Goal: Information Seeking & Learning: Learn about a topic

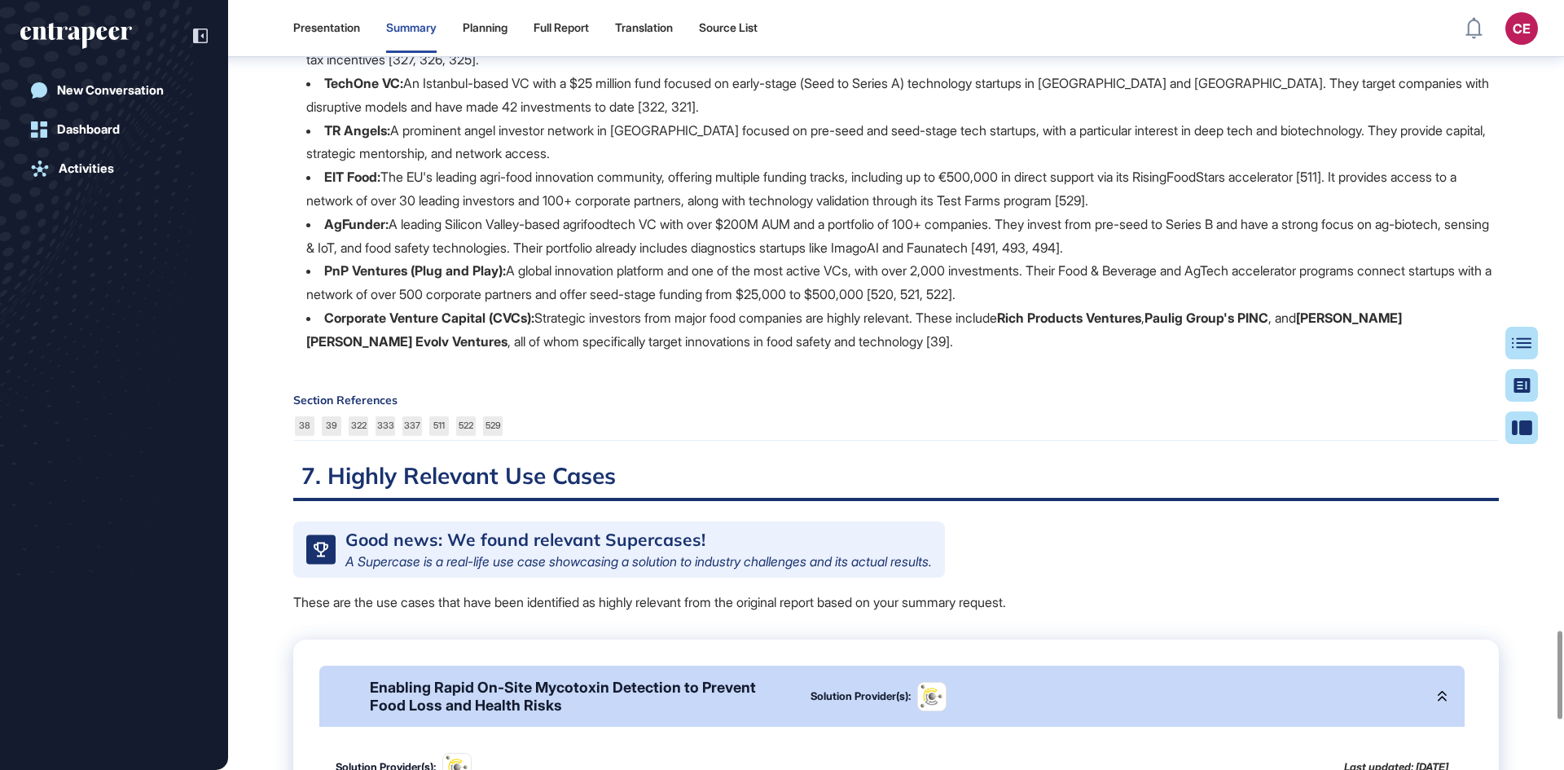
scroll to position [5038, 0]
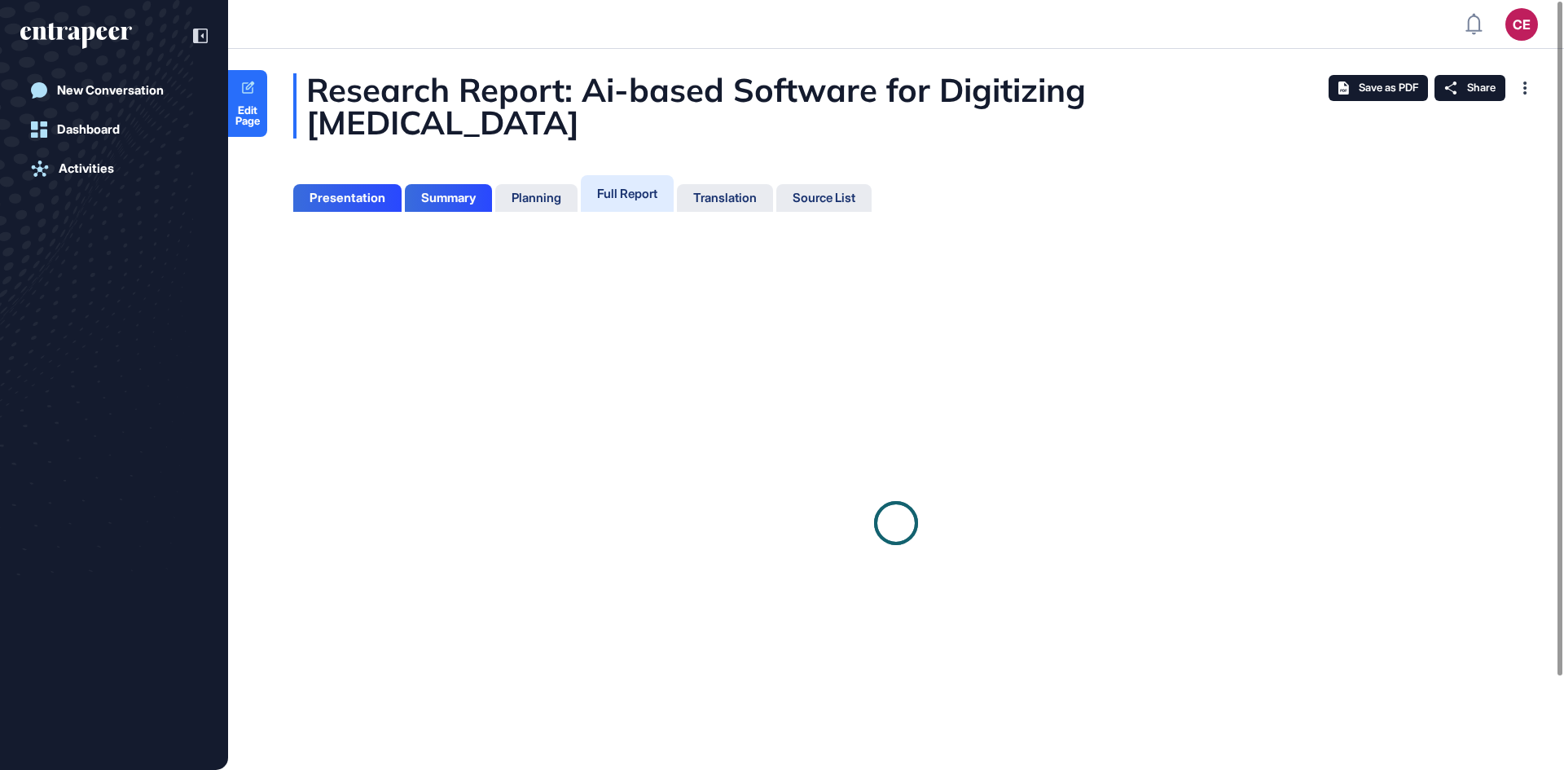
scroll to position [688, 4]
click at [638, 198] on div "Full Report" at bounding box center [627, 193] width 60 height 15
click at [620, 199] on div "Full Report" at bounding box center [627, 193] width 60 height 15
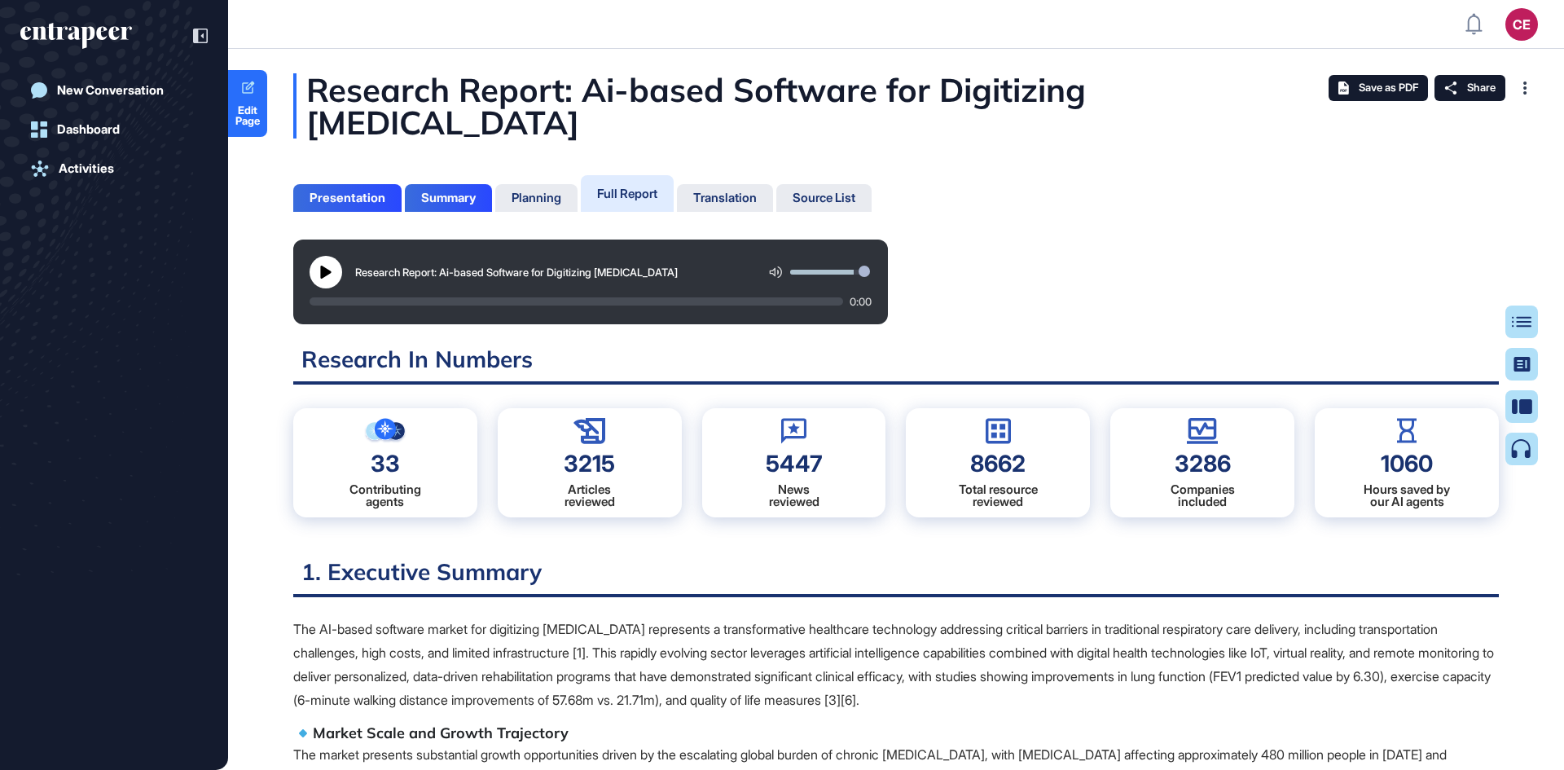
scroll to position [7, 1]
click at [1123, 245] on div "Research Report: Ai-based Software for Digitizing Pulmonary Rehabilitation 0:00" at bounding box center [895, 281] width 1205 height 85
click at [1514, 317] on div "Table of Contents" at bounding box center [1469, 321] width 111 height 13
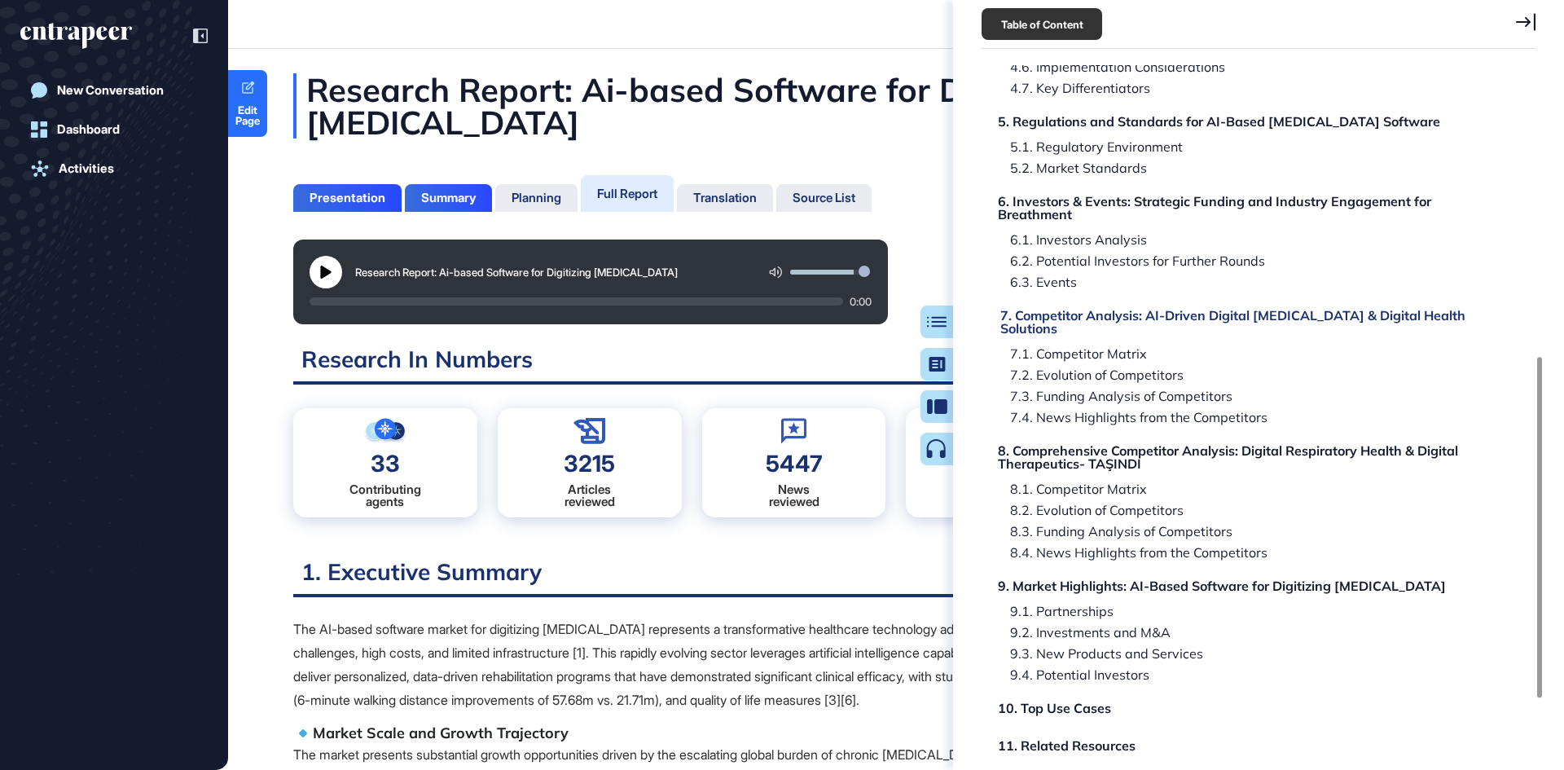
scroll to position [570, 0]
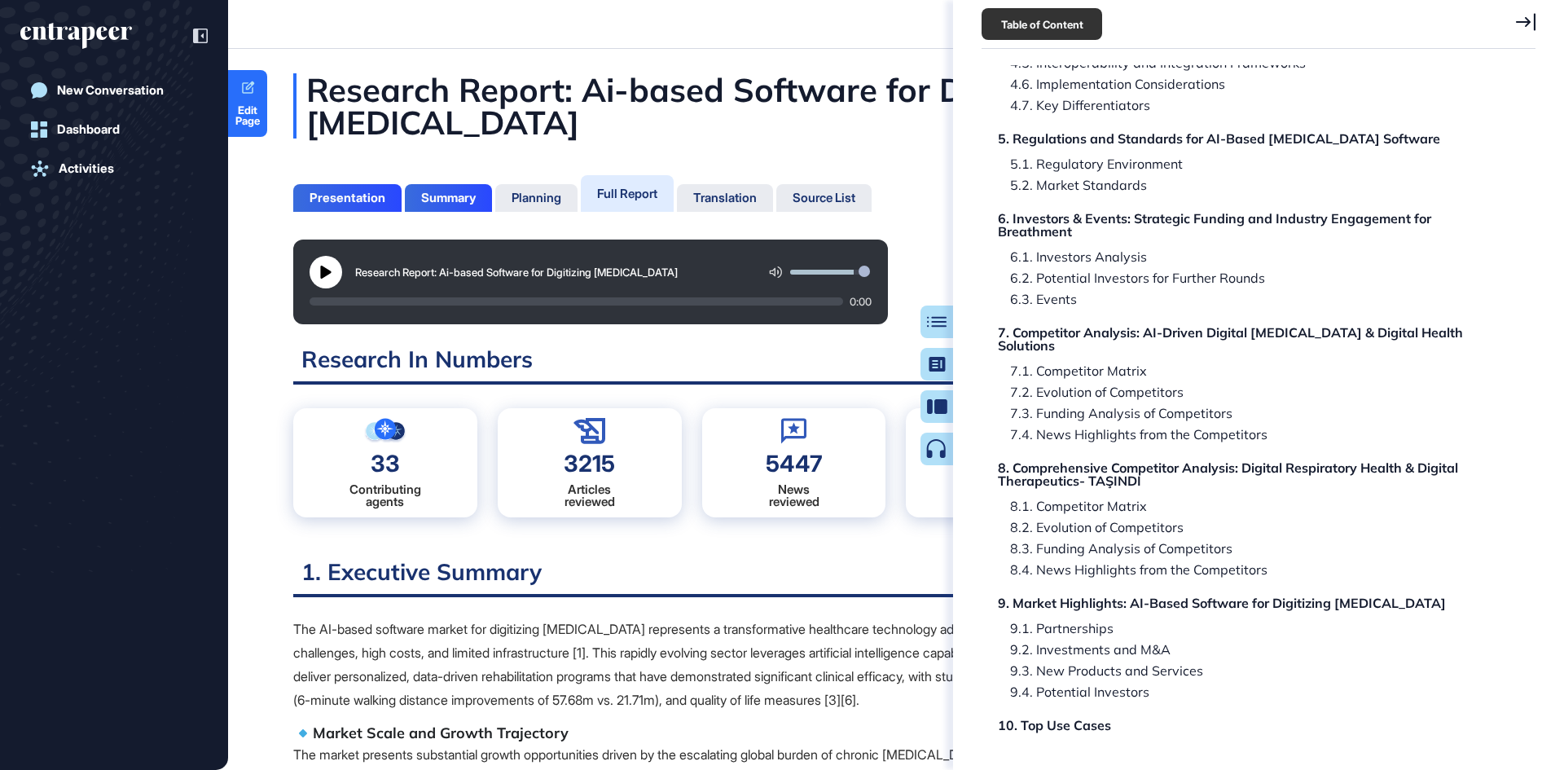
drag, startPoint x: 384, startPoint y: 105, endPoint x: 320, endPoint y: 88, distance: 66.6
click at [320, 88] on div "Research Report: Ai-based Software for Digitizing Pulmonary Rehabilitation" at bounding box center [895, 105] width 1205 height 65
click at [384, 102] on div "Research Report: Ai-based Software for Digitizing Pulmonary Rehabilitation" at bounding box center [895, 105] width 1205 height 65
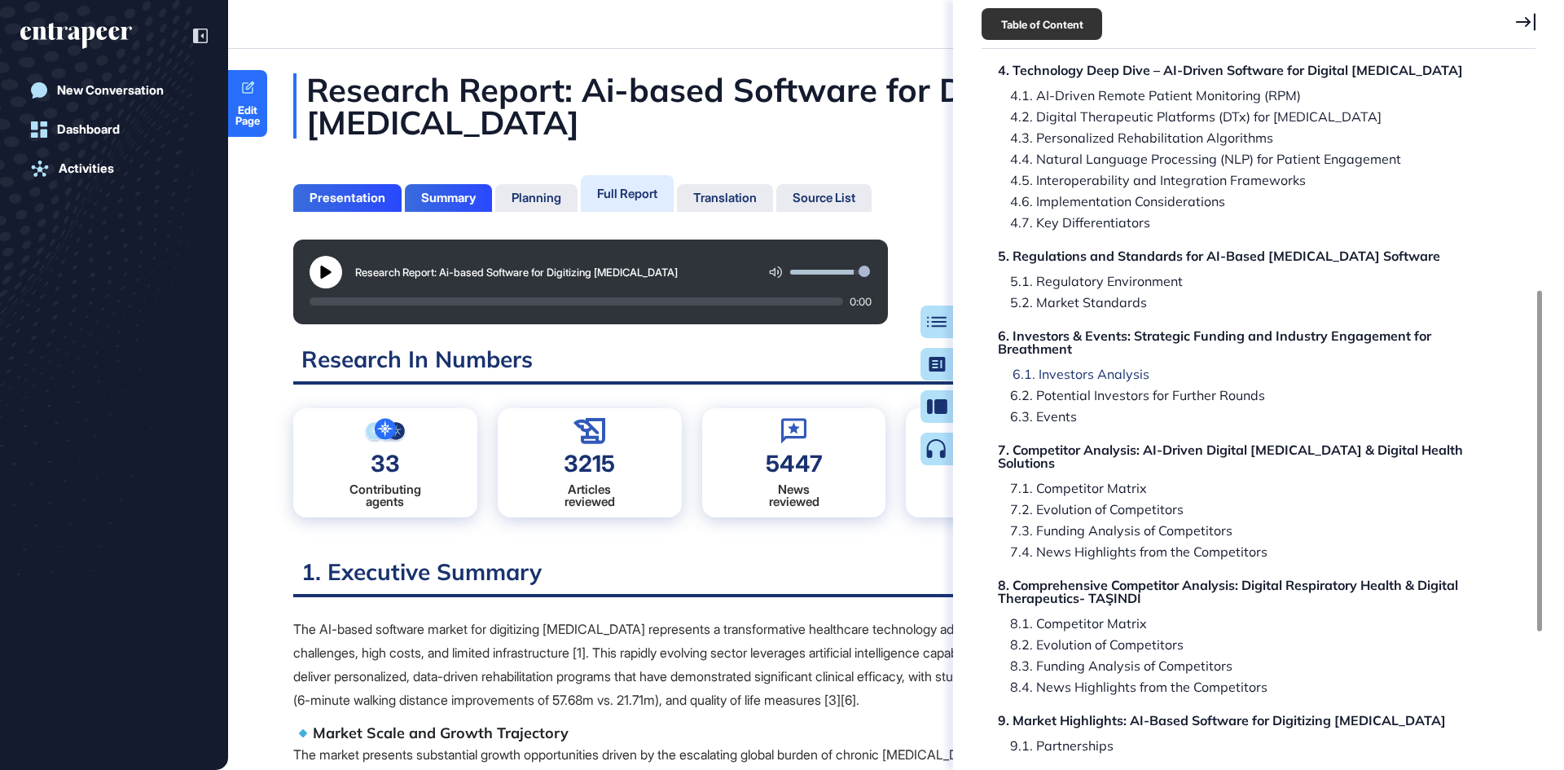
scroll to position [534, 0]
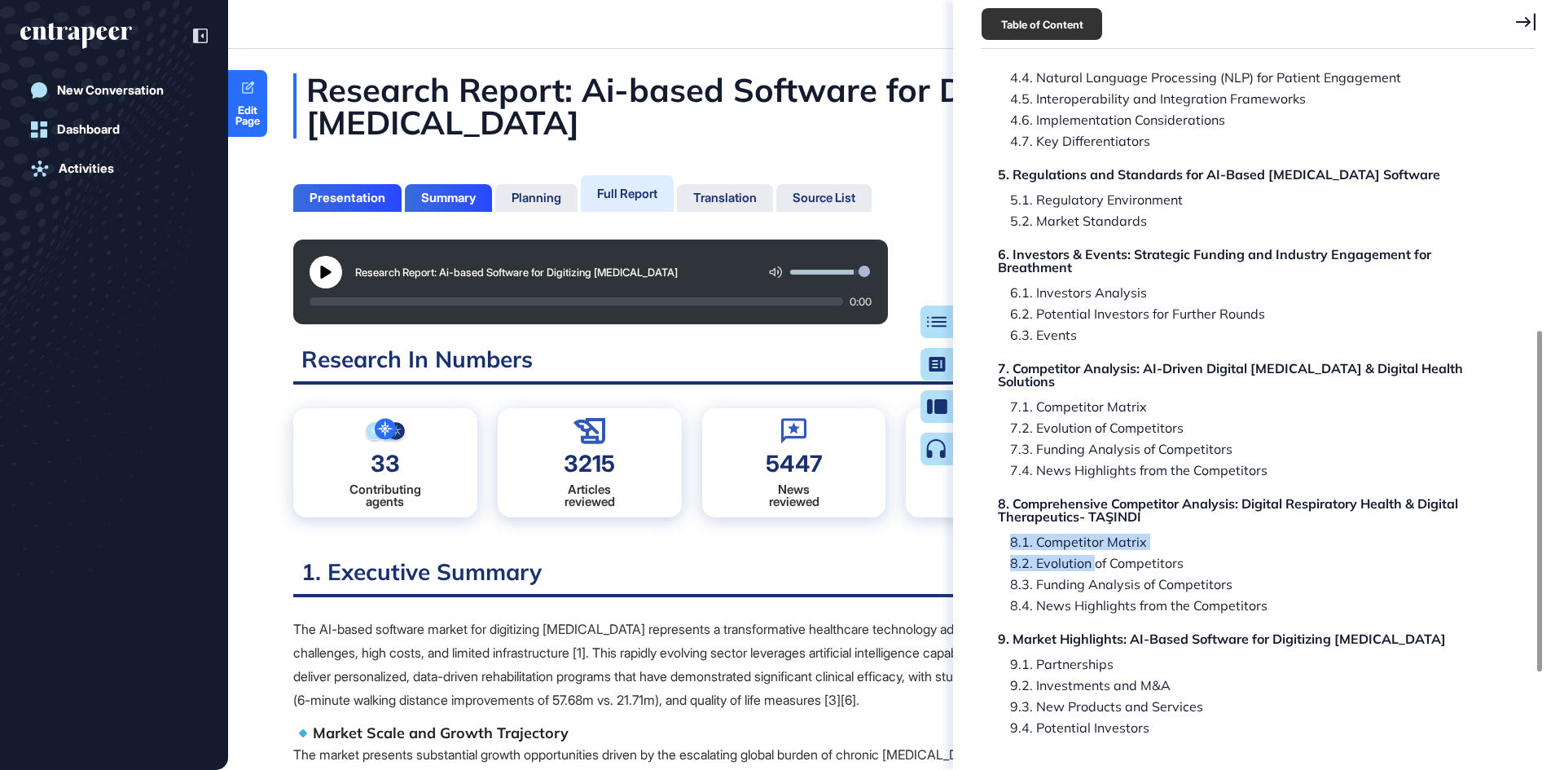
drag, startPoint x: 1099, startPoint y: 579, endPoint x: 1280, endPoint y: 564, distance: 182.2
click at [1278, 566] on div "Research Report: Ai-based Software for Digitizing Pulmonary Rehabilitation Rese…" at bounding box center [1244, 241] width 519 height 1298
click at [1484, 582] on div "Research Report: Ai-based Software for Digitizing Pulmonary Rehabilitation Rese…" at bounding box center [1244, 241] width 519 height 1298
click at [256, 105] on span "Edit Page" at bounding box center [247, 115] width 39 height 21
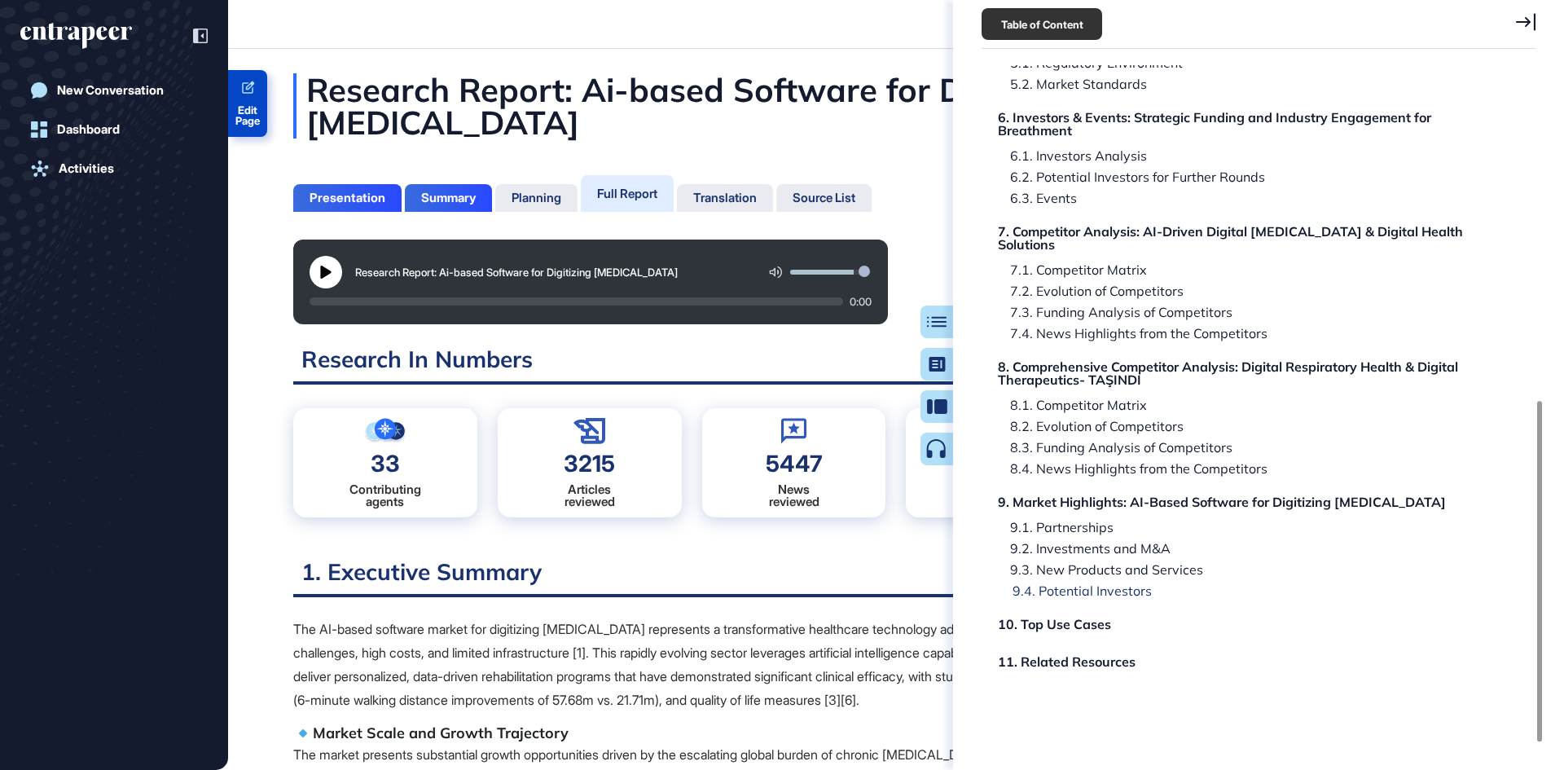
scroll to position [616, 0]
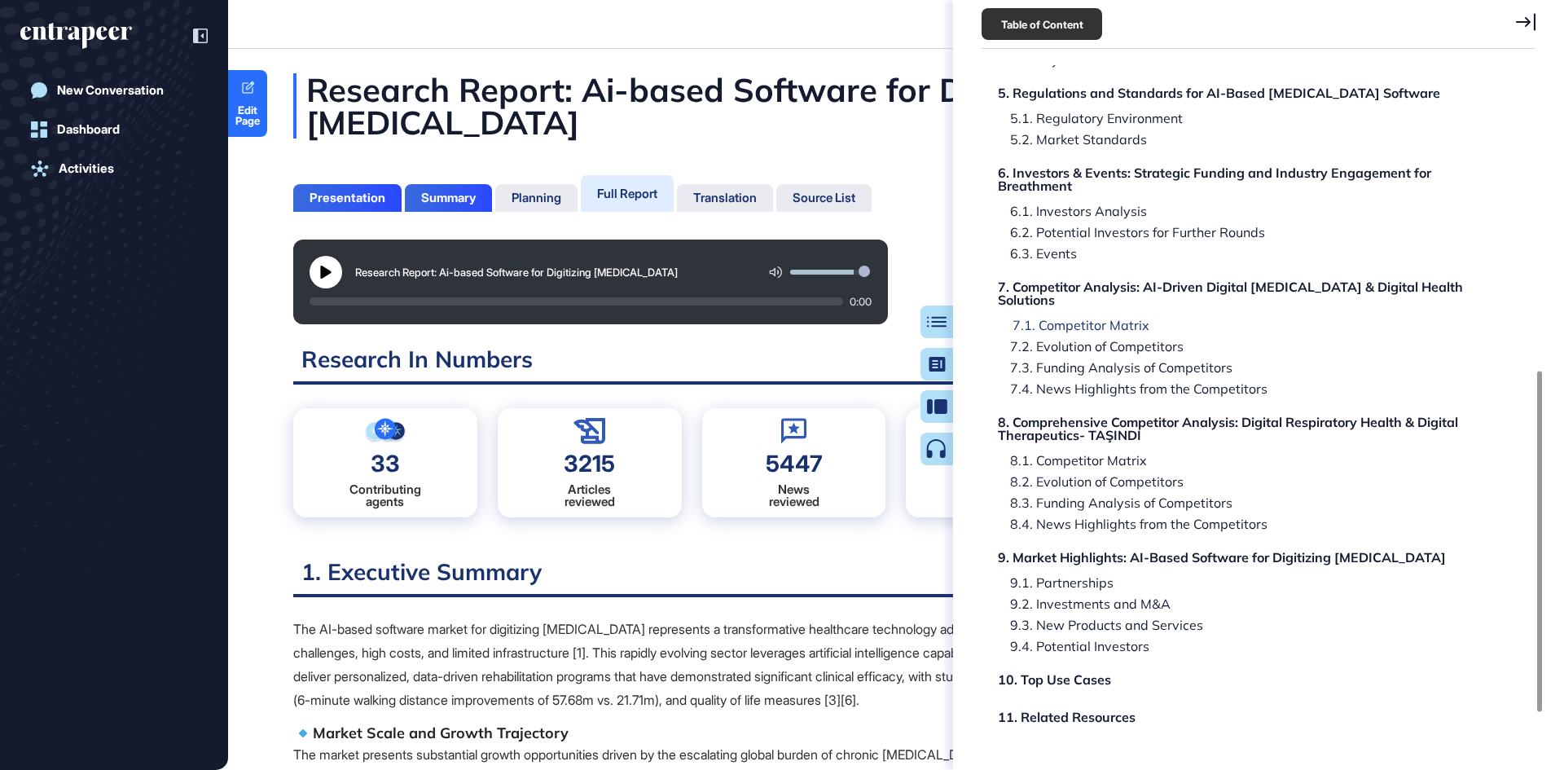
click at [1067, 331] on div "7.1. Competitor Matrix" at bounding box center [1074, 324] width 149 height 13
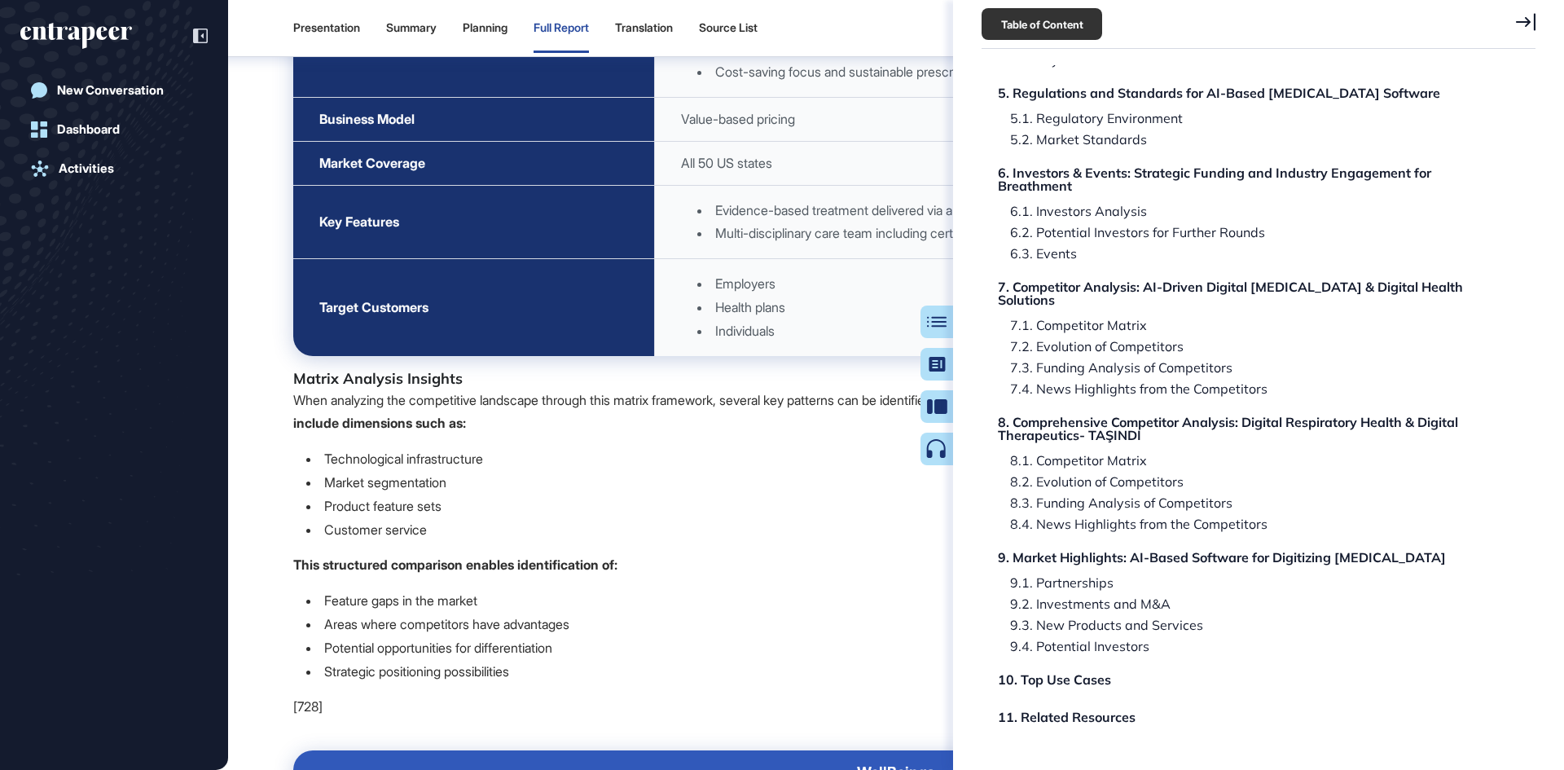
scroll to position [131129, 0]
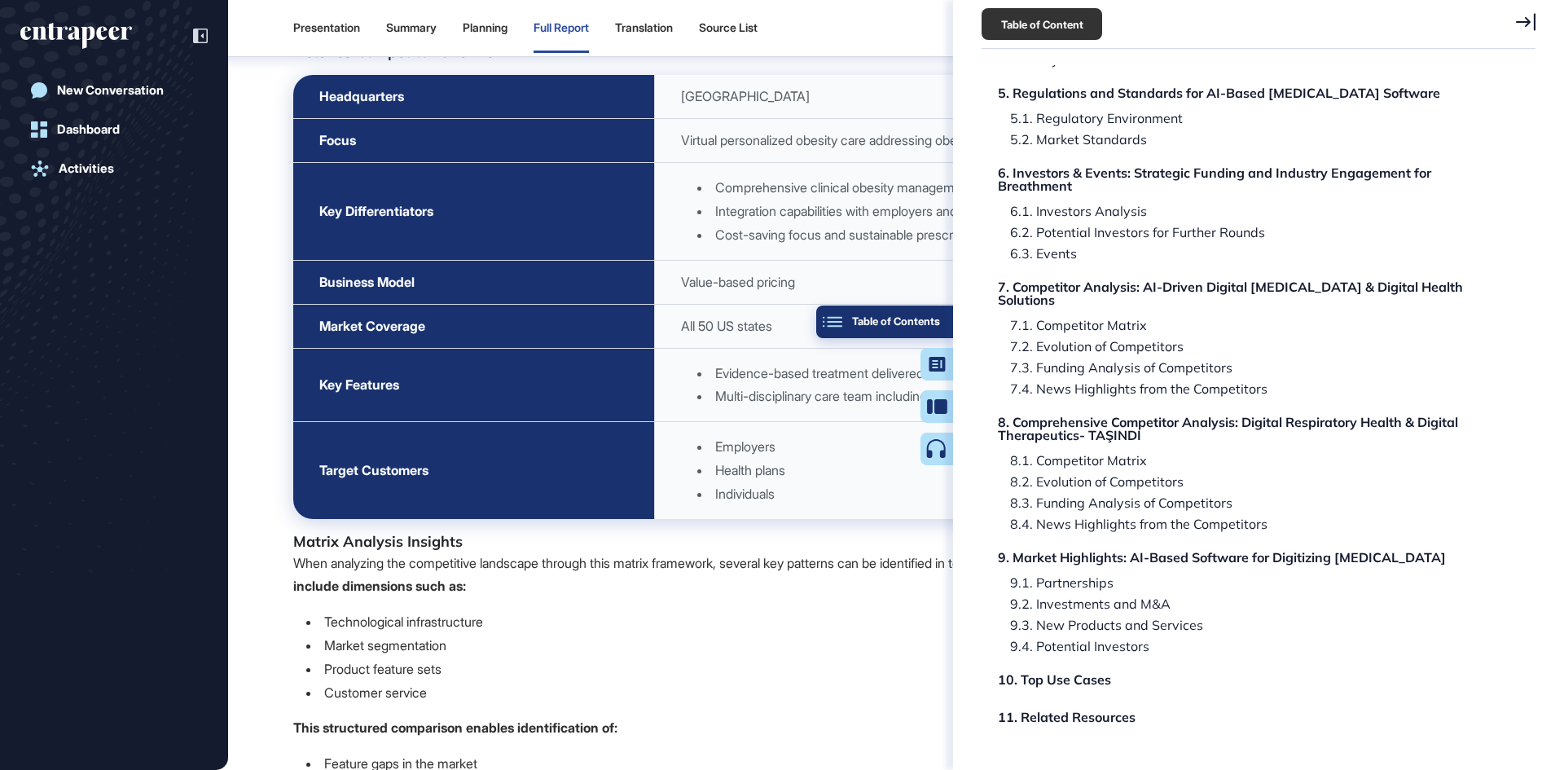
click at [945, 325] on button "Table of Contents" at bounding box center [884, 321] width 137 height 33
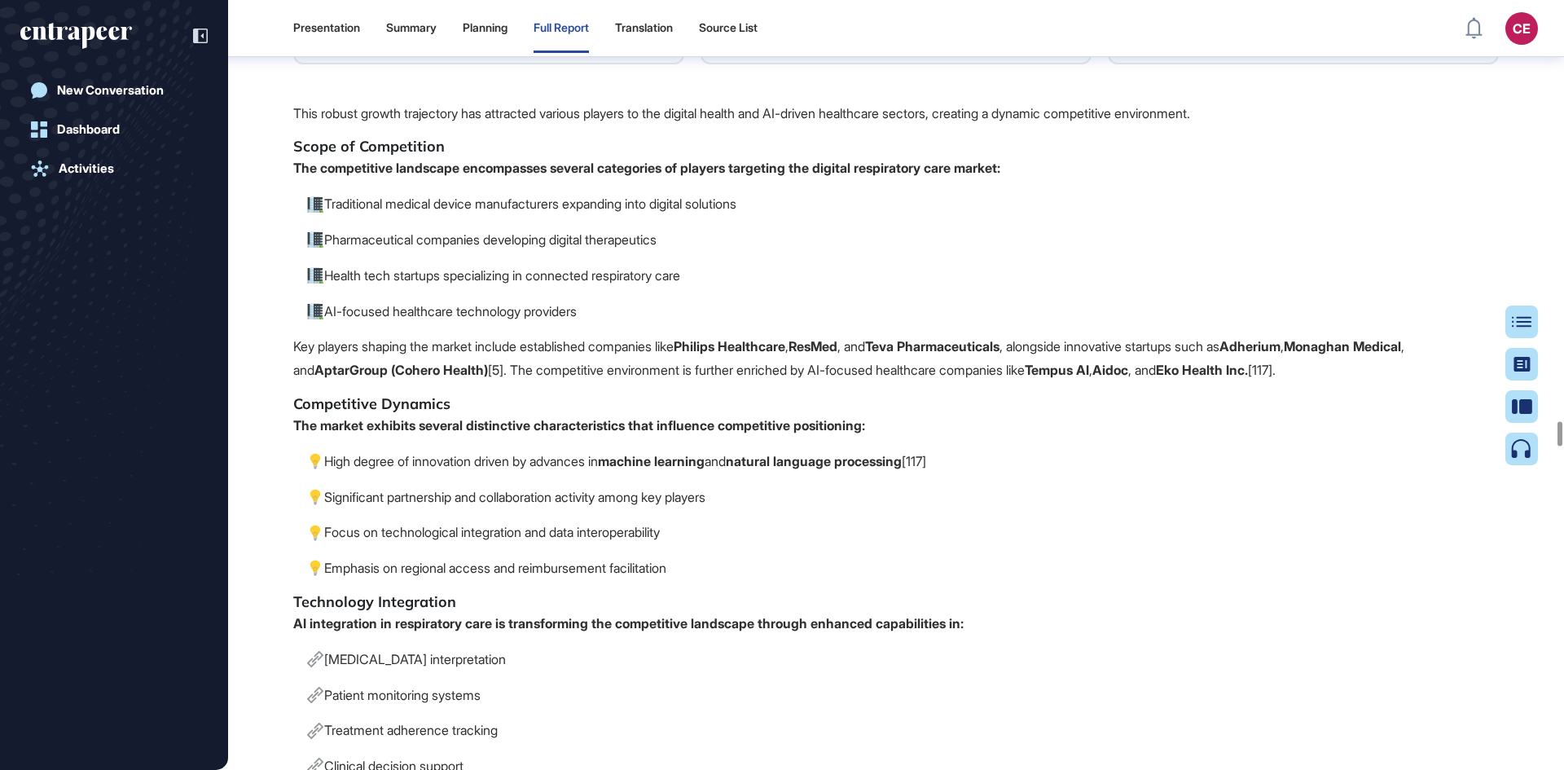
scroll to position [125510, 0]
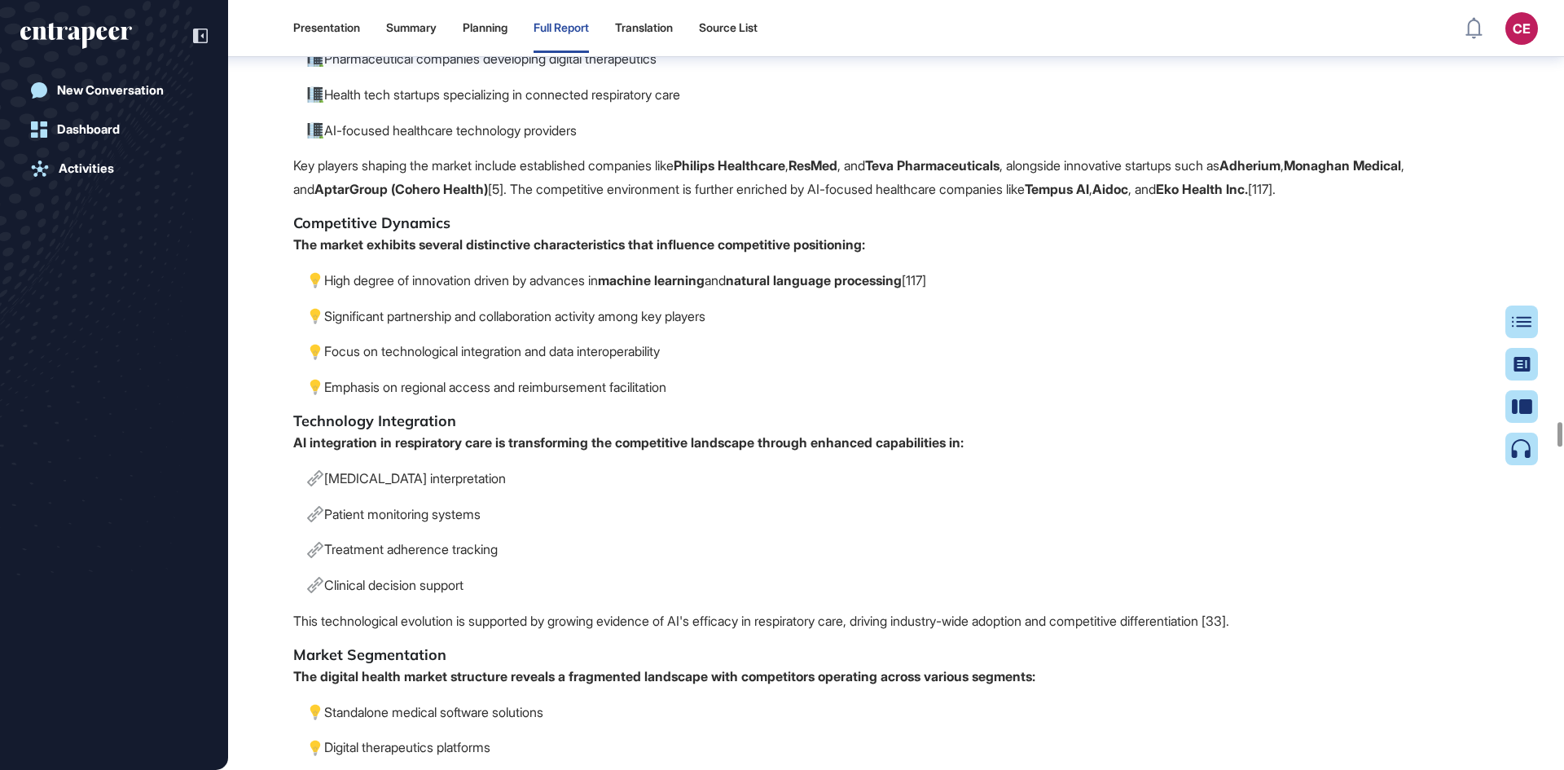
scroll to position [125592, 0]
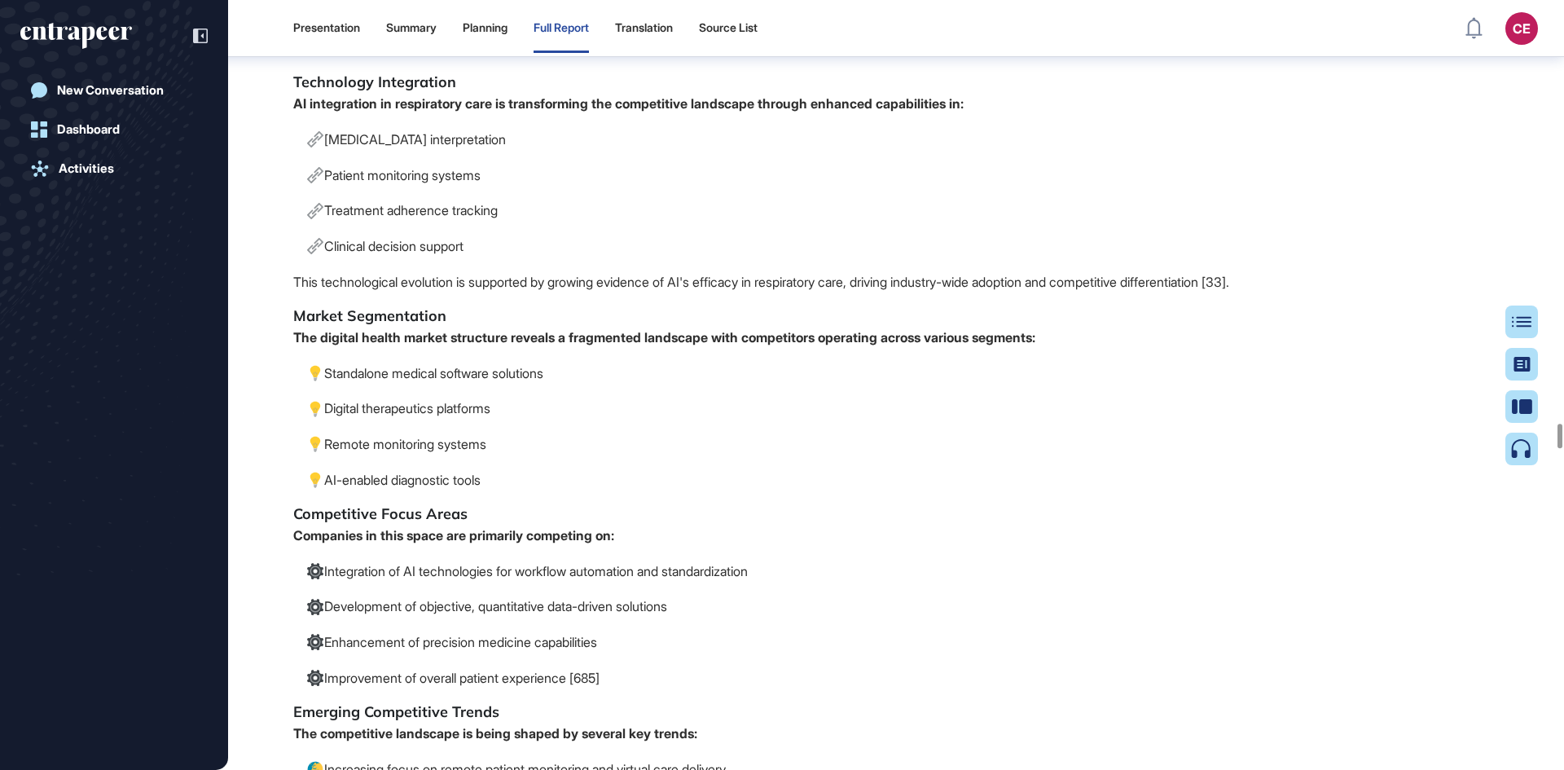
scroll to position [126080, 0]
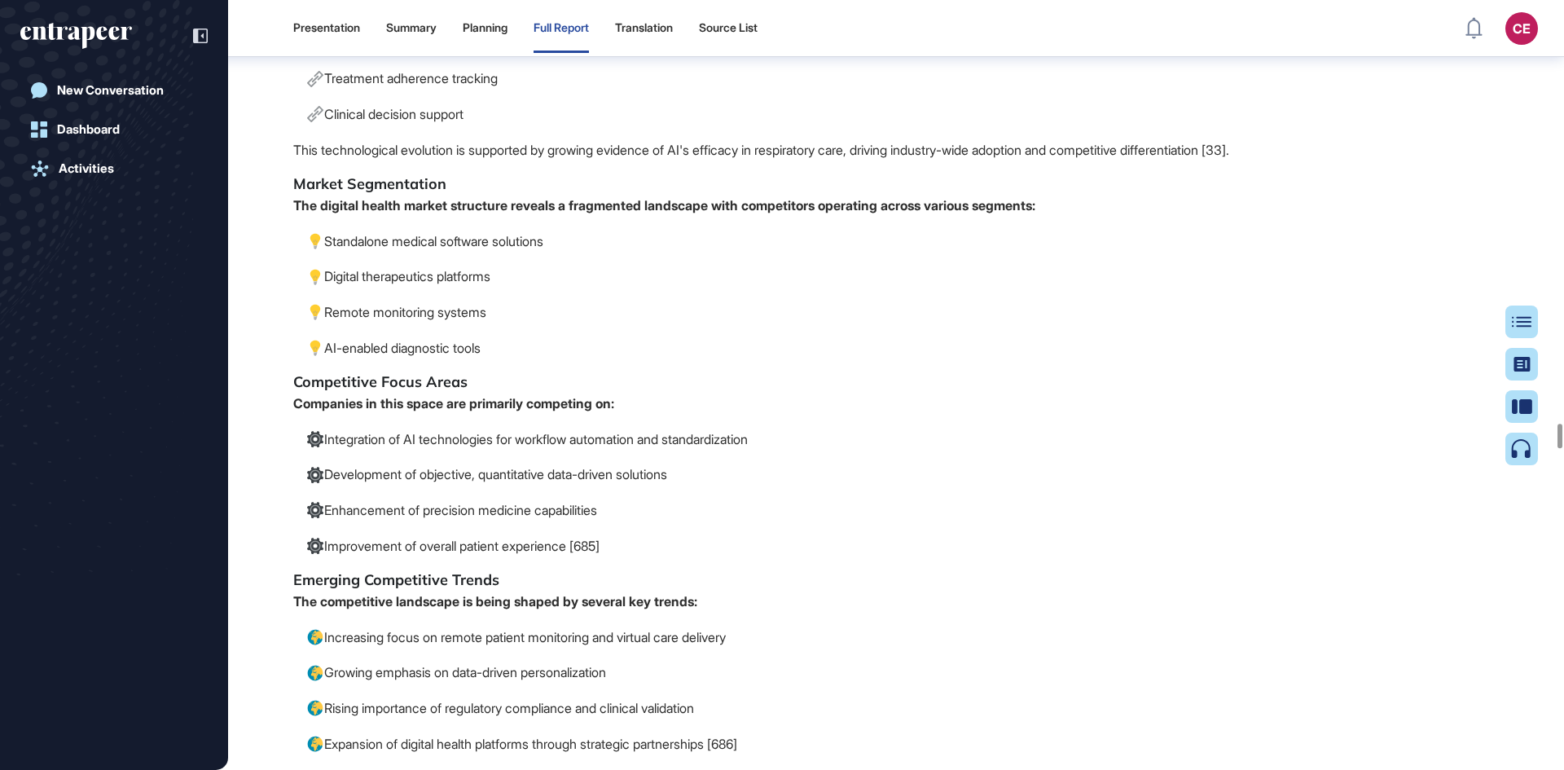
drag, startPoint x: 866, startPoint y: 243, endPoint x: 954, endPoint y: 241, distance: 88.0
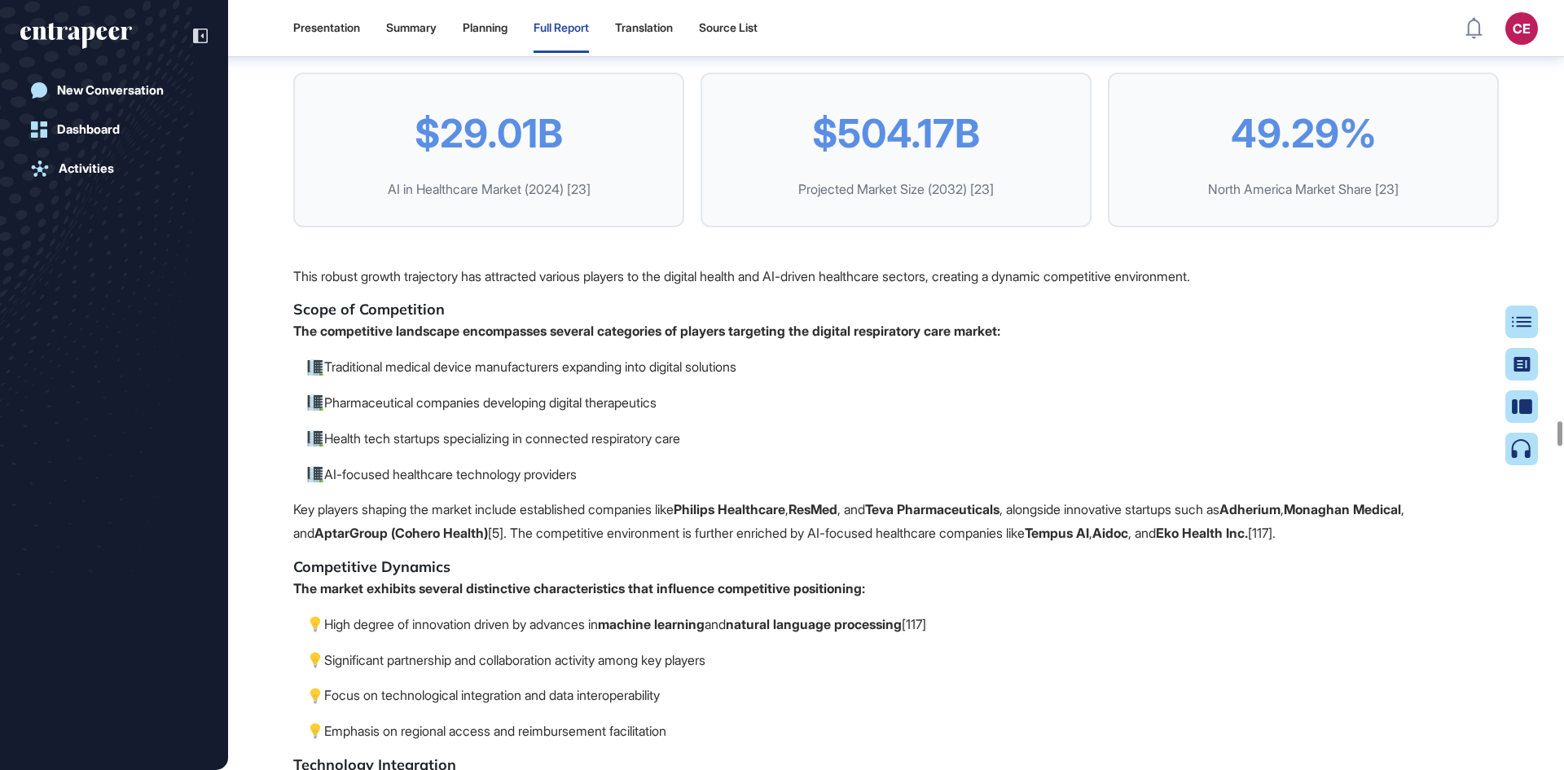
scroll to position [125673, 0]
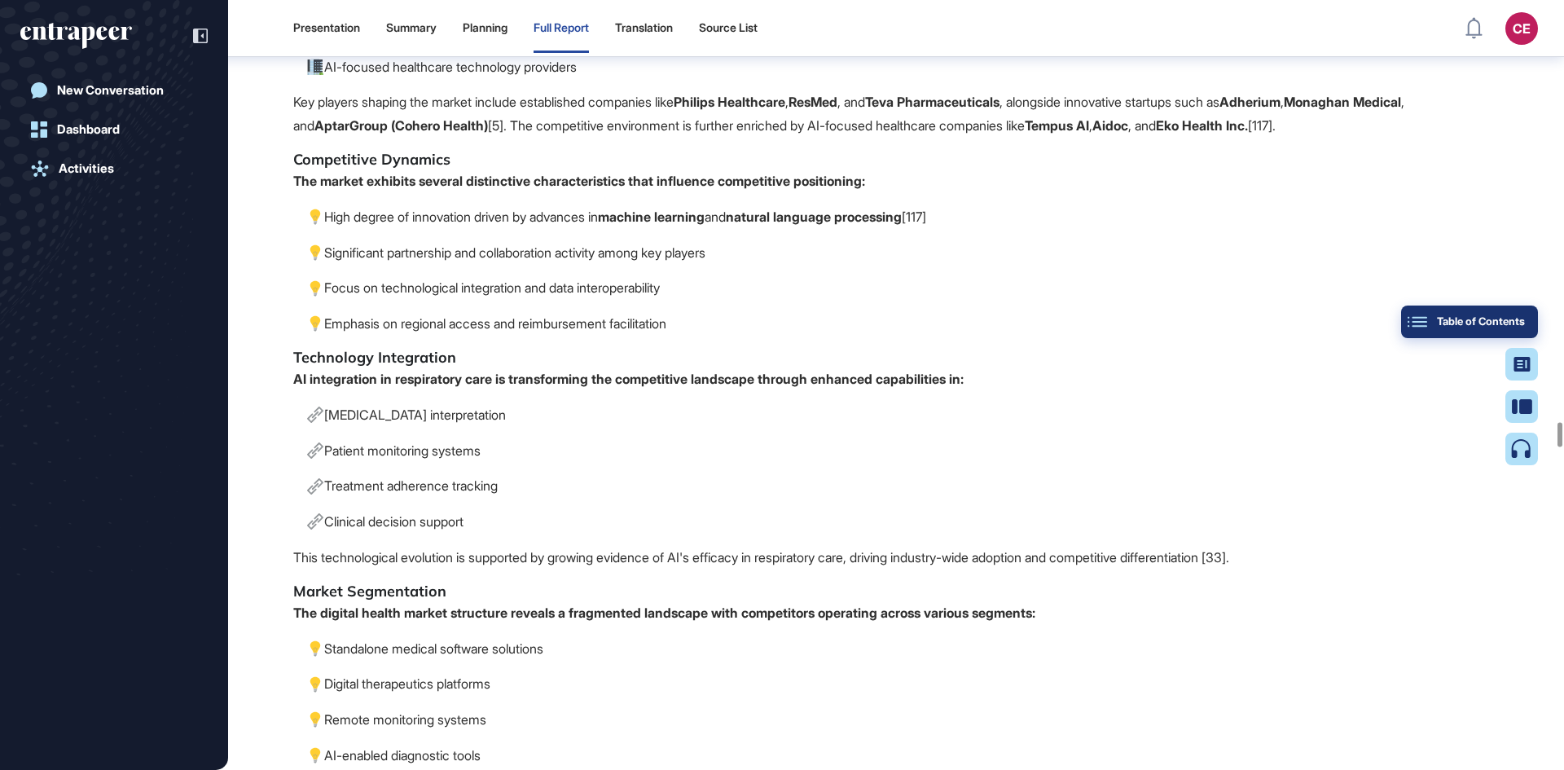
click at [1528, 318] on button "Table of Contents" at bounding box center [1469, 321] width 137 height 33
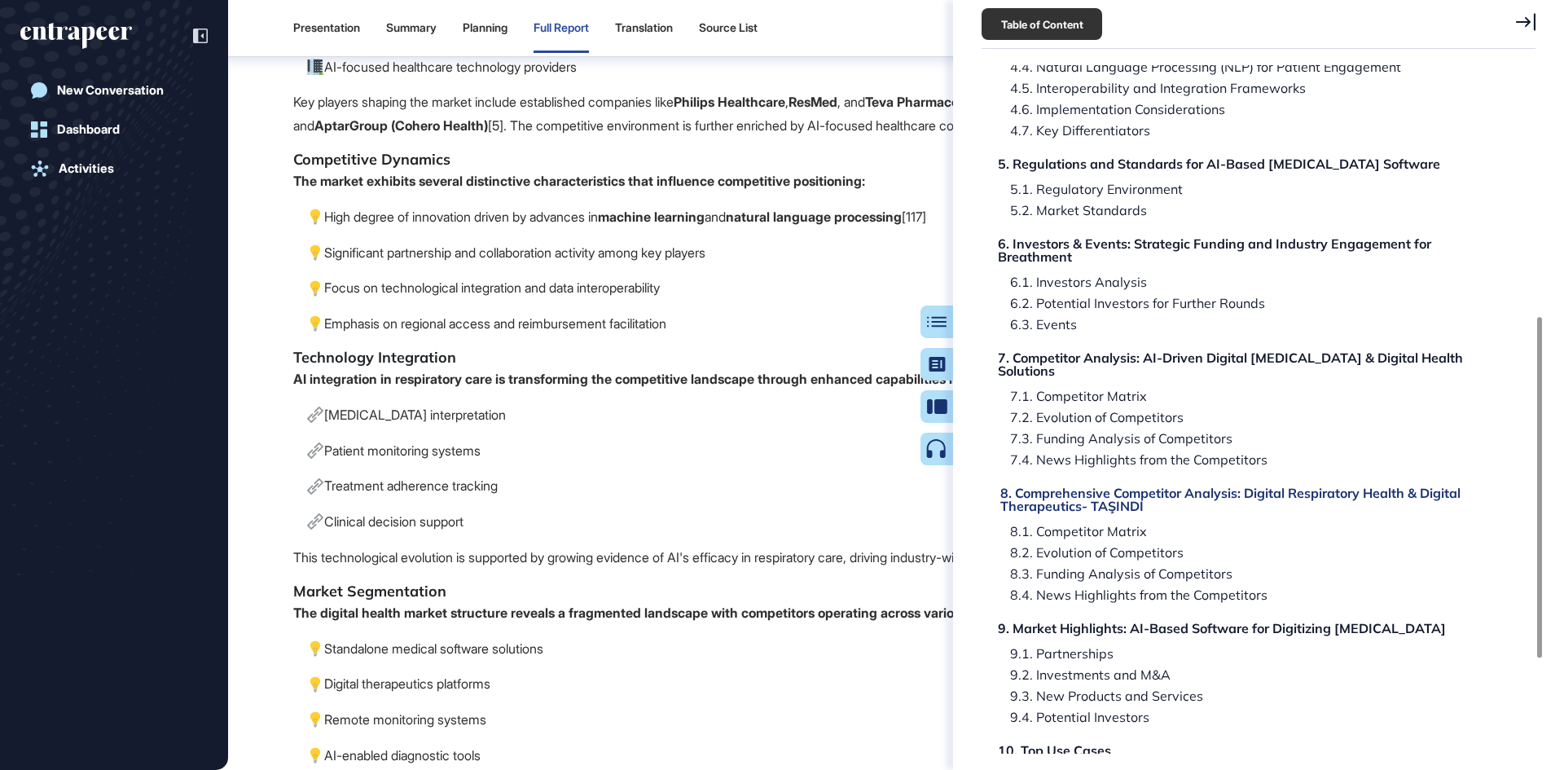
scroll to position [570, 0]
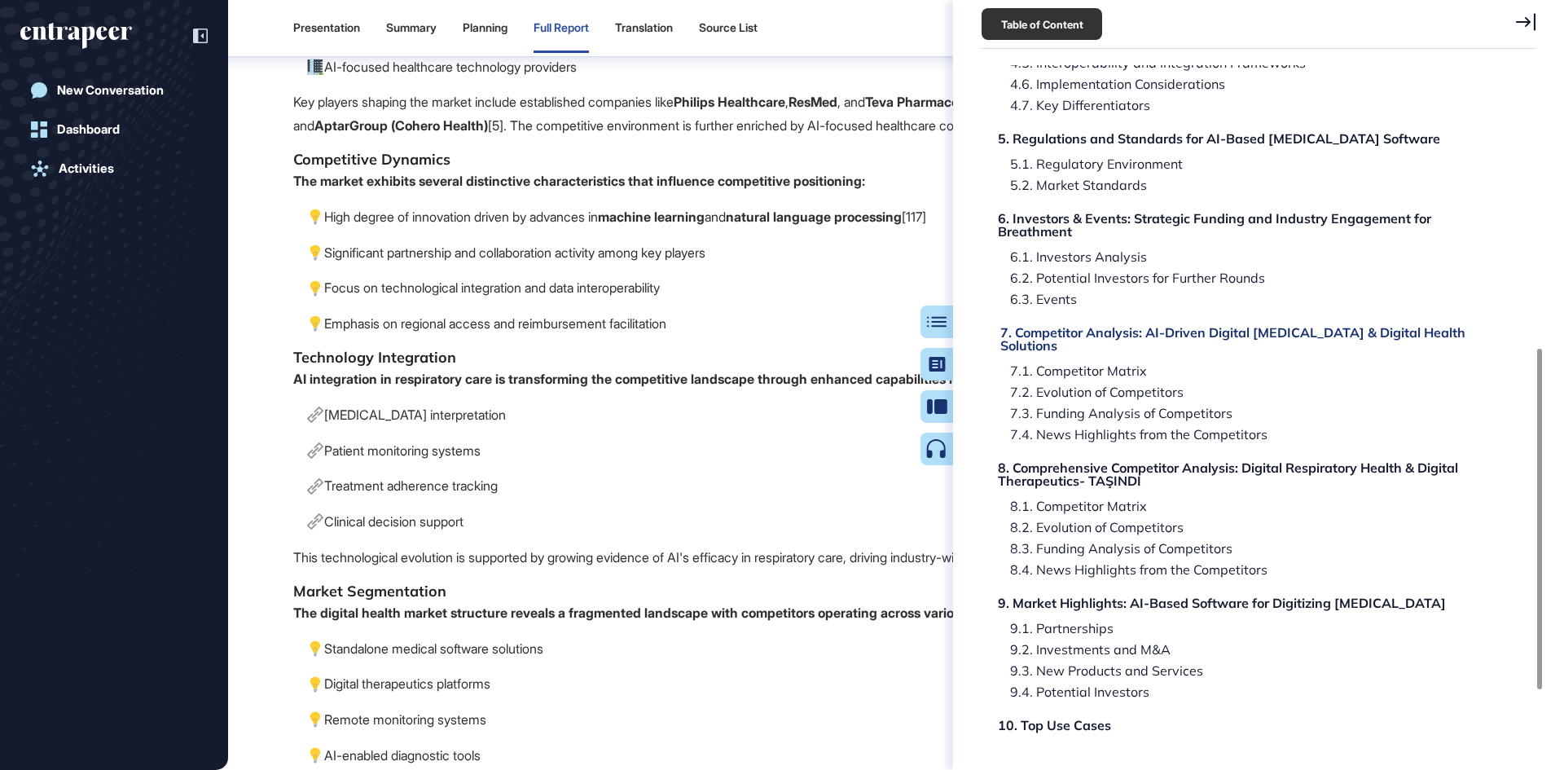
click at [1075, 352] on div "7. Competitor Analysis: AI-Driven Digital Pulmonary Rehabilitation & Digital He…" at bounding box center [1247, 339] width 494 height 26
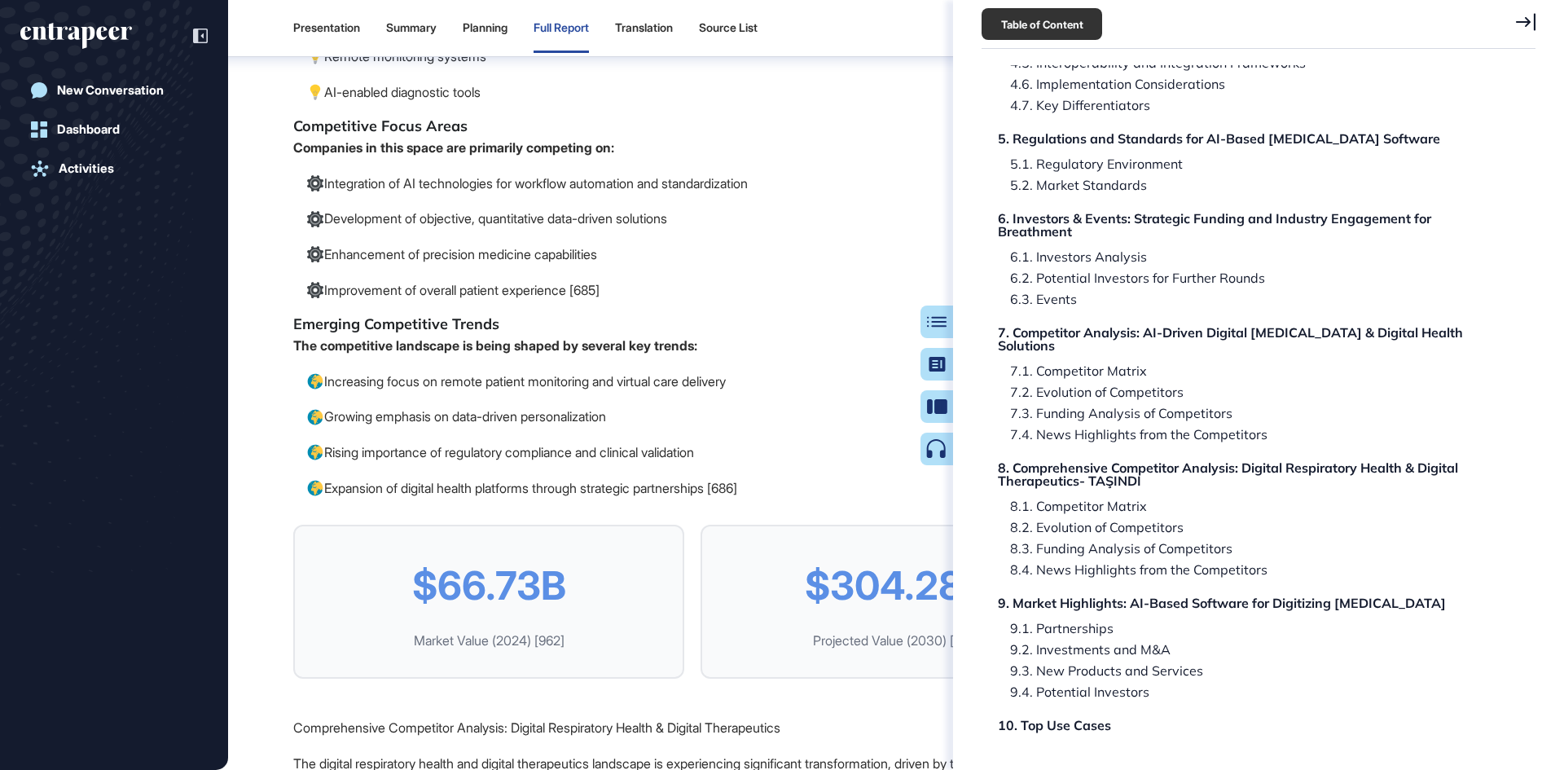
scroll to position [126743, 0]
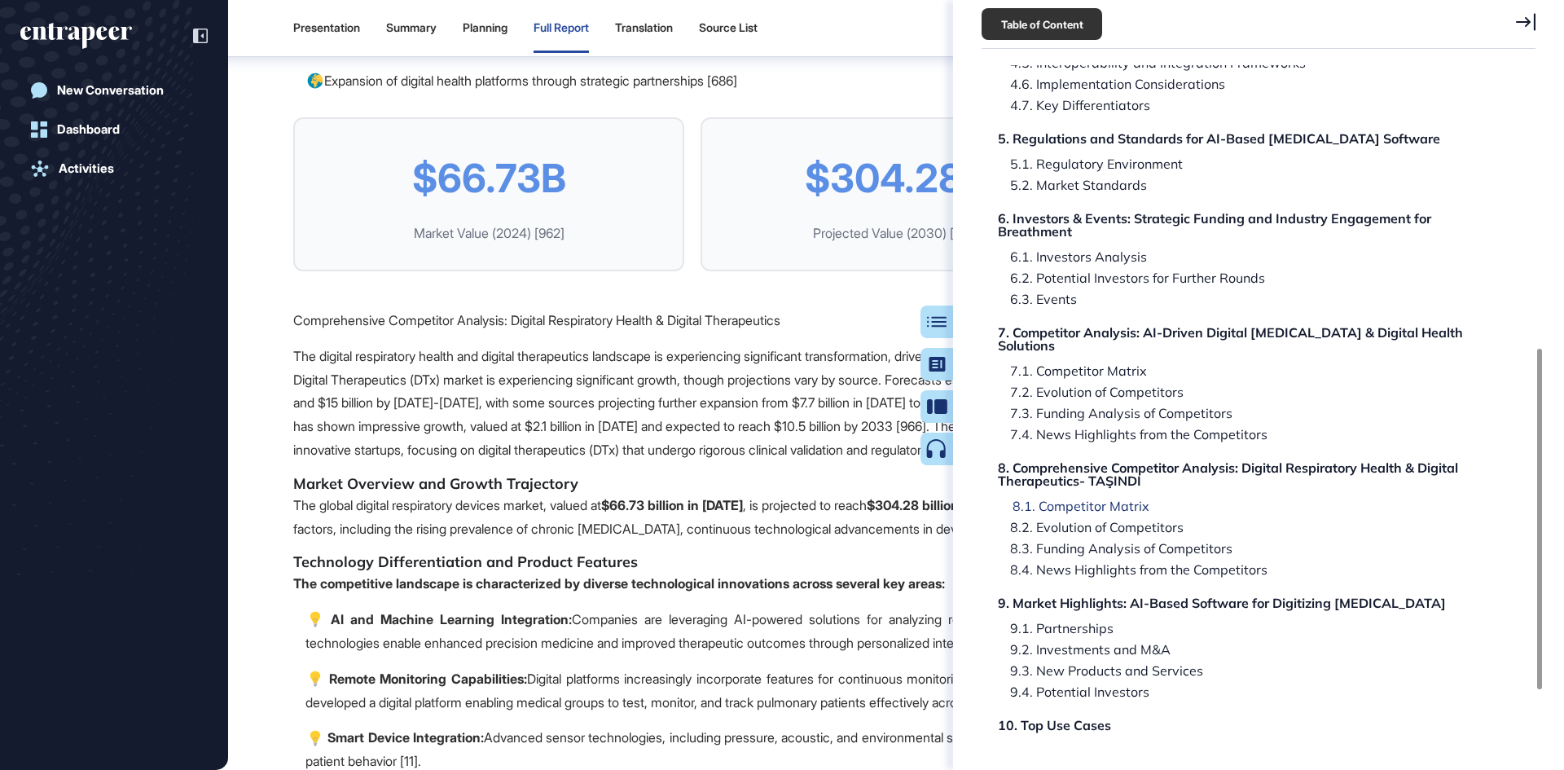
click at [1088, 512] on div "8.1. Competitor Matrix" at bounding box center [1074, 505] width 149 height 13
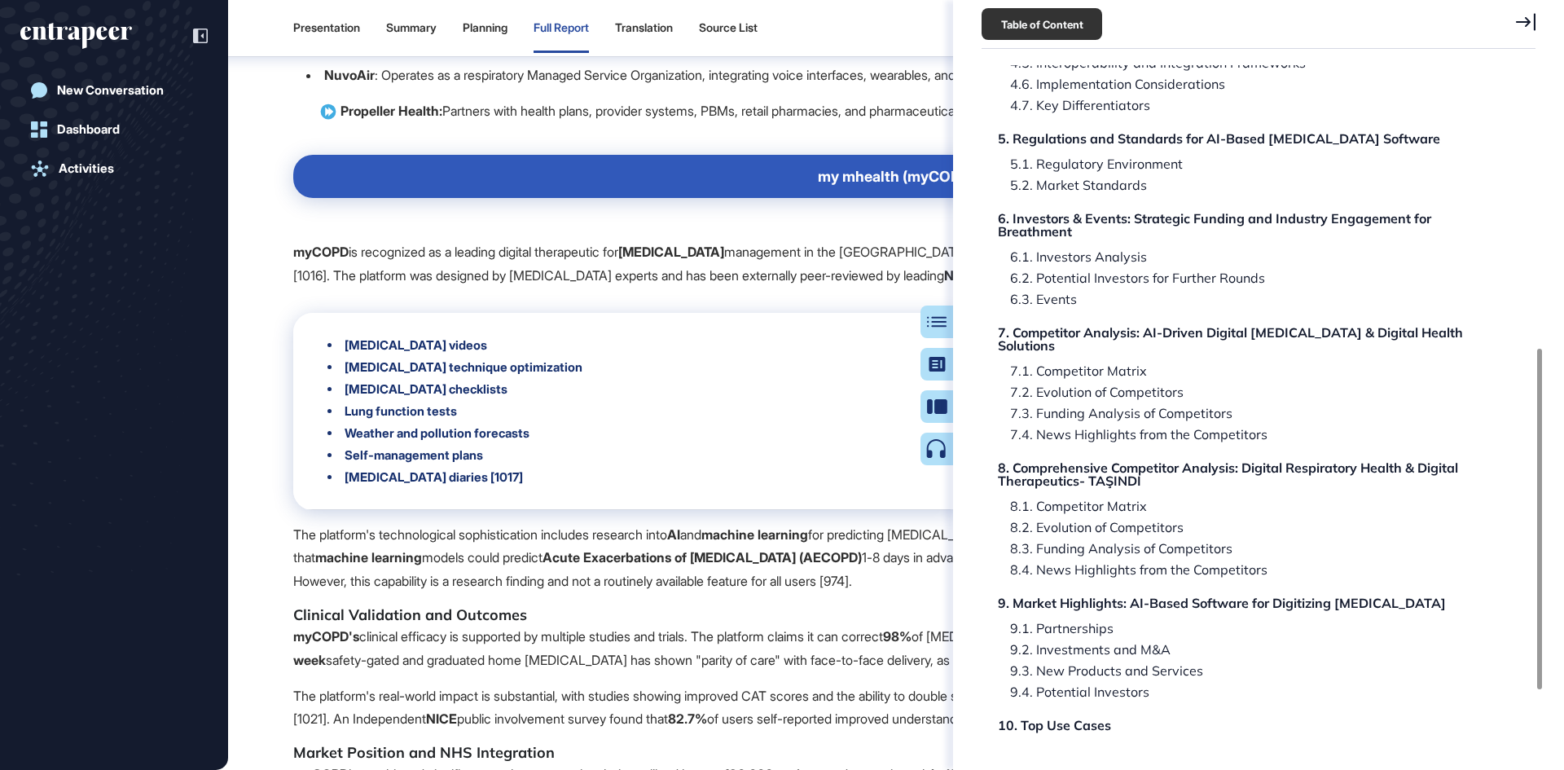
scroll to position [166613, 0]
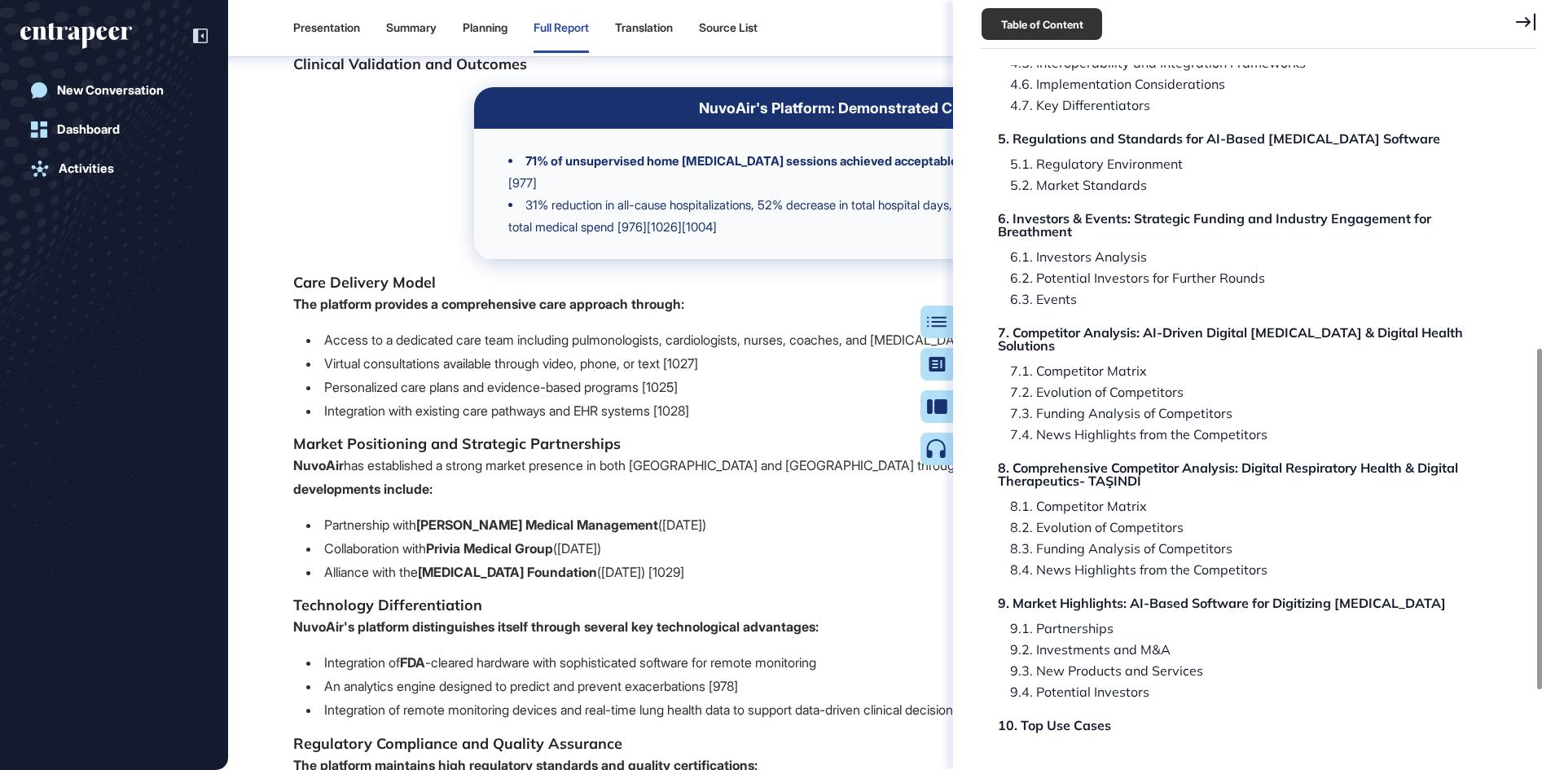
click at [941, 313] on button "Table of Contents" at bounding box center [936, 321] width 33 height 33
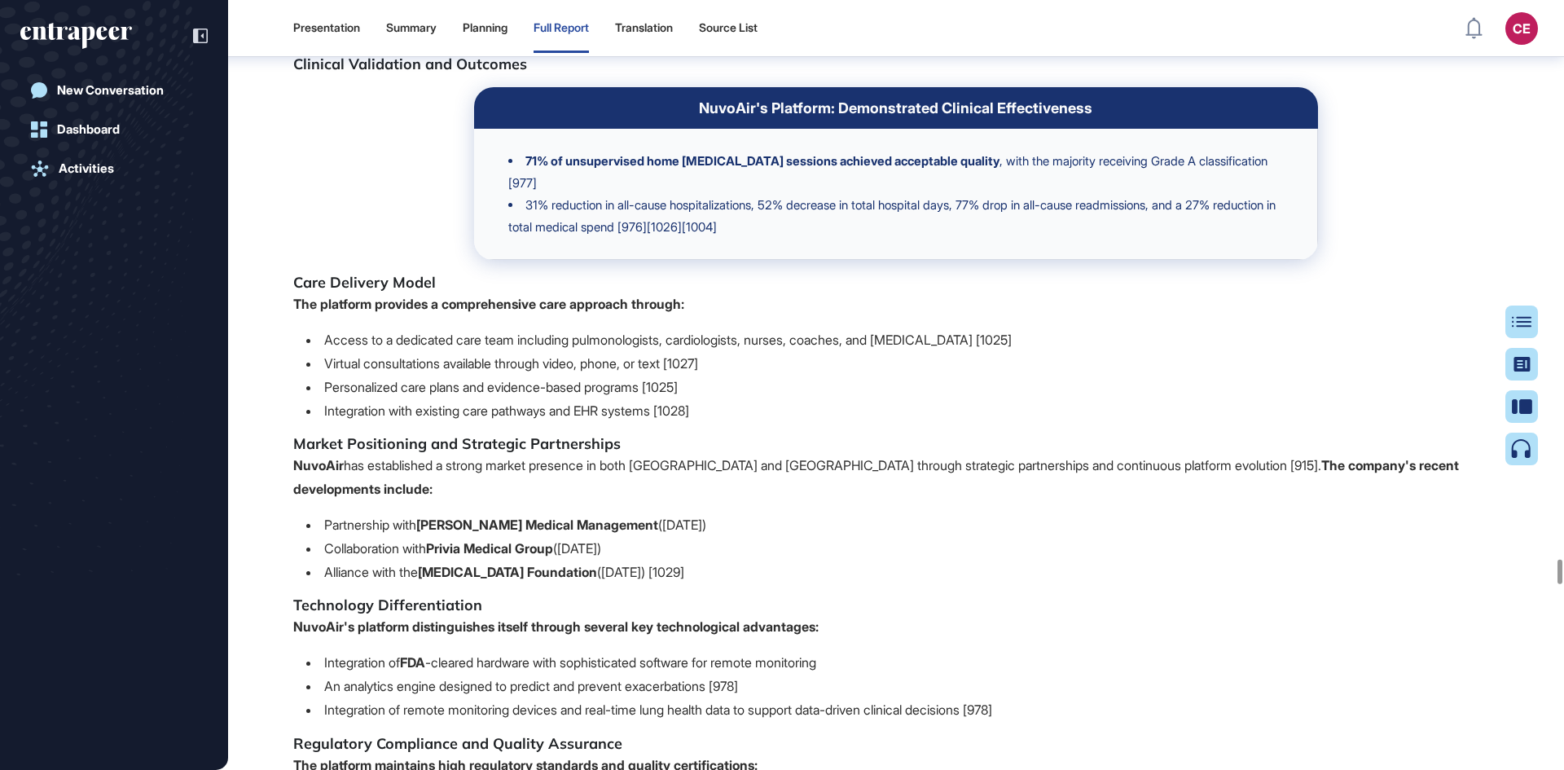
drag, startPoint x: 305, startPoint y: 308, endPoint x: 298, endPoint y: 296, distance: 14.2
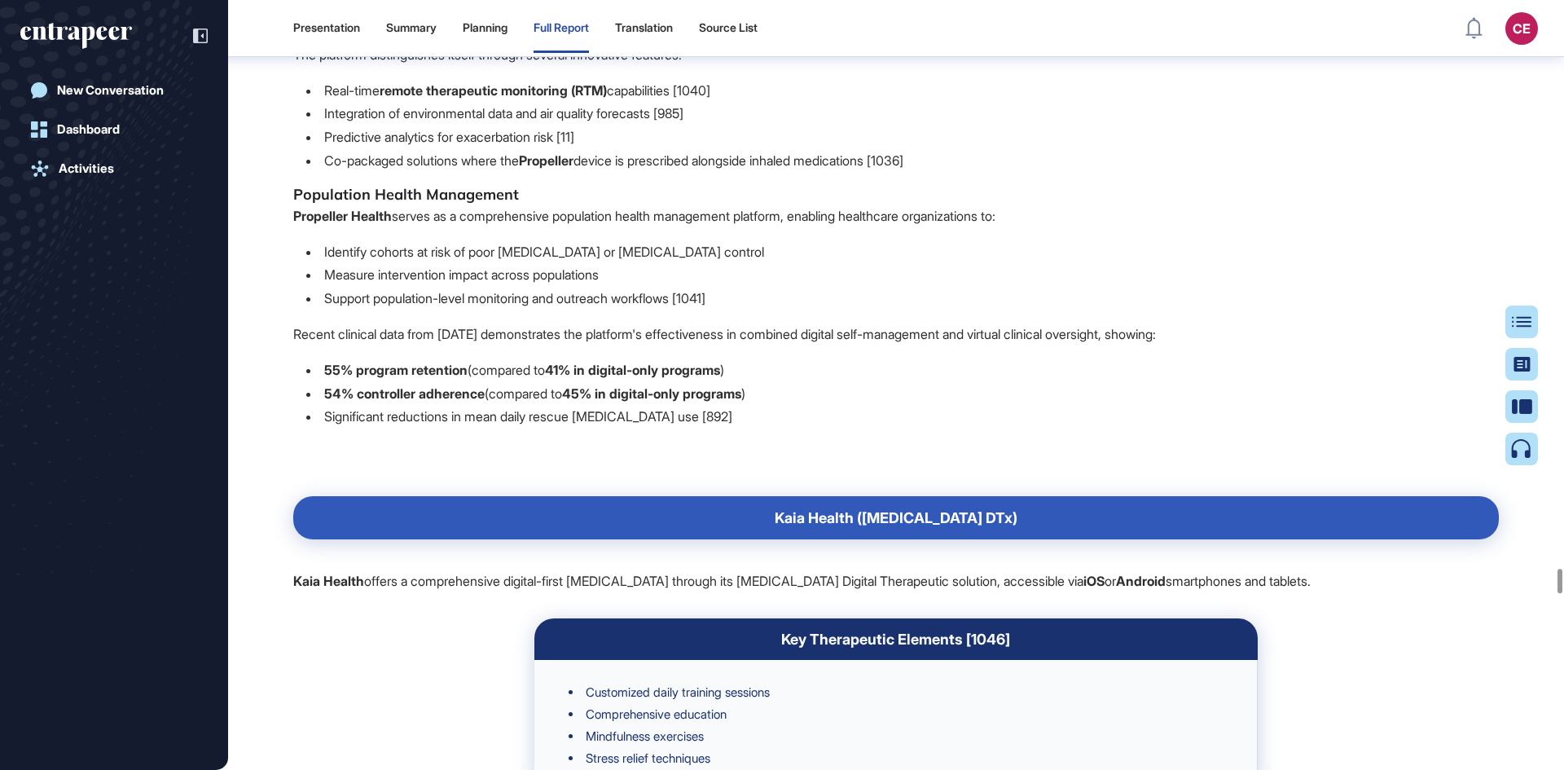
scroll to position [169301, 0]
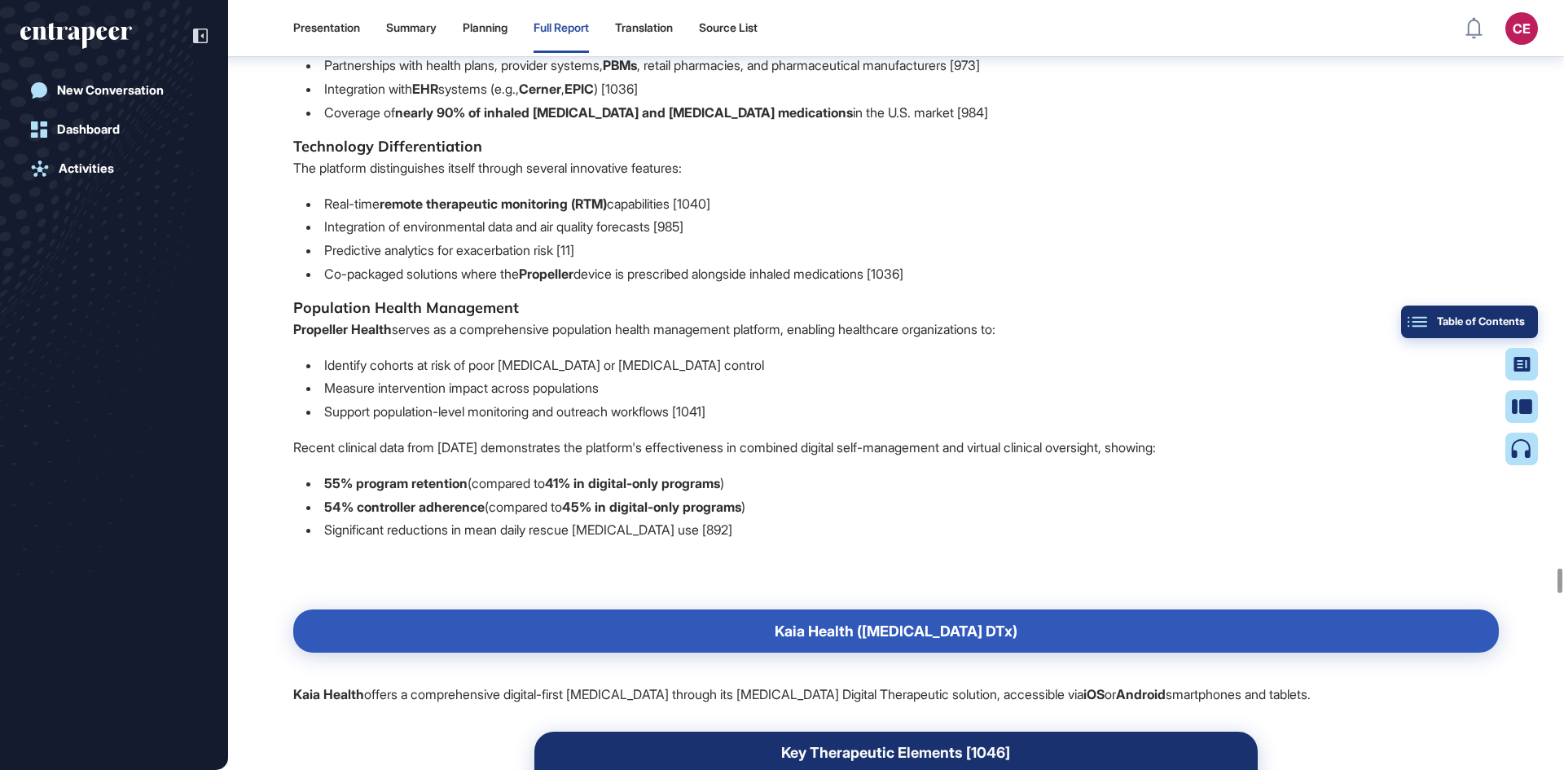
click at [1529, 321] on button "Table of Contents" at bounding box center [1469, 321] width 137 height 33
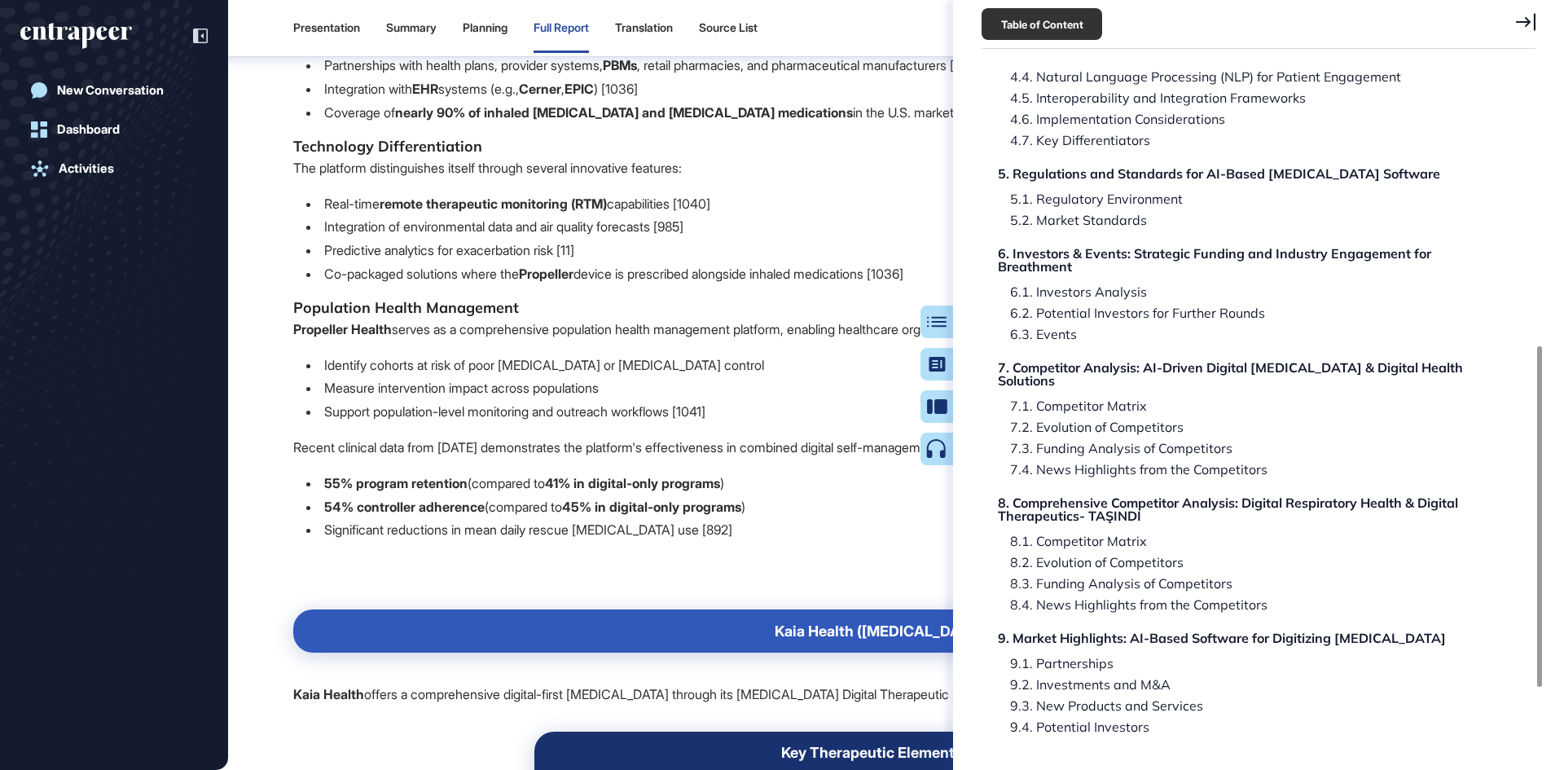
scroll to position [570, 0]
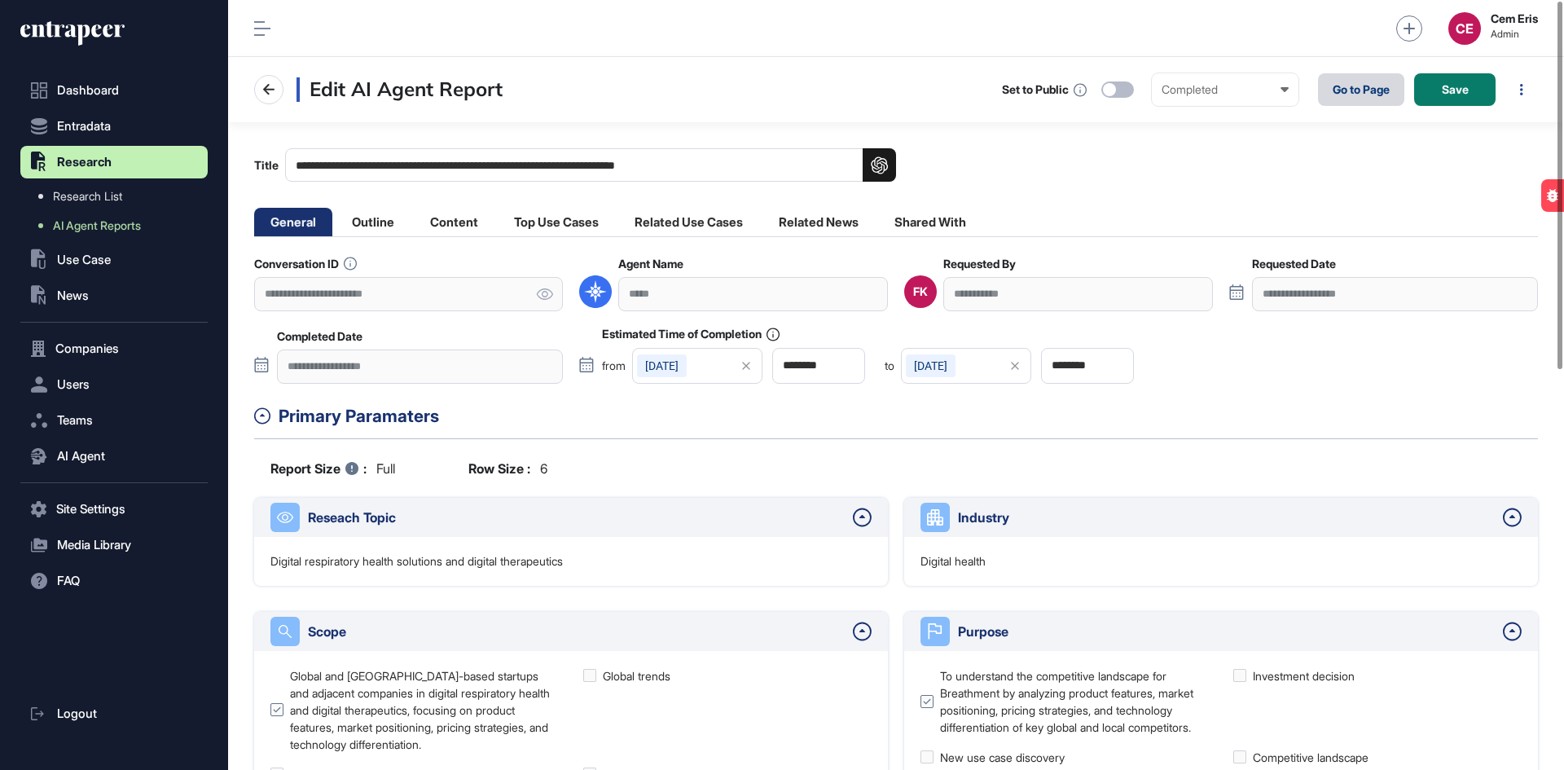
click at [1326, 92] on link "Go to Page" at bounding box center [1361, 89] width 86 height 33
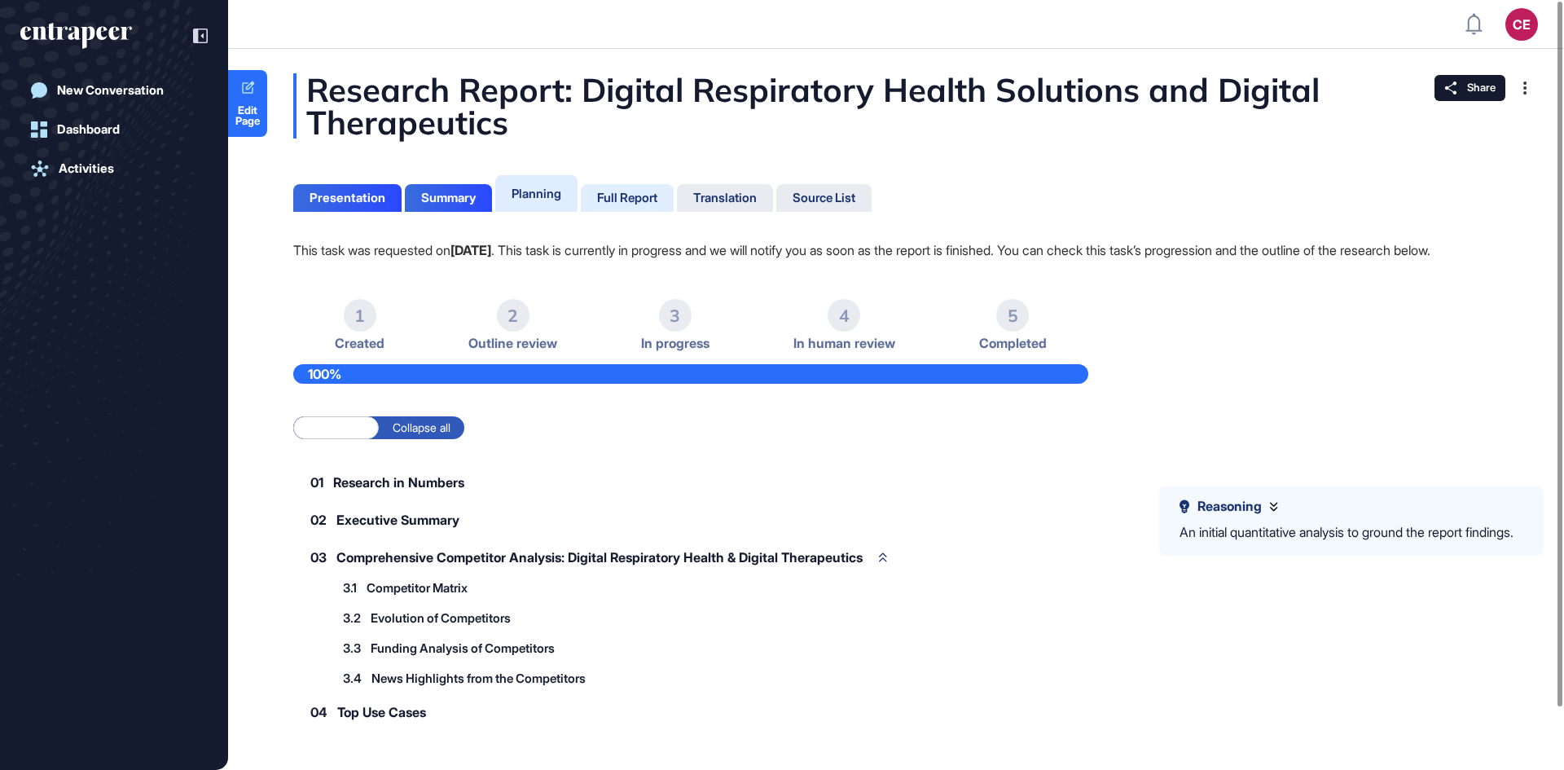
click at [611, 204] on div "Full Report" at bounding box center [627, 198] width 60 height 15
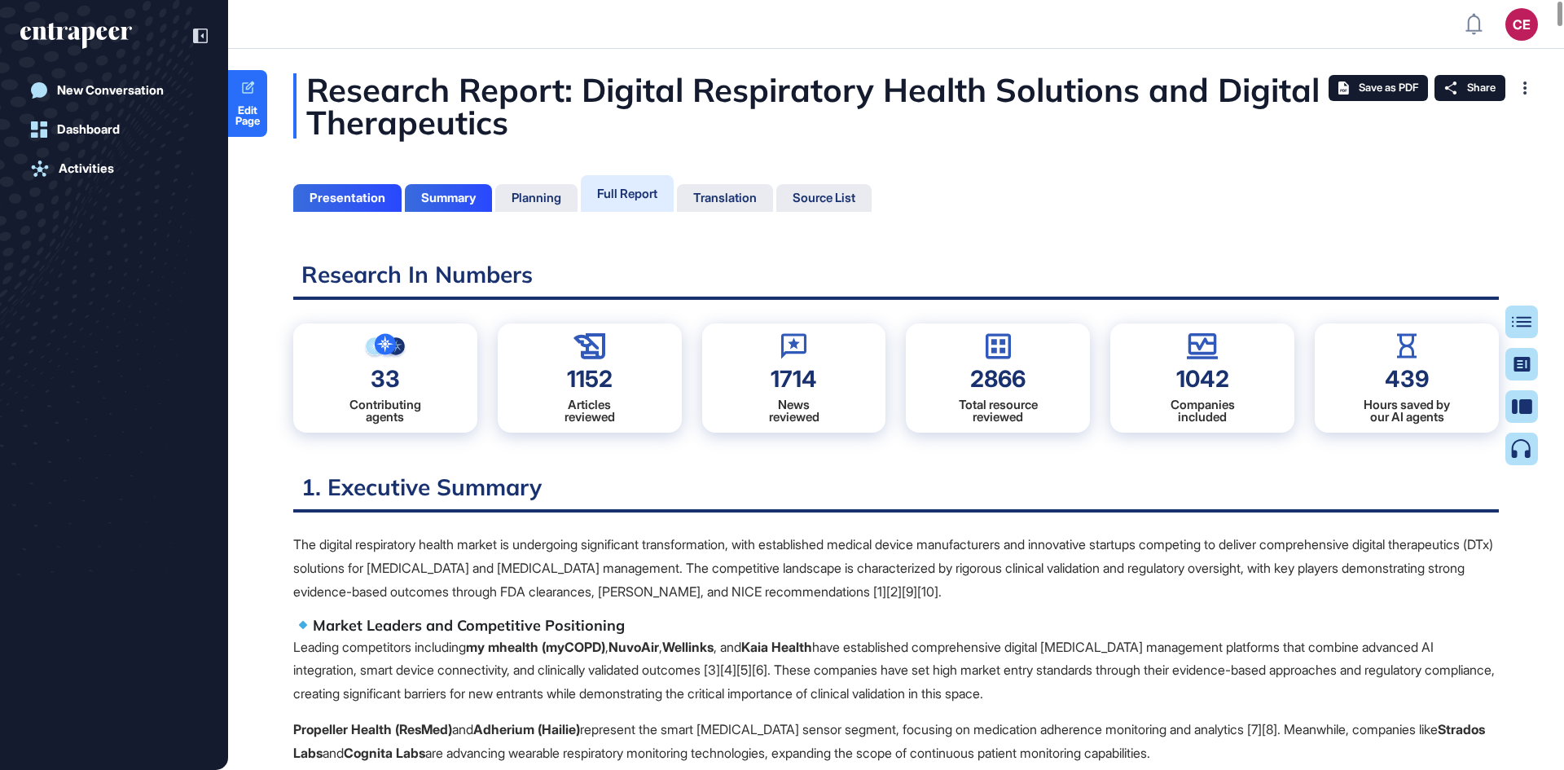
scroll to position [7, 1]
click at [1529, 325] on button "Table of Contents" at bounding box center [1469, 321] width 137 height 33
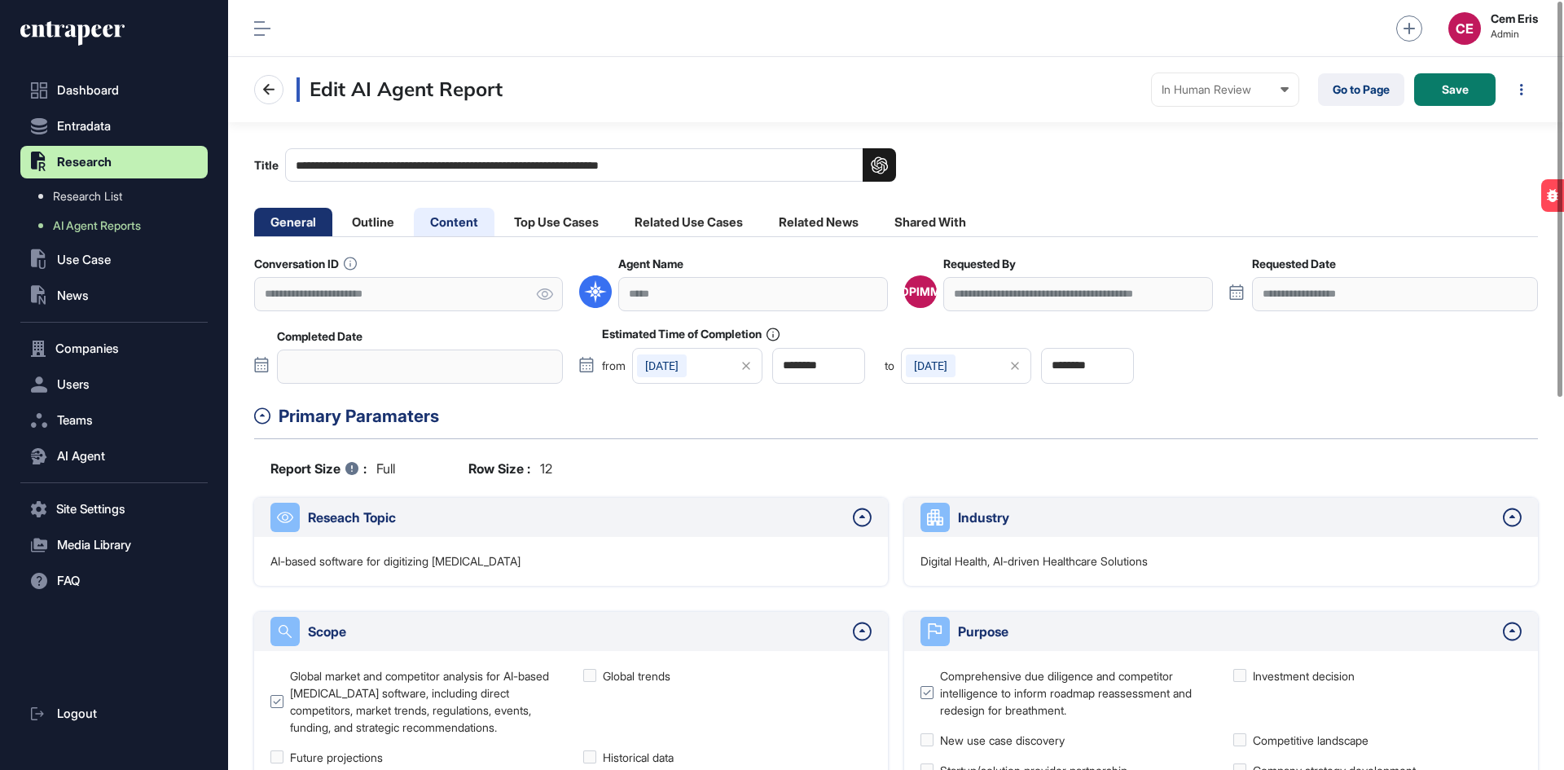
click at [440, 222] on li "Content" at bounding box center [454, 222] width 81 height 29
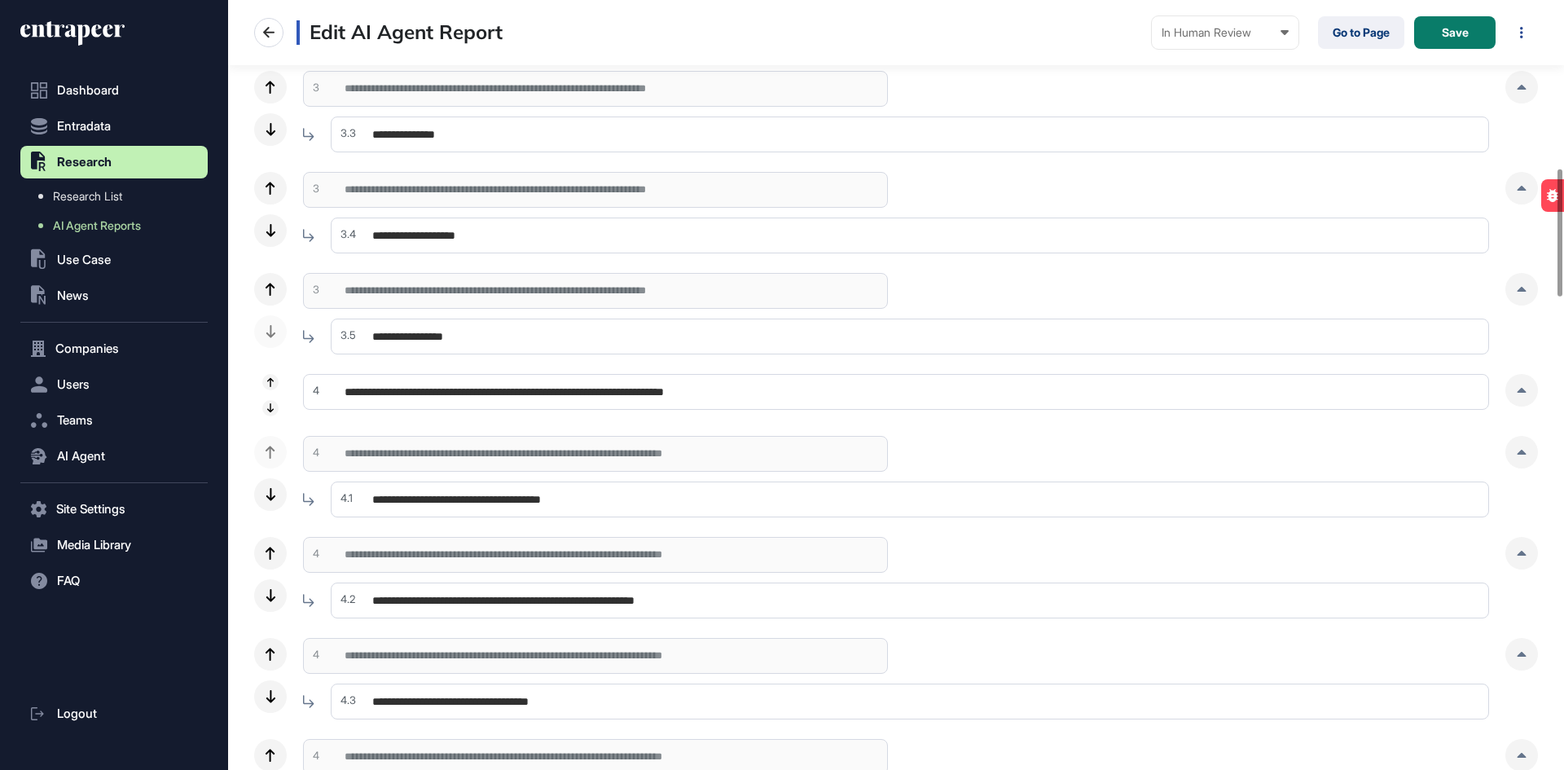
scroll to position [1384, 0]
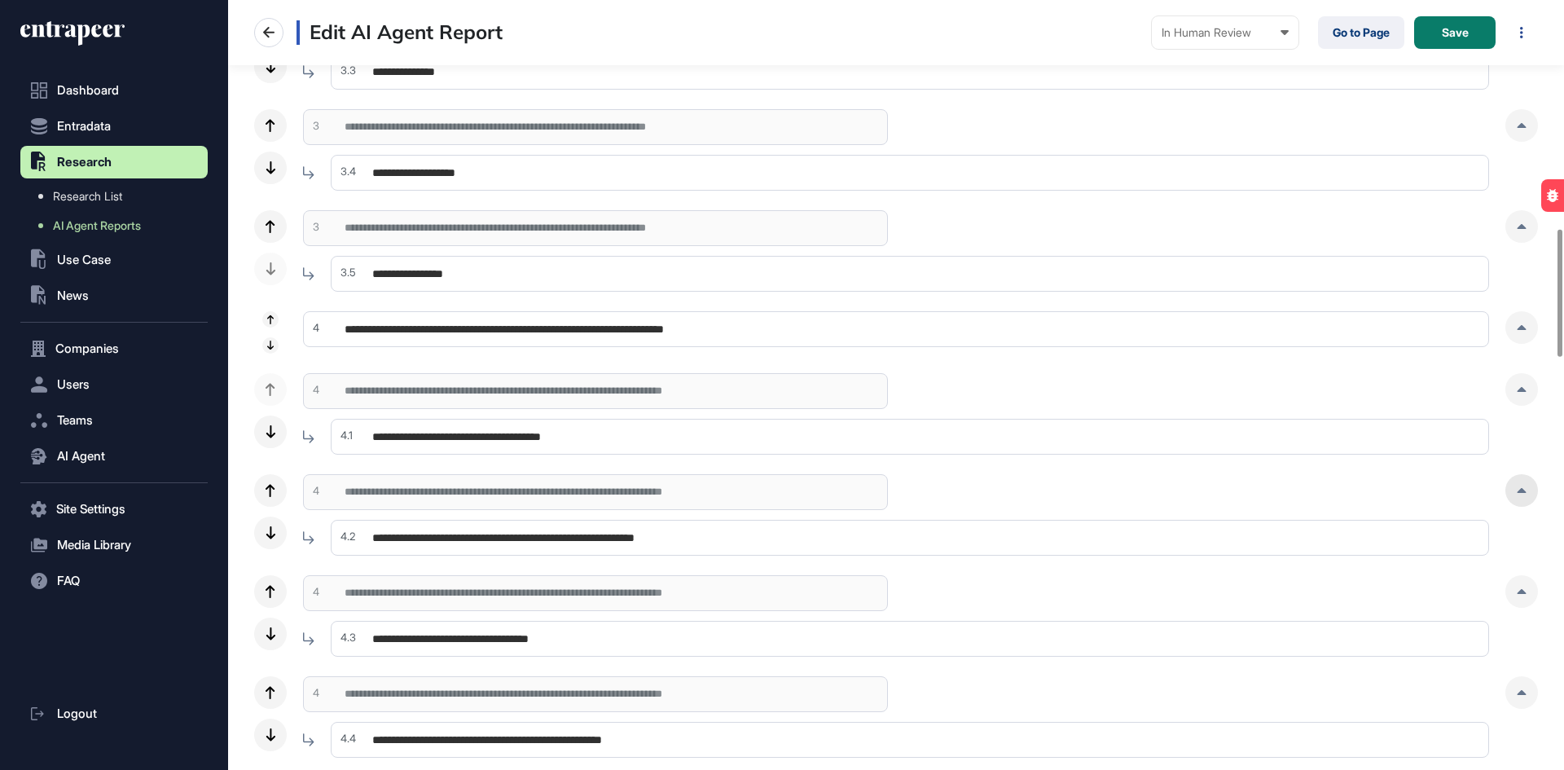
click at [1522, 495] on div at bounding box center [1521, 490] width 33 height 33
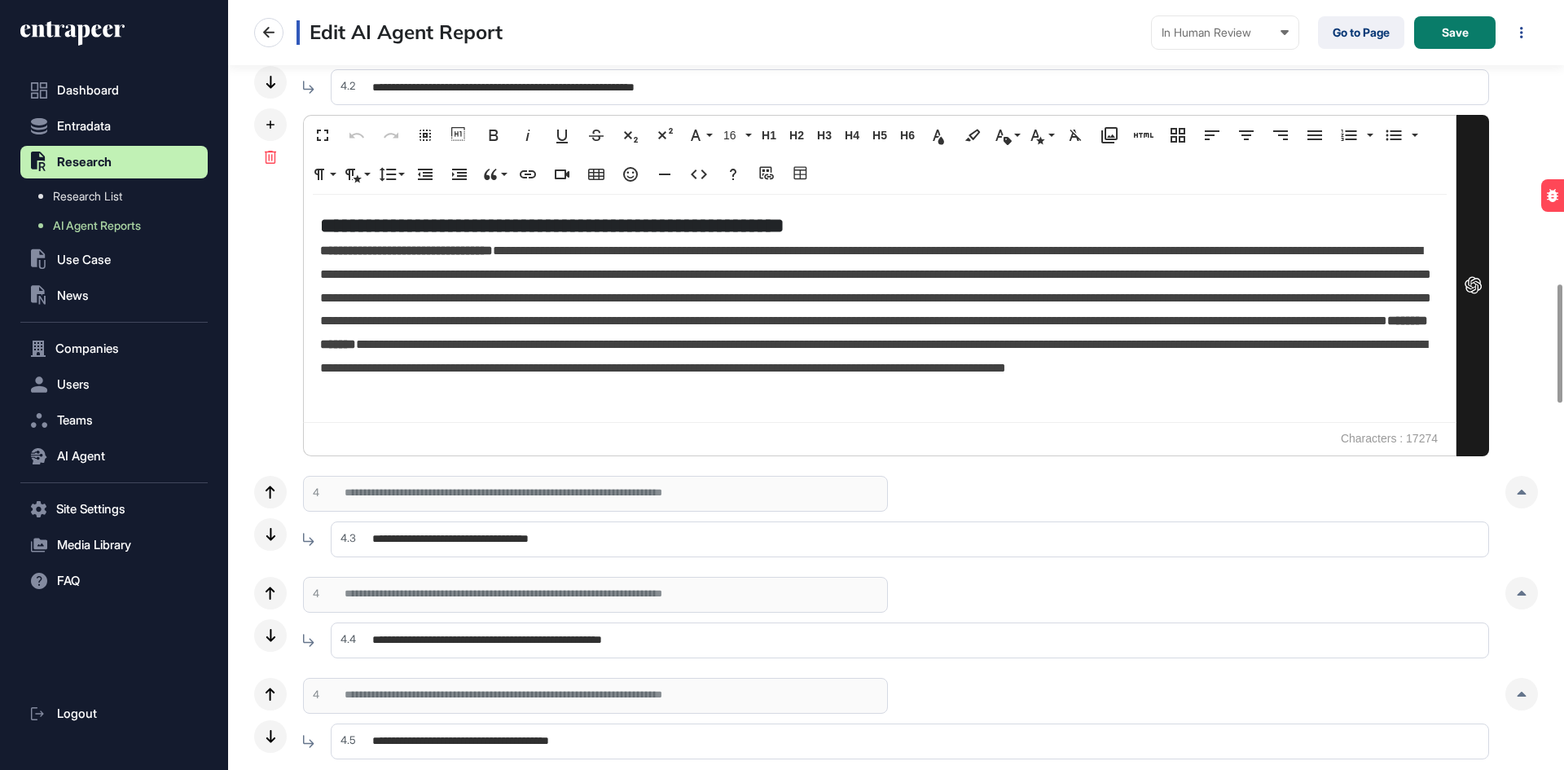
scroll to position [1629, 0]
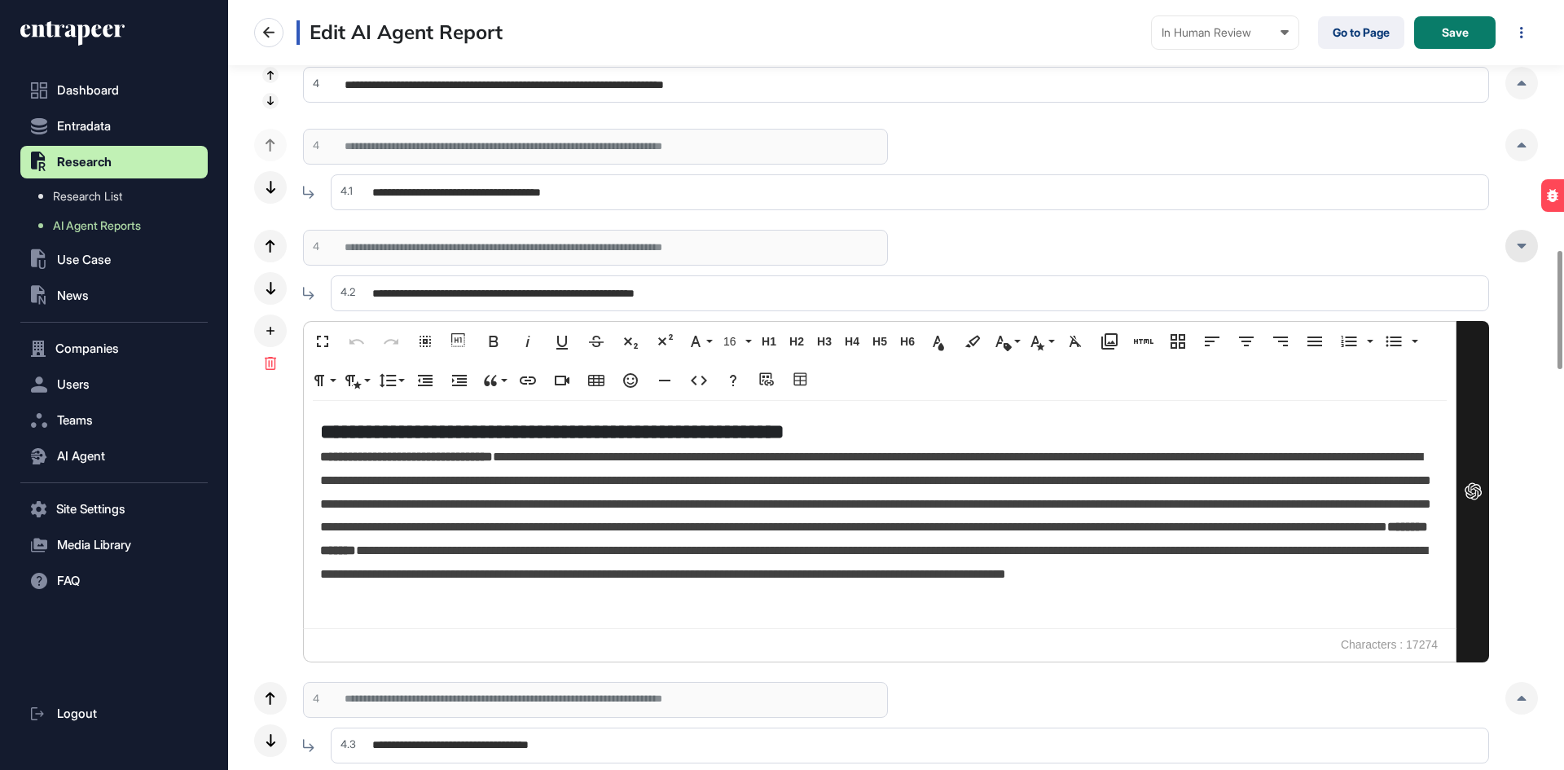
click at [1520, 238] on div at bounding box center [1521, 246] width 33 height 33
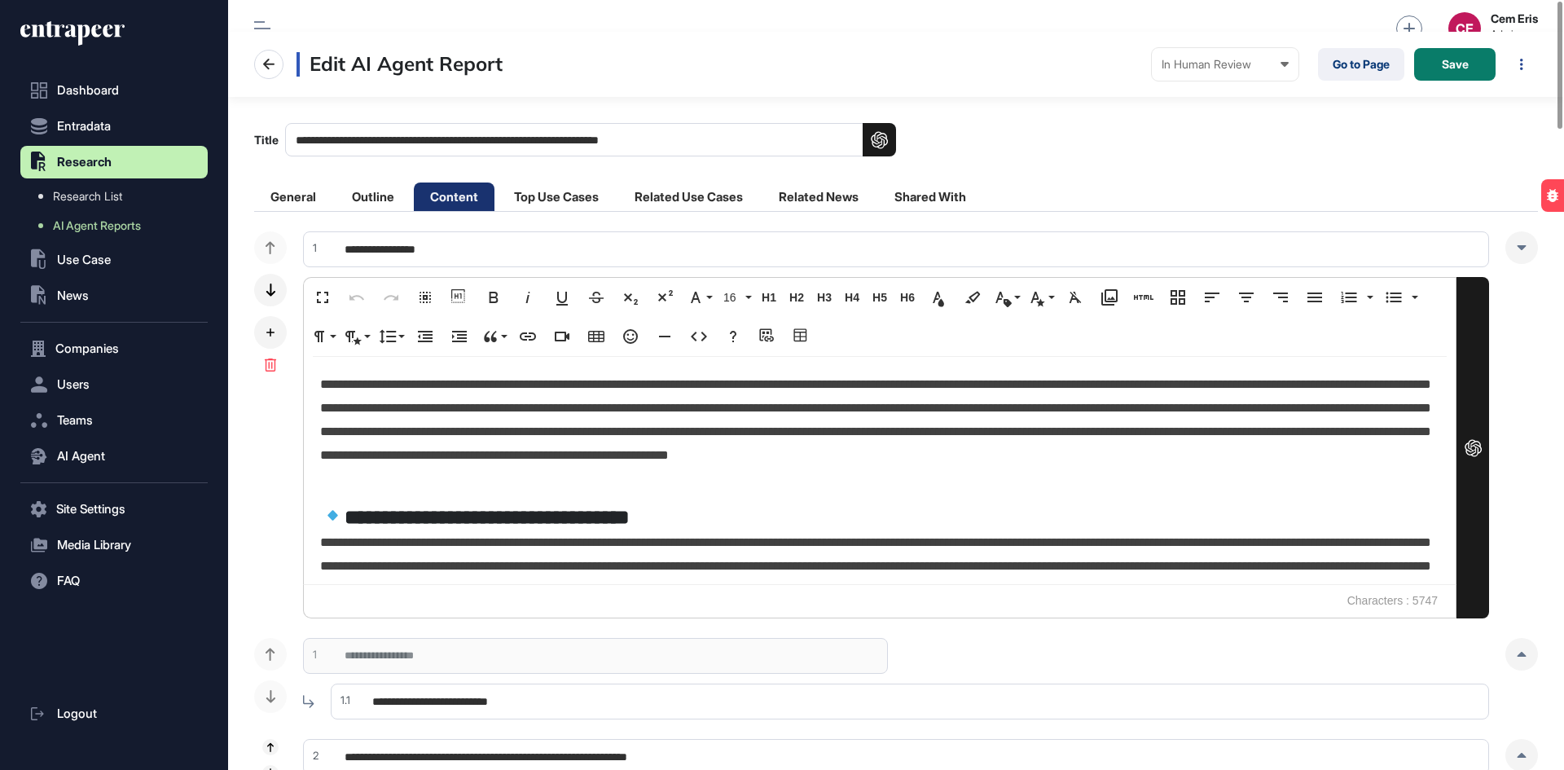
scroll to position [0, 0]
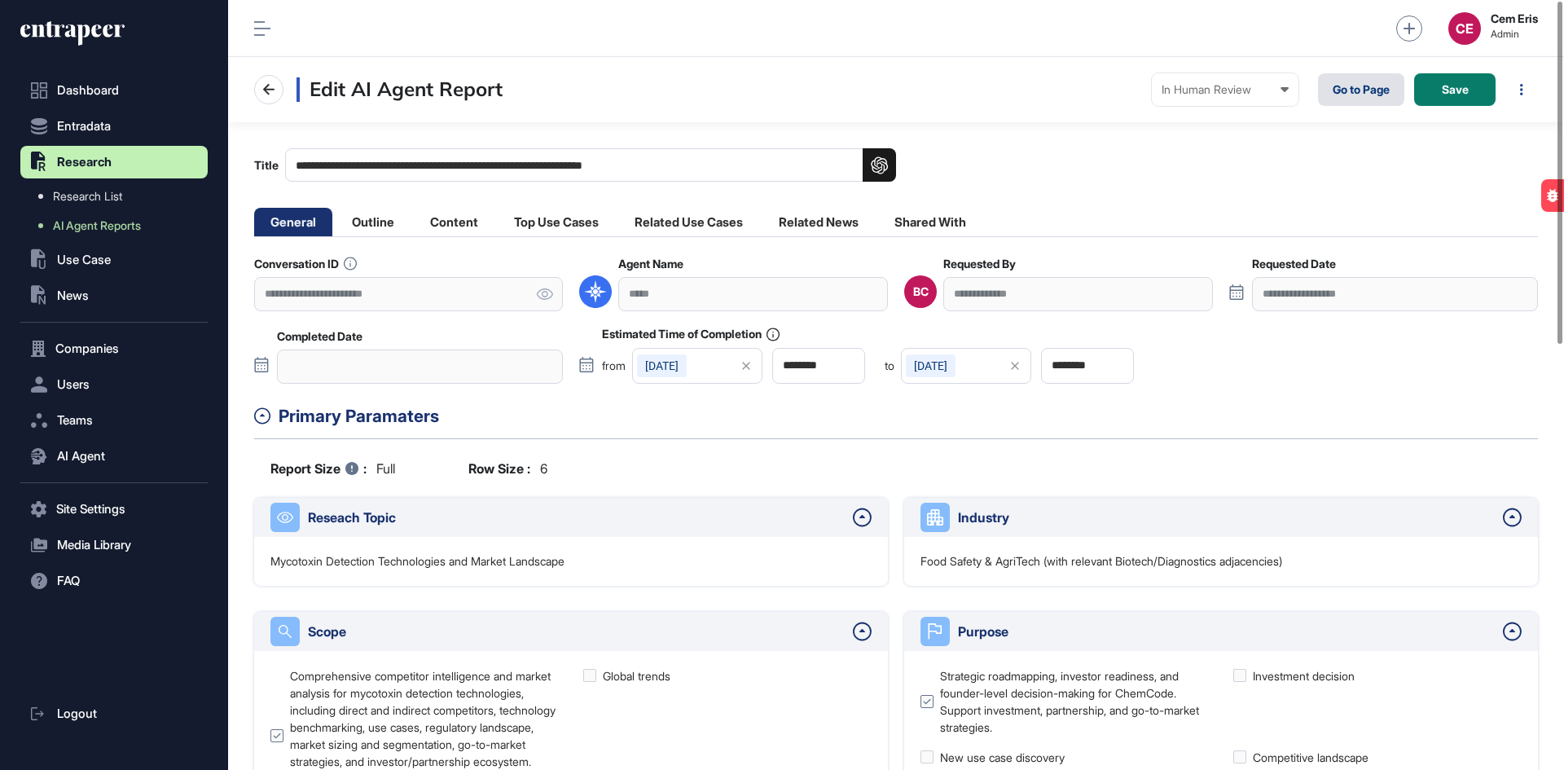
scroll to position [1, 1]
click at [1327, 97] on link "Go to Page" at bounding box center [1361, 89] width 86 height 33
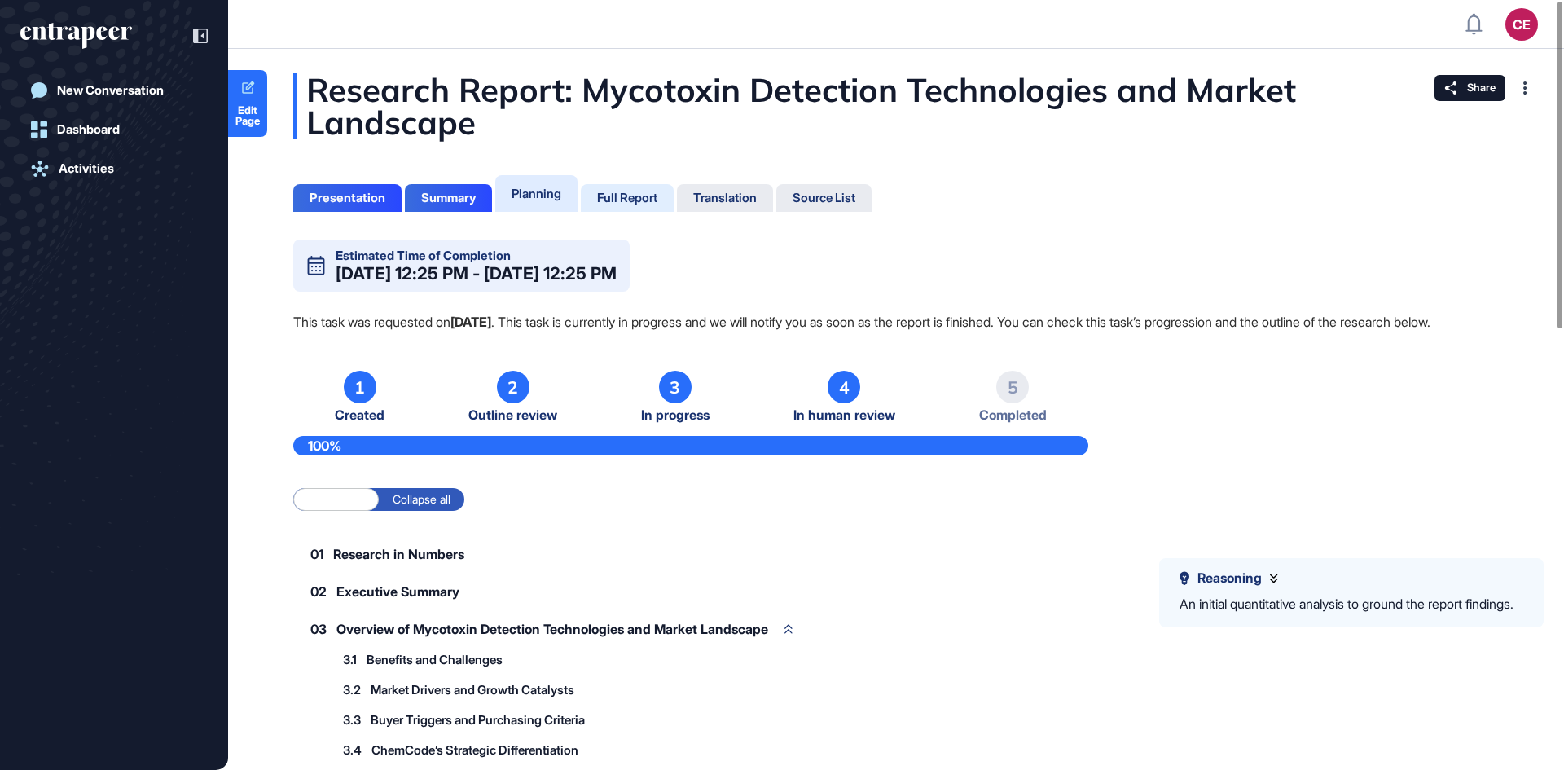
click at [612, 192] on div "Full Report" at bounding box center [627, 198] width 60 height 15
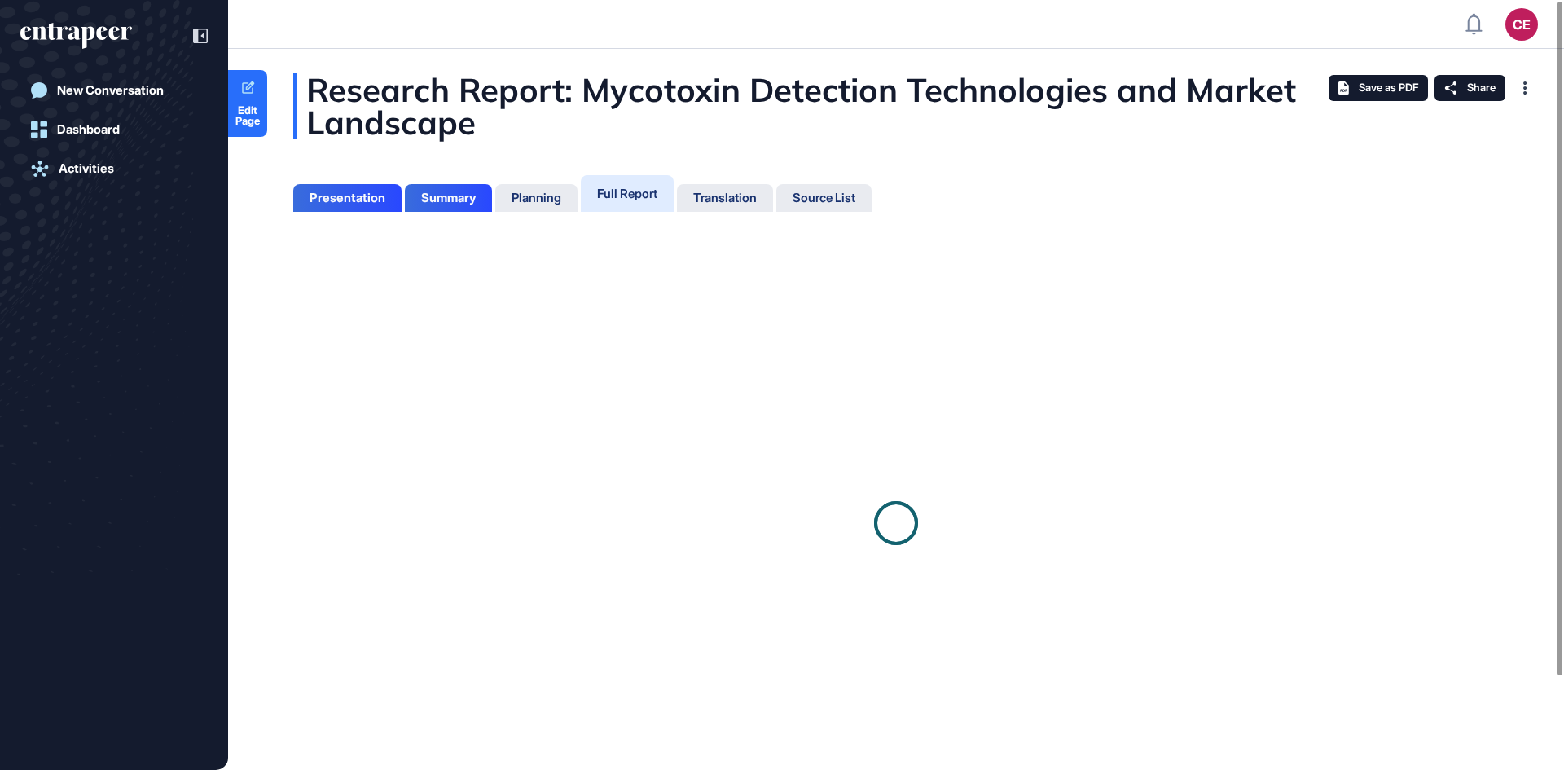
scroll to position [7, 1]
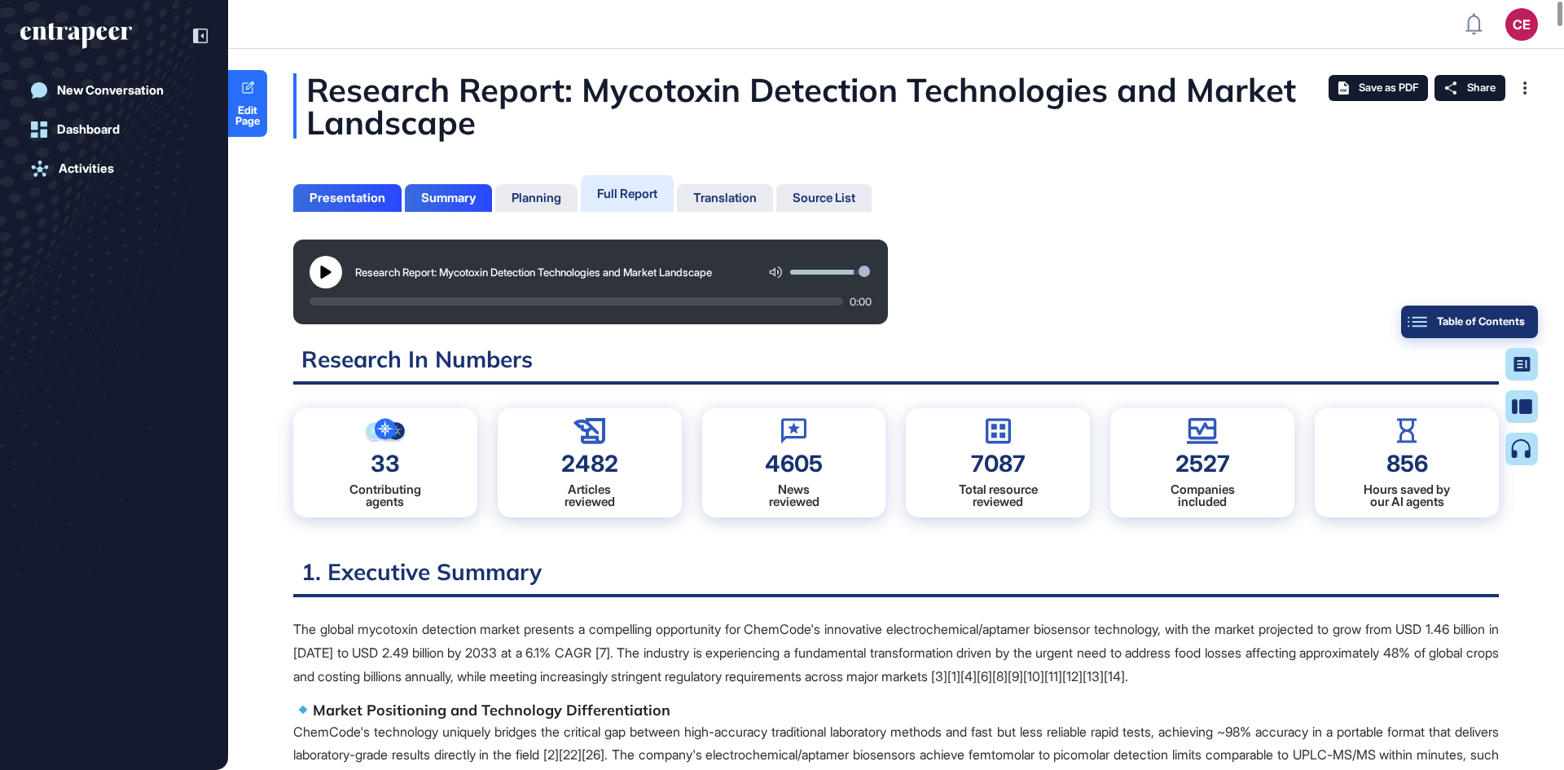
click at [1518, 311] on button "Table of Contents" at bounding box center [1469, 321] width 137 height 33
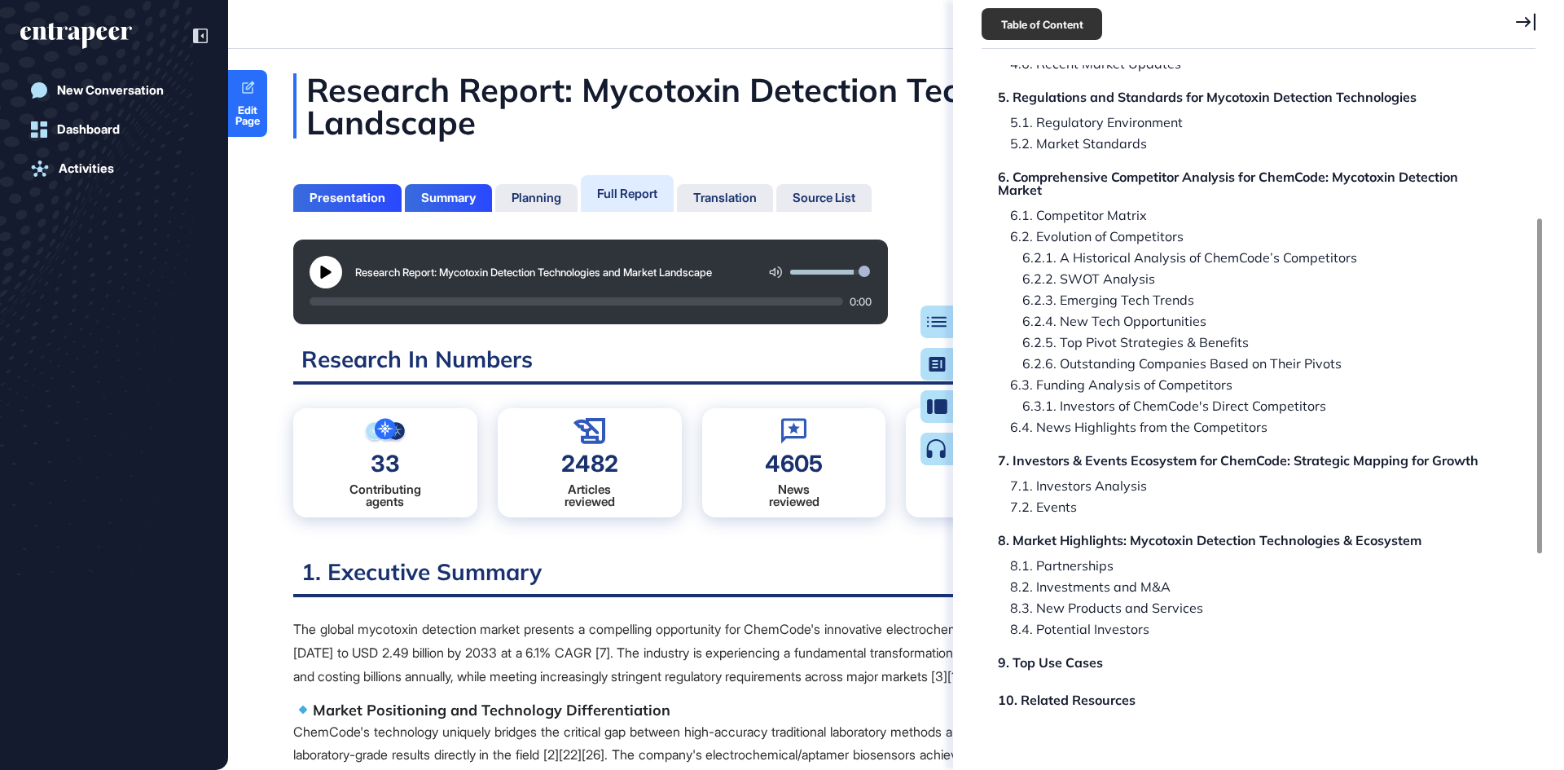
scroll to position [311, 0]
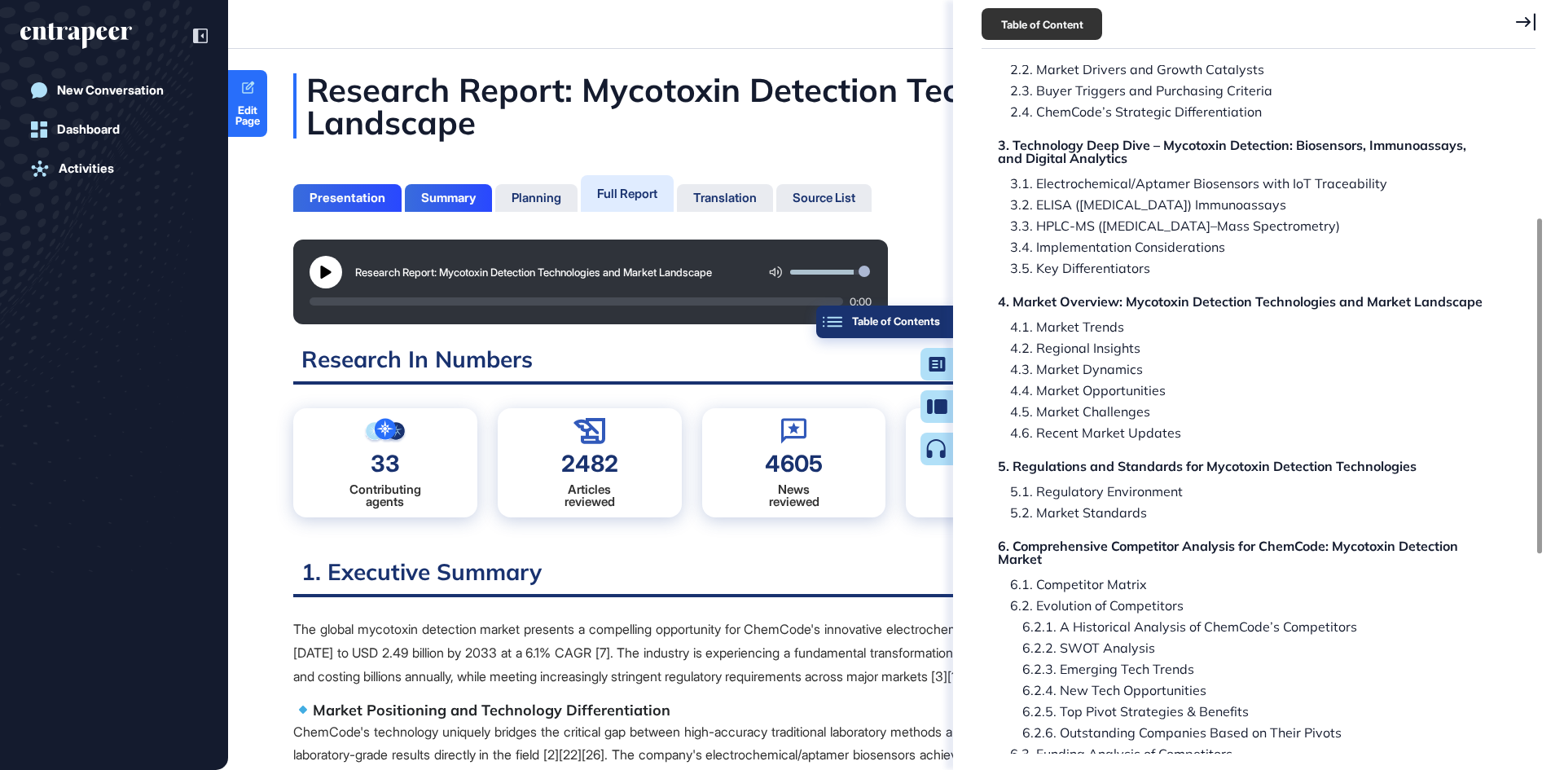
click at [925, 315] on div "Table of Contents" at bounding box center [884, 321] width 111 height 13
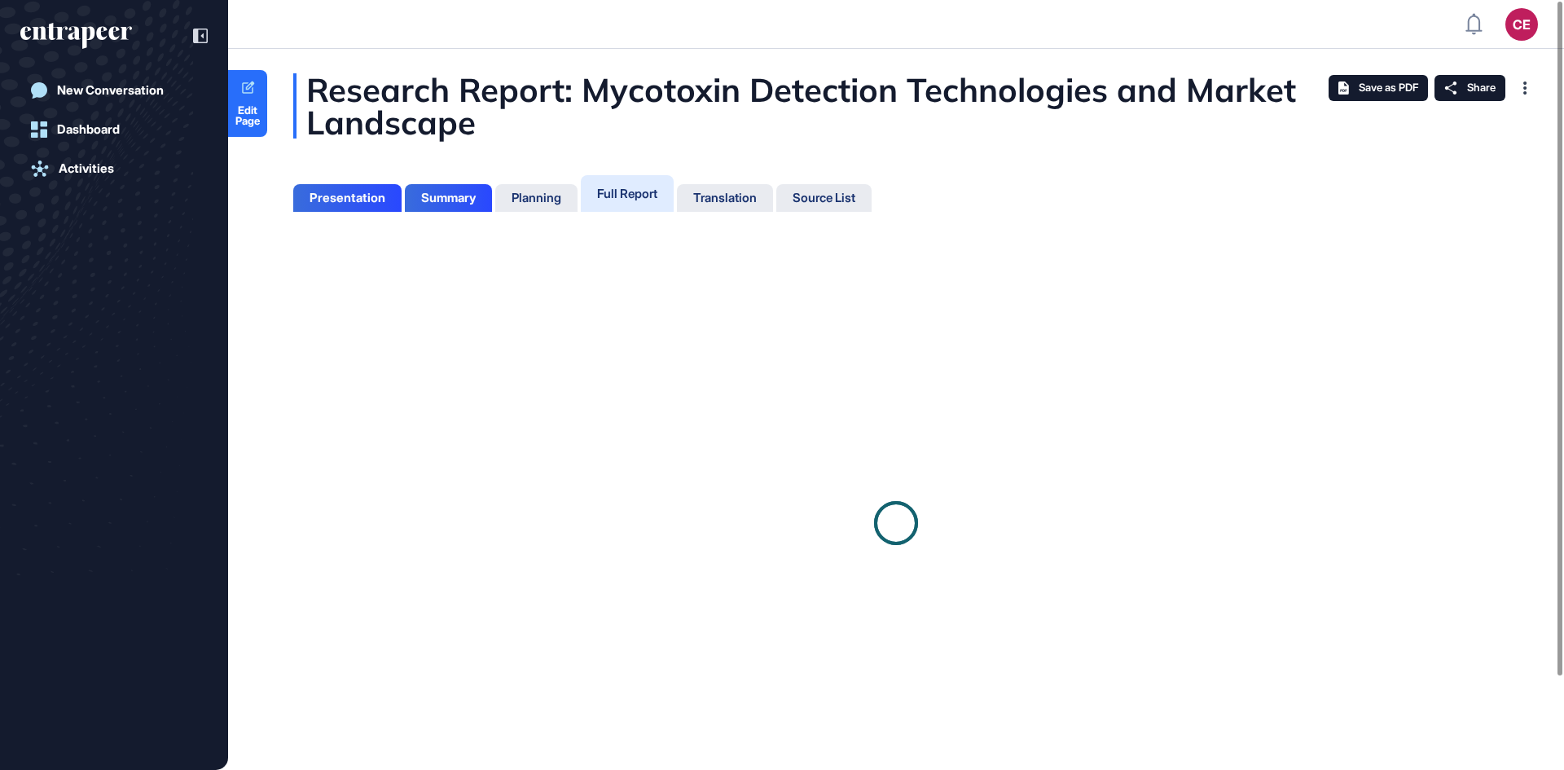
scroll to position [7, 1]
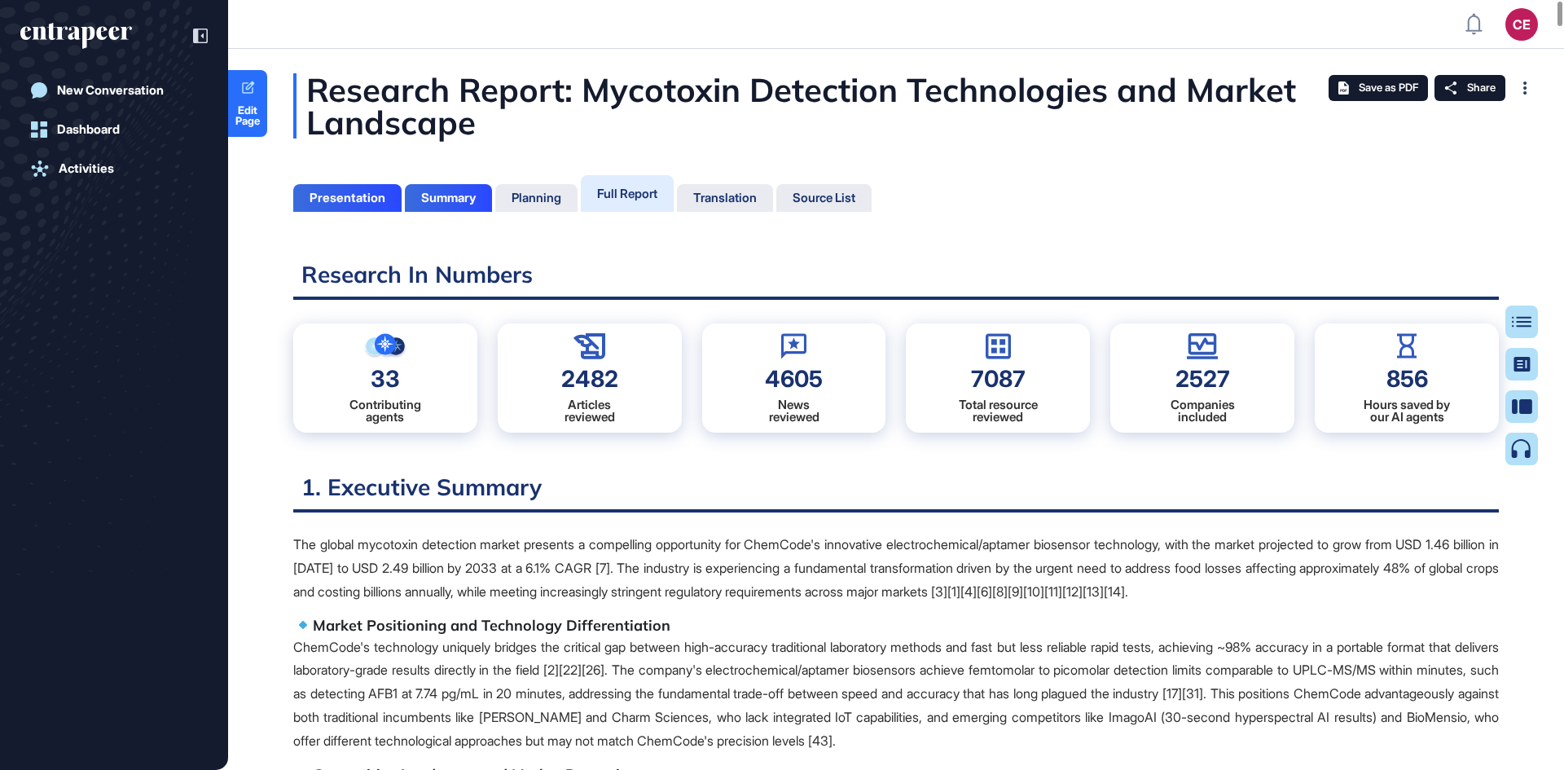
click at [657, 181] on div "Full Report" at bounding box center [627, 193] width 93 height 37
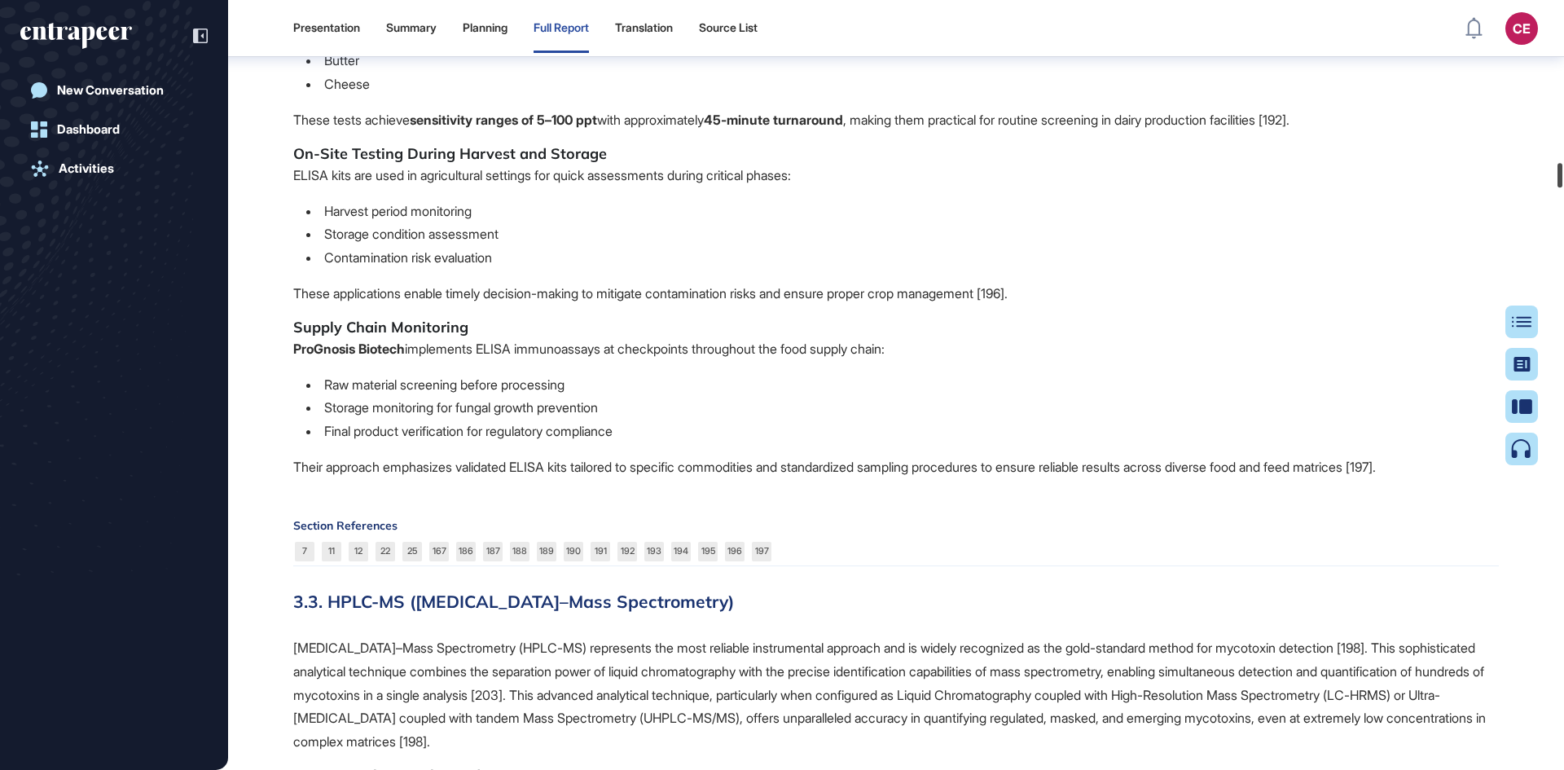
scroll to position [34807, 0]
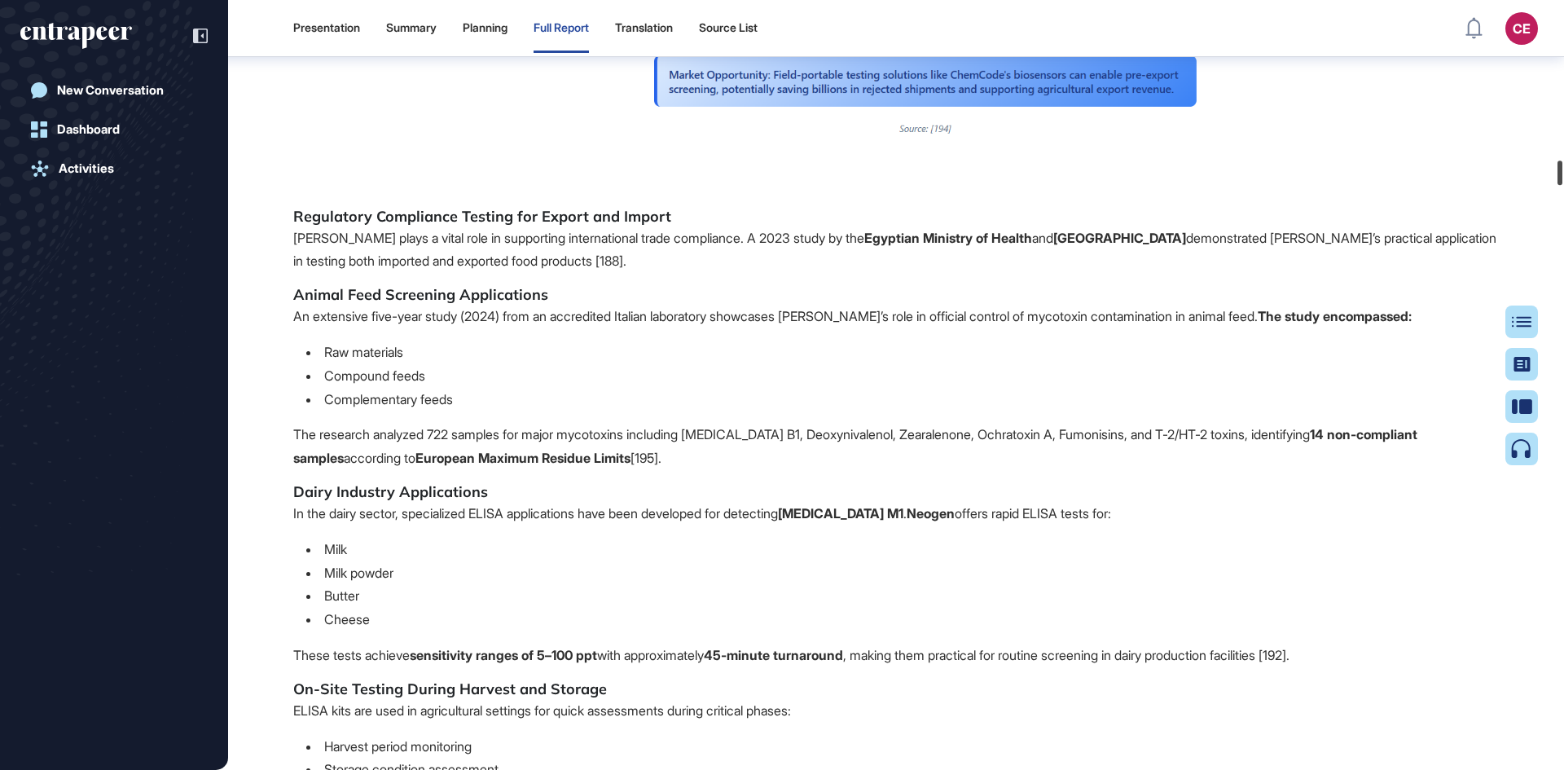
drag, startPoint x: 1559, startPoint y: 78, endPoint x: 1552, endPoint y: 181, distance: 102.8
click at [1557, 181] on div at bounding box center [1559, 172] width 5 height 24
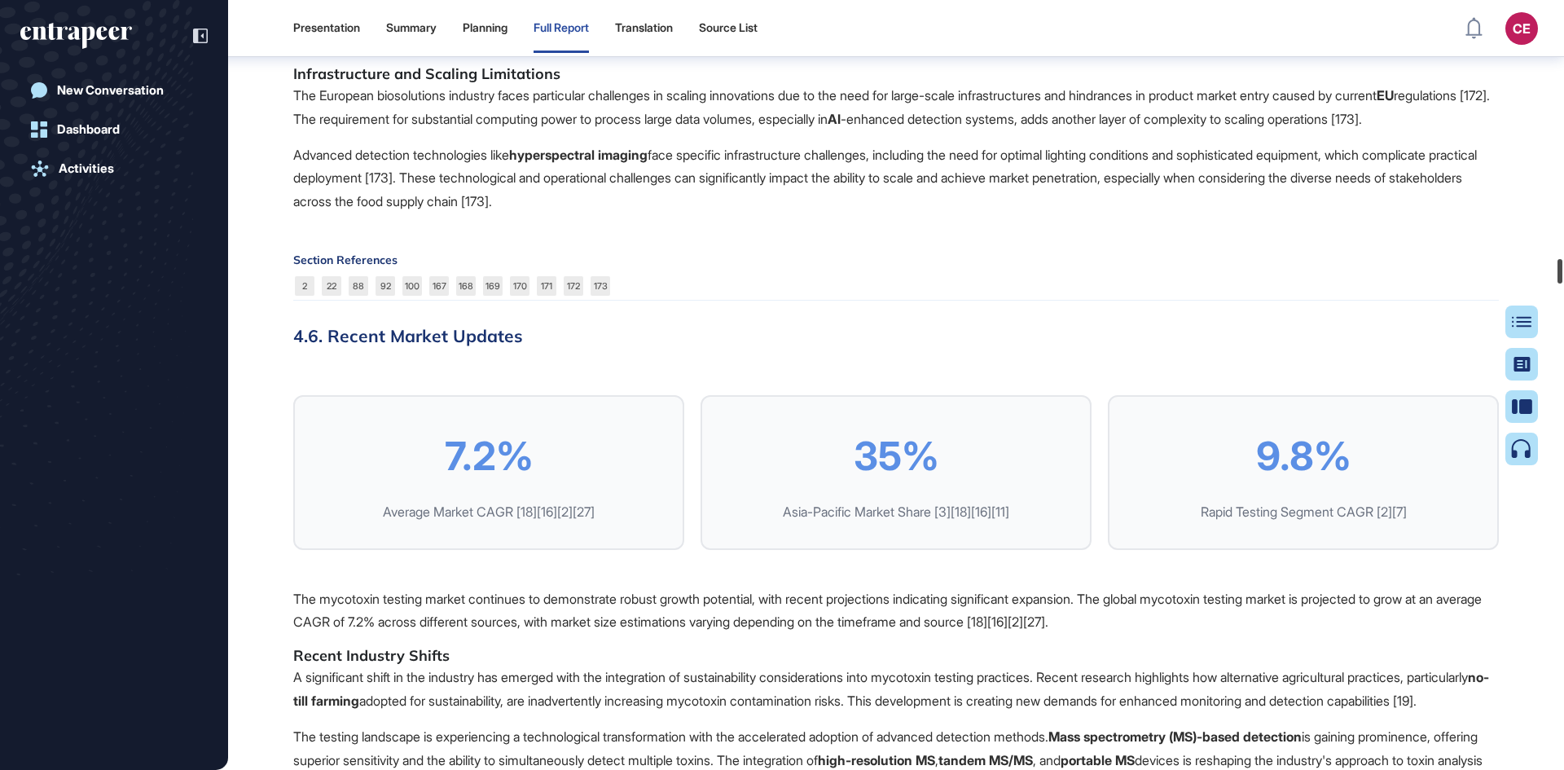
scroll to position [55432, 0]
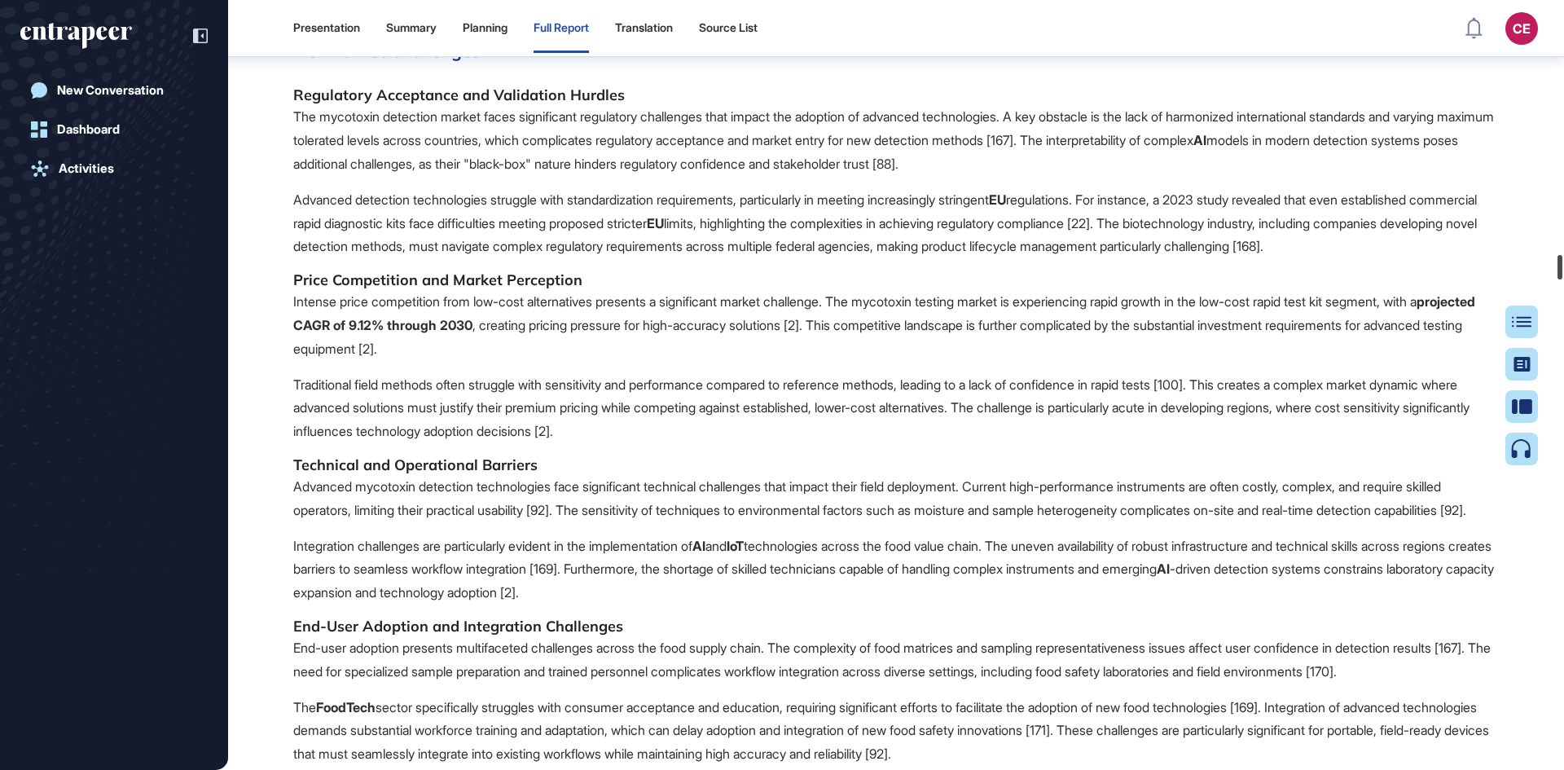
drag, startPoint x: 1558, startPoint y: 186, endPoint x: 1555, endPoint y: 270, distance: 83.1
click at [1557, 270] on div at bounding box center [1559, 267] width 5 height 24
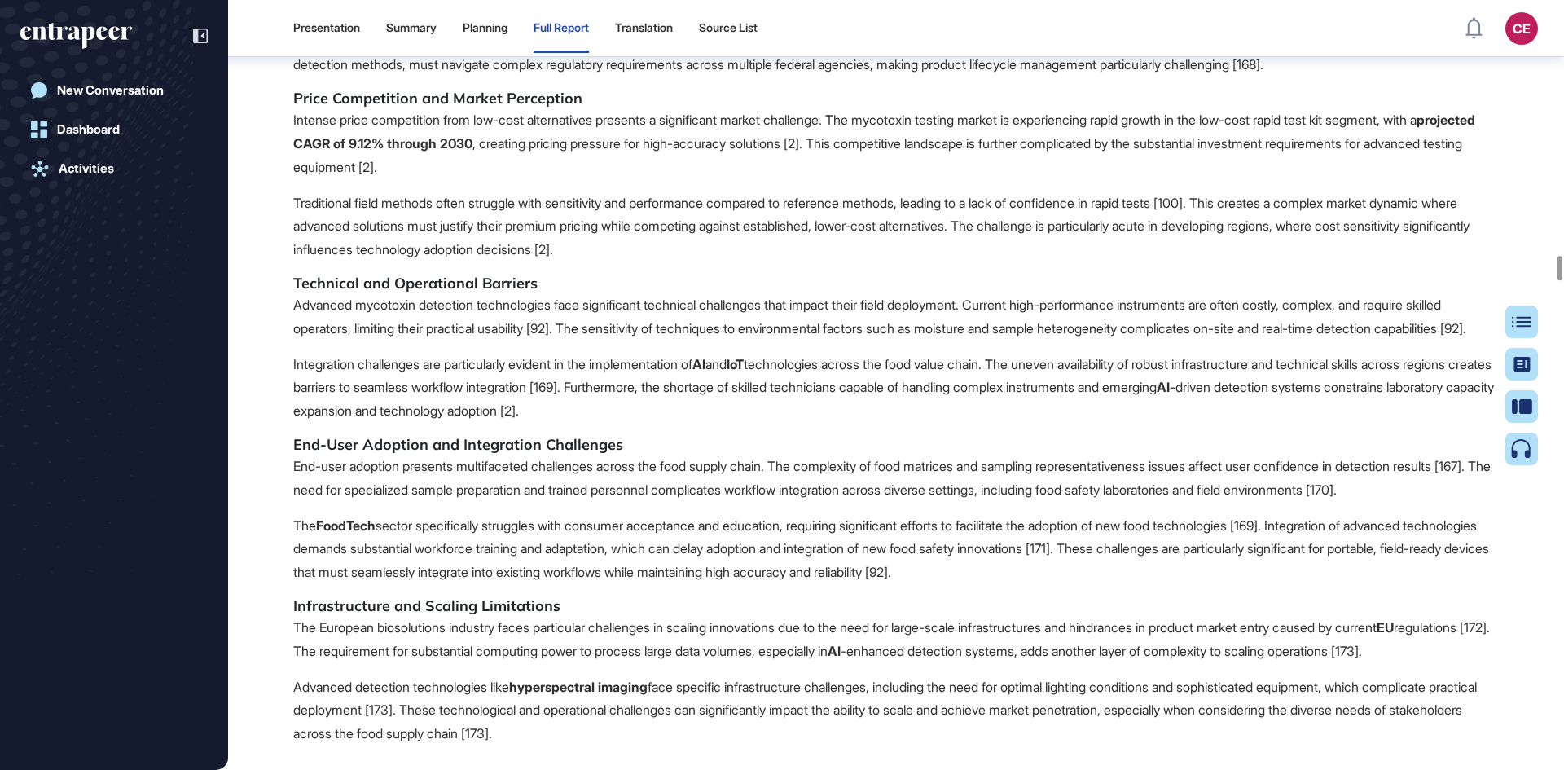
scroll to position [55595, 0]
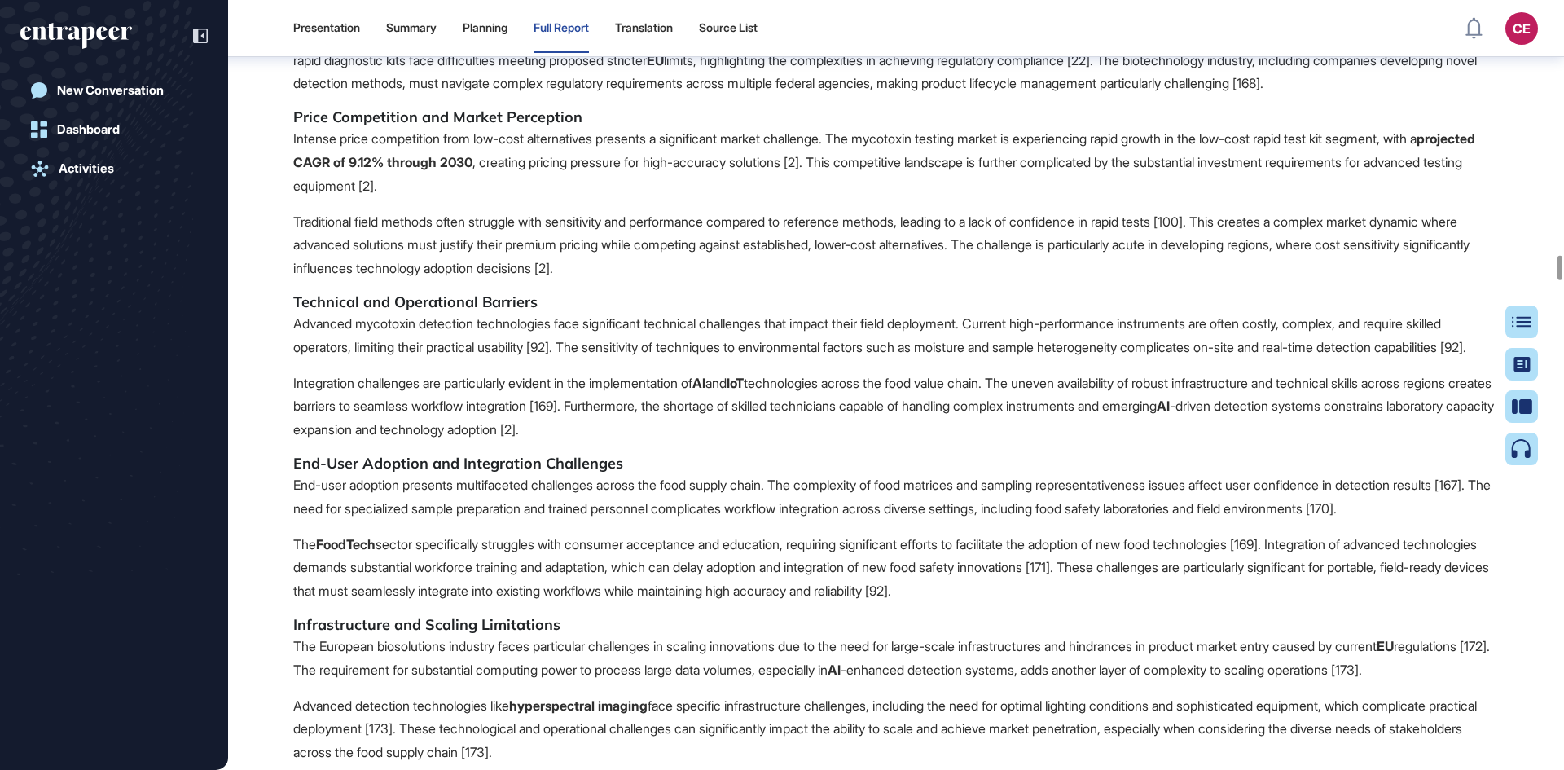
drag, startPoint x: 835, startPoint y: 456, endPoint x: 881, endPoint y: 450, distance: 46.8
drag, startPoint x: 881, startPoint y: 408, endPoint x: 814, endPoint y: 321, distance: 110.3
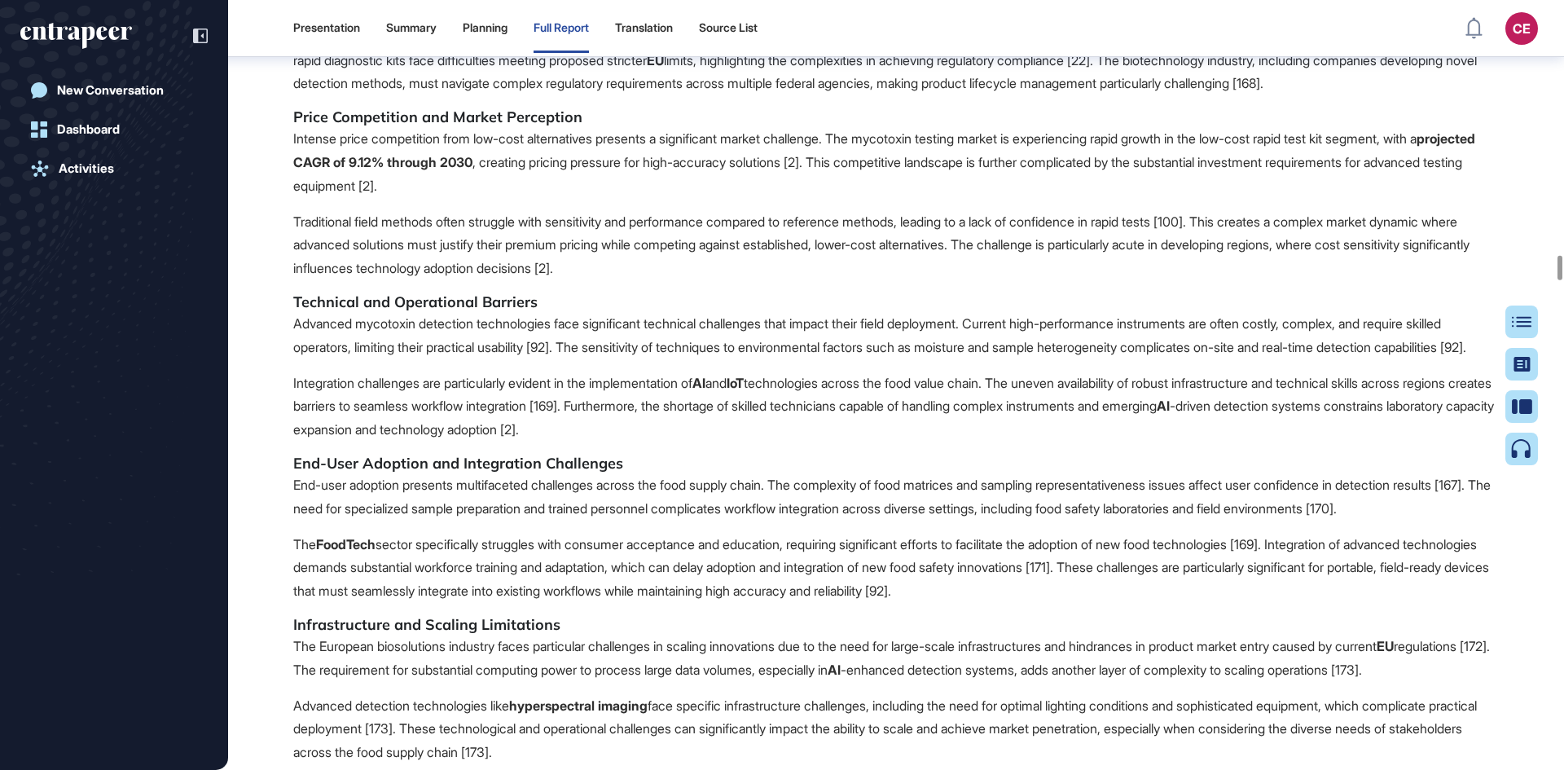
drag, startPoint x: 713, startPoint y: 242, endPoint x: 726, endPoint y: 219, distance: 26.3
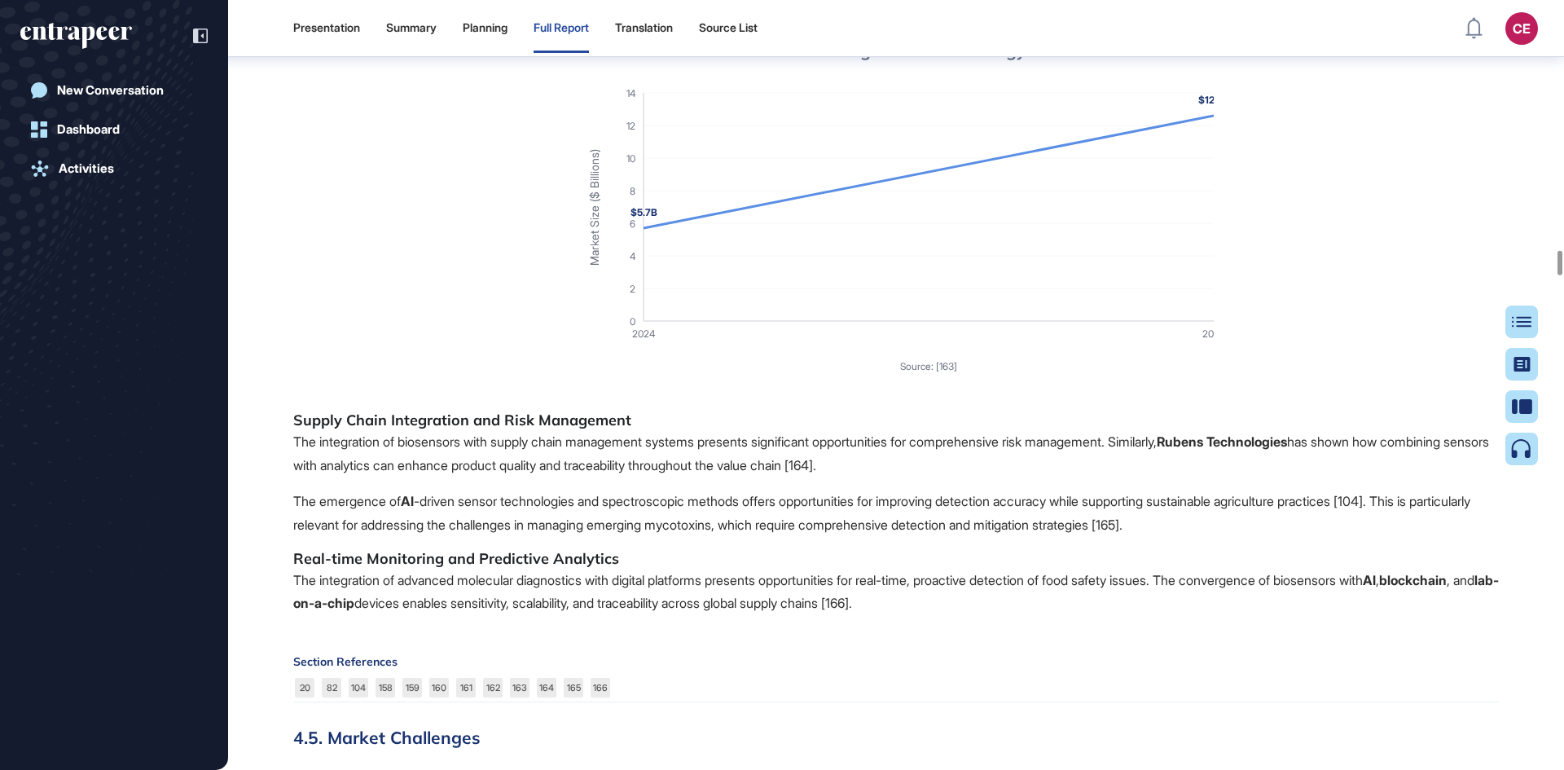
scroll to position [54781, 0]
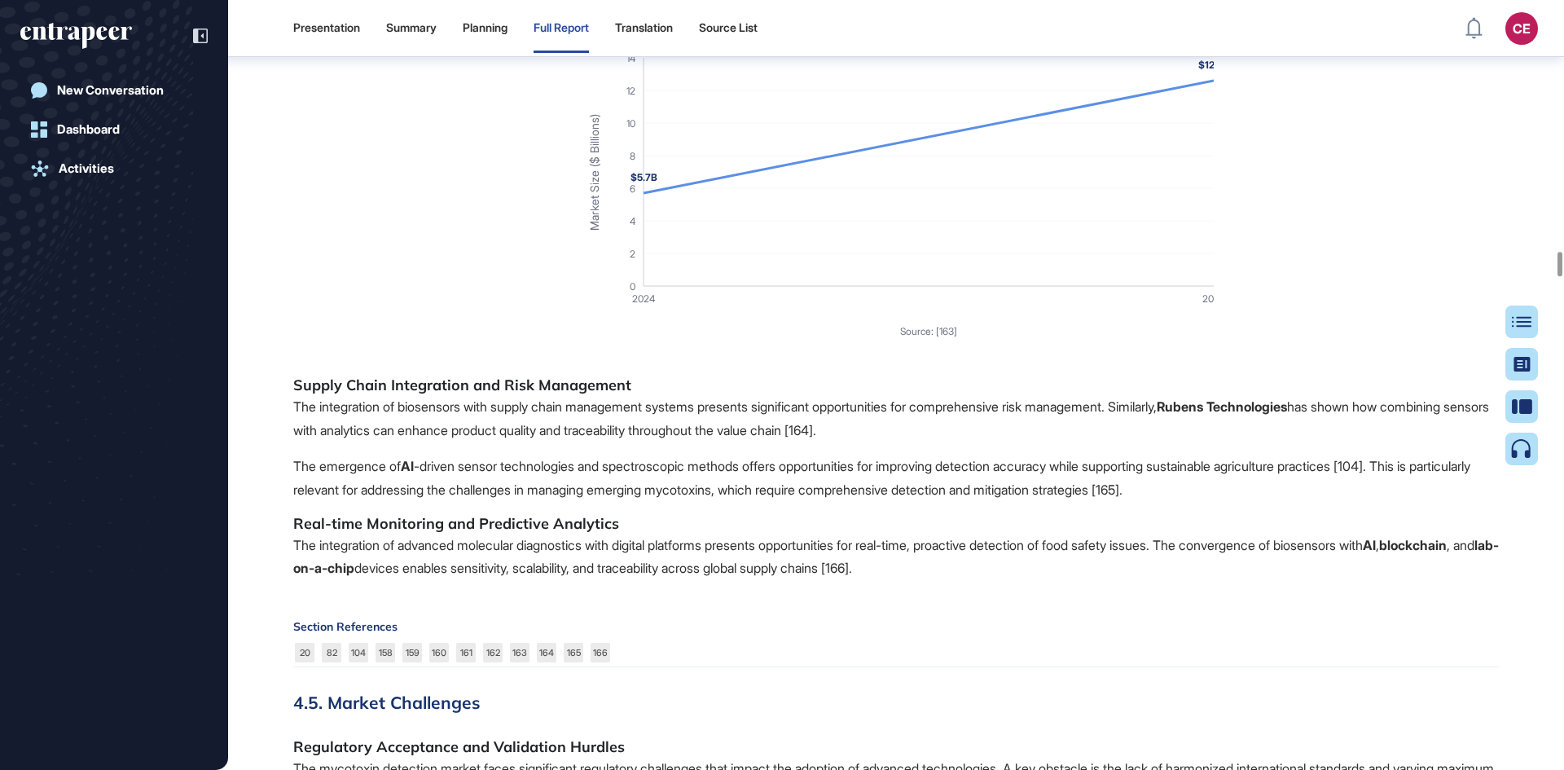
drag, startPoint x: 293, startPoint y: 352, endPoint x: 497, endPoint y: 363, distance: 203.9
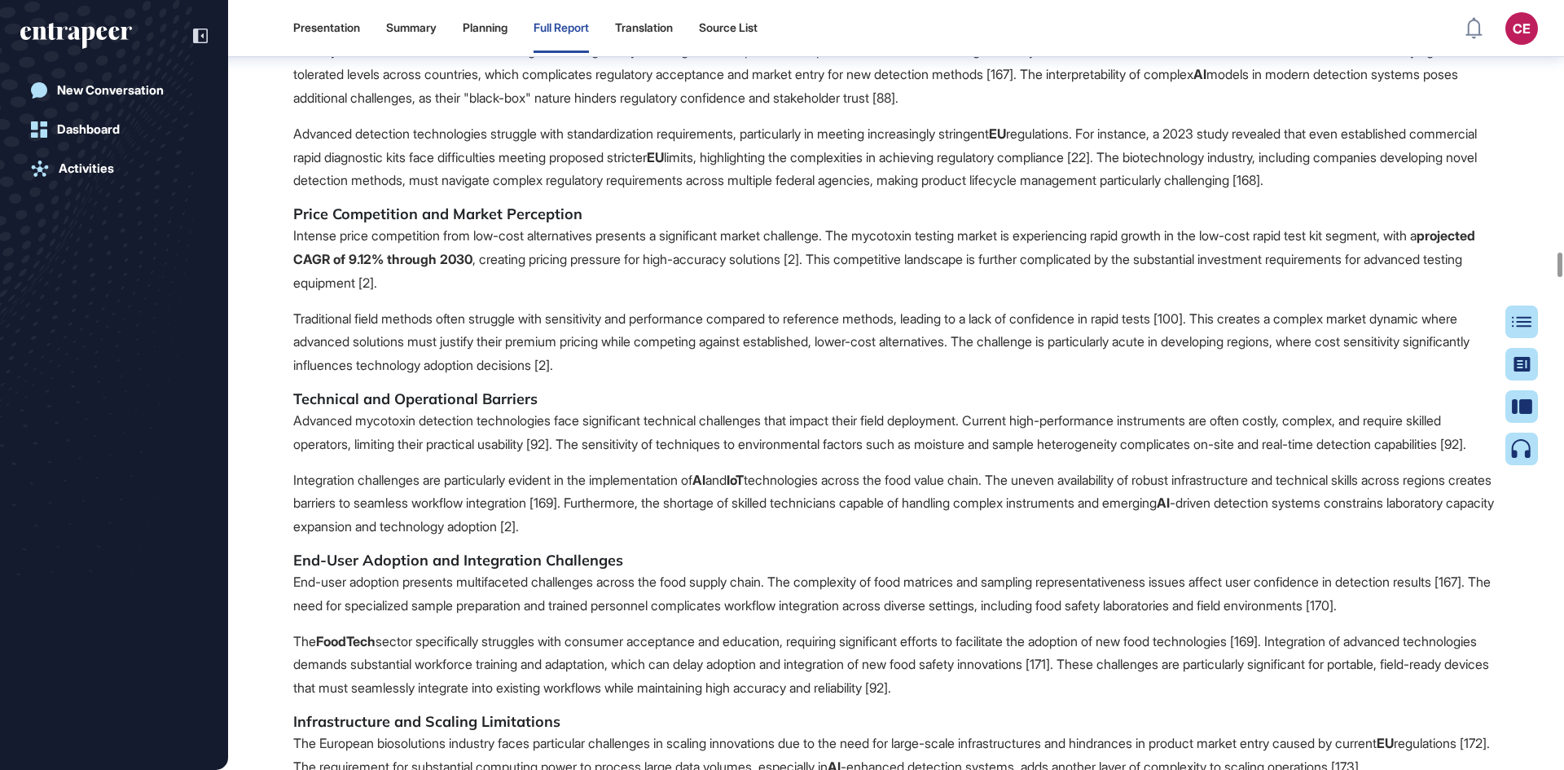
scroll to position [55595, 0]
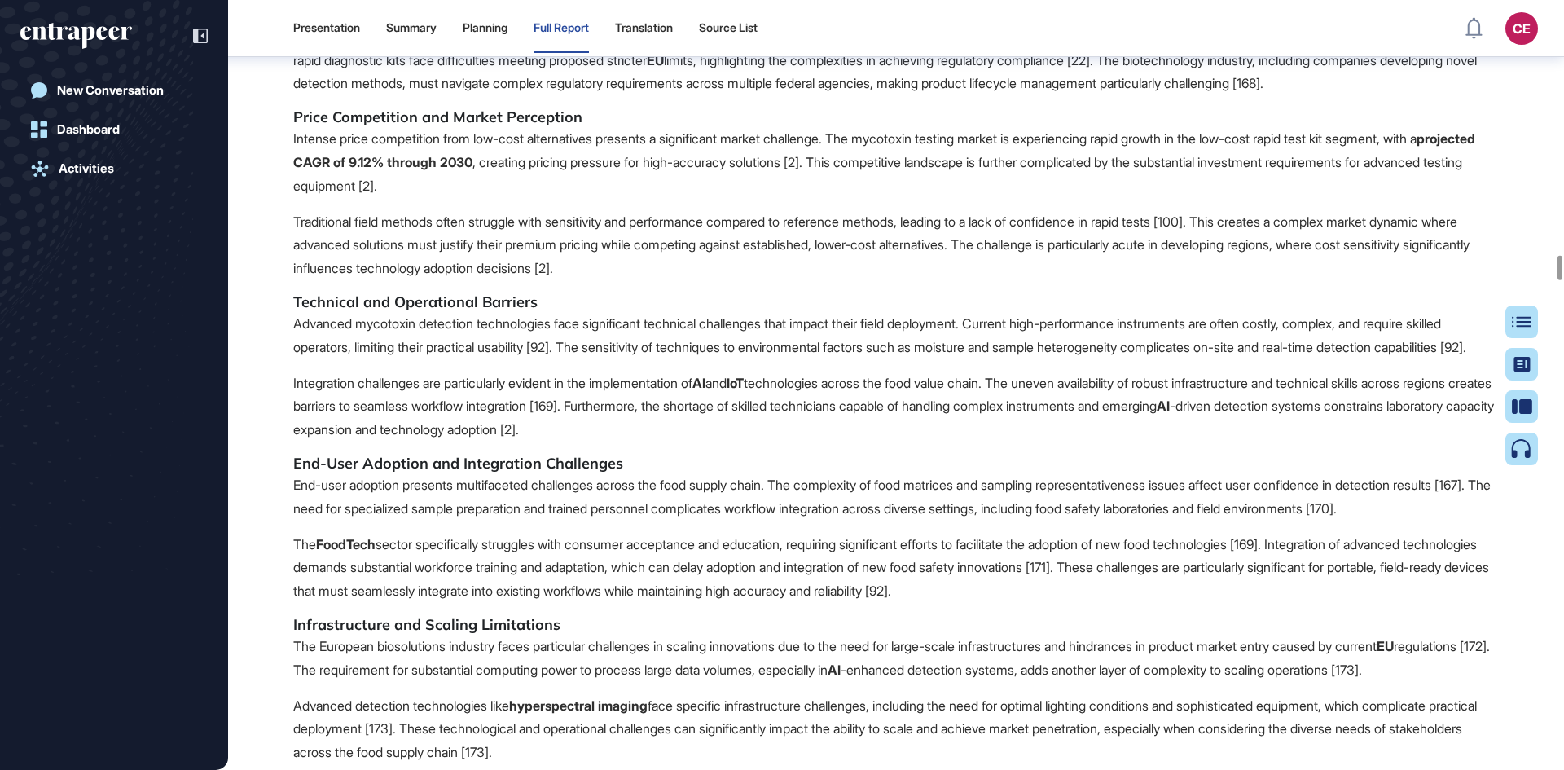
drag, startPoint x: 633, startPoint y: 208, endPoint x: 1183, endPoint y: 202, distance: 550.5
drag, startPoint x: 577, startPoint y: 315, endPoint x: 630, endPoint y: 421, distance: 118.7
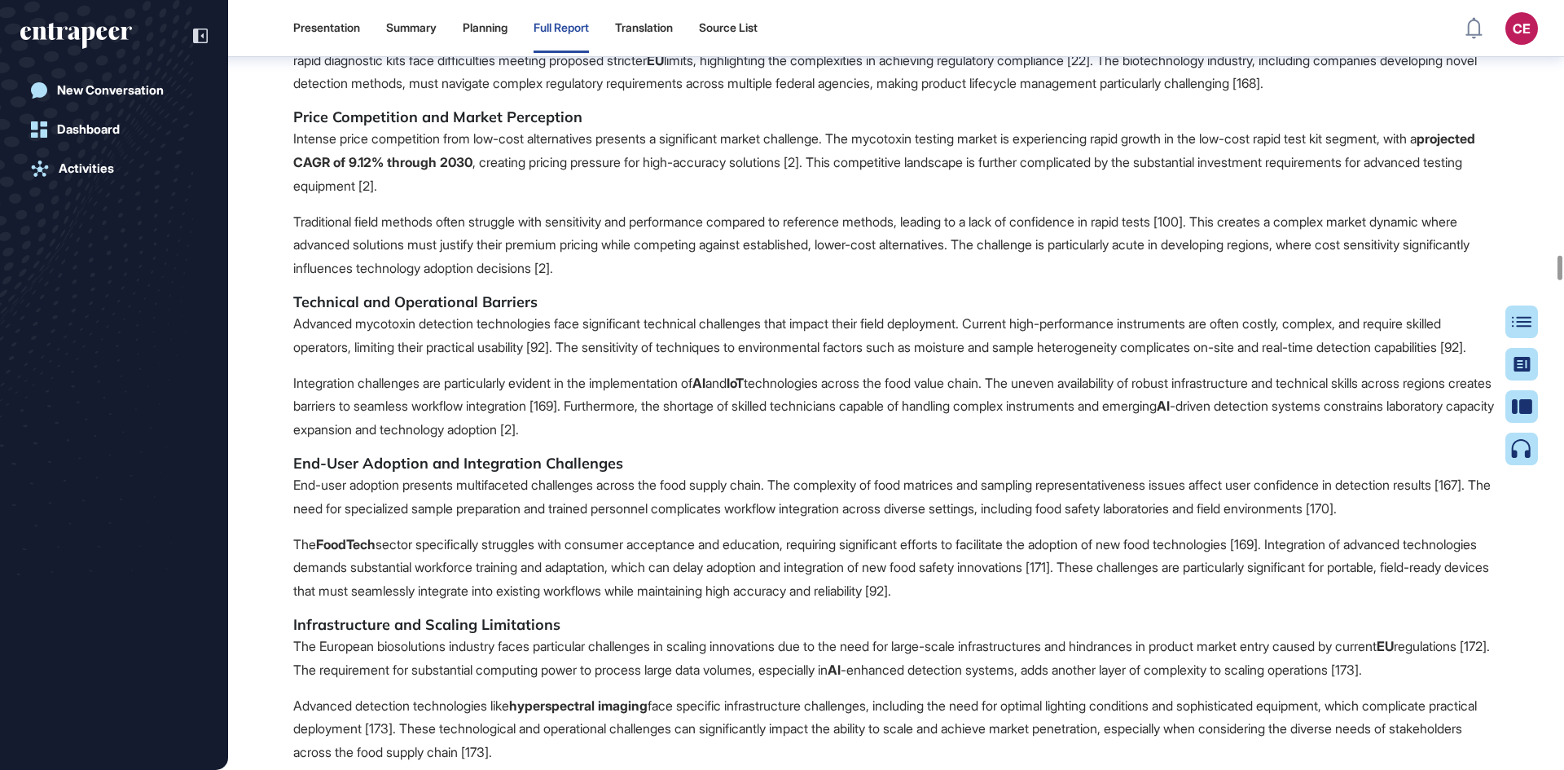
drag, startPoint x: 551, startPoint y: 395, endPoint x: 661, endPoint y: 439, distance: 118.4
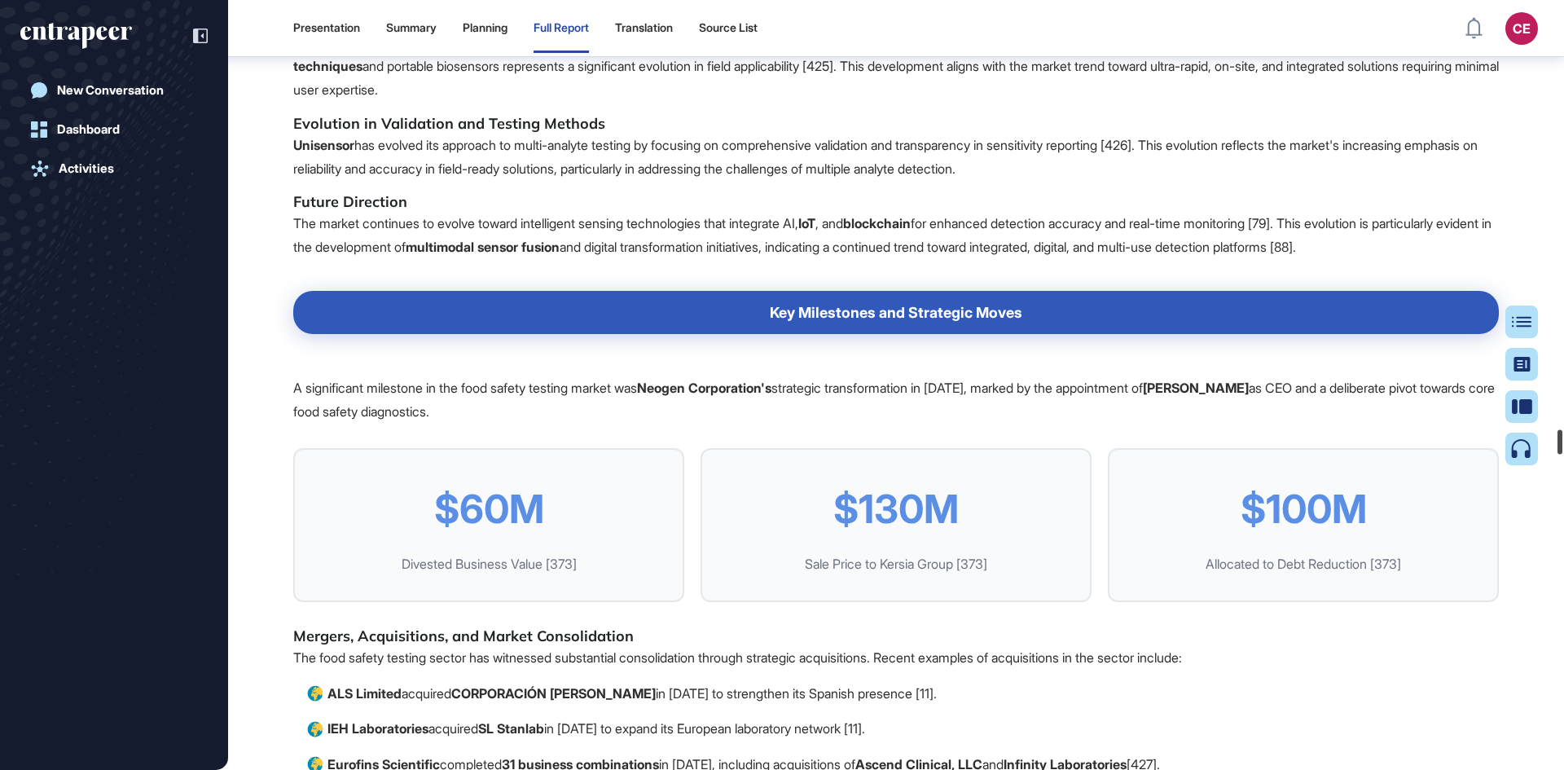
scroll to position [93686, 0]
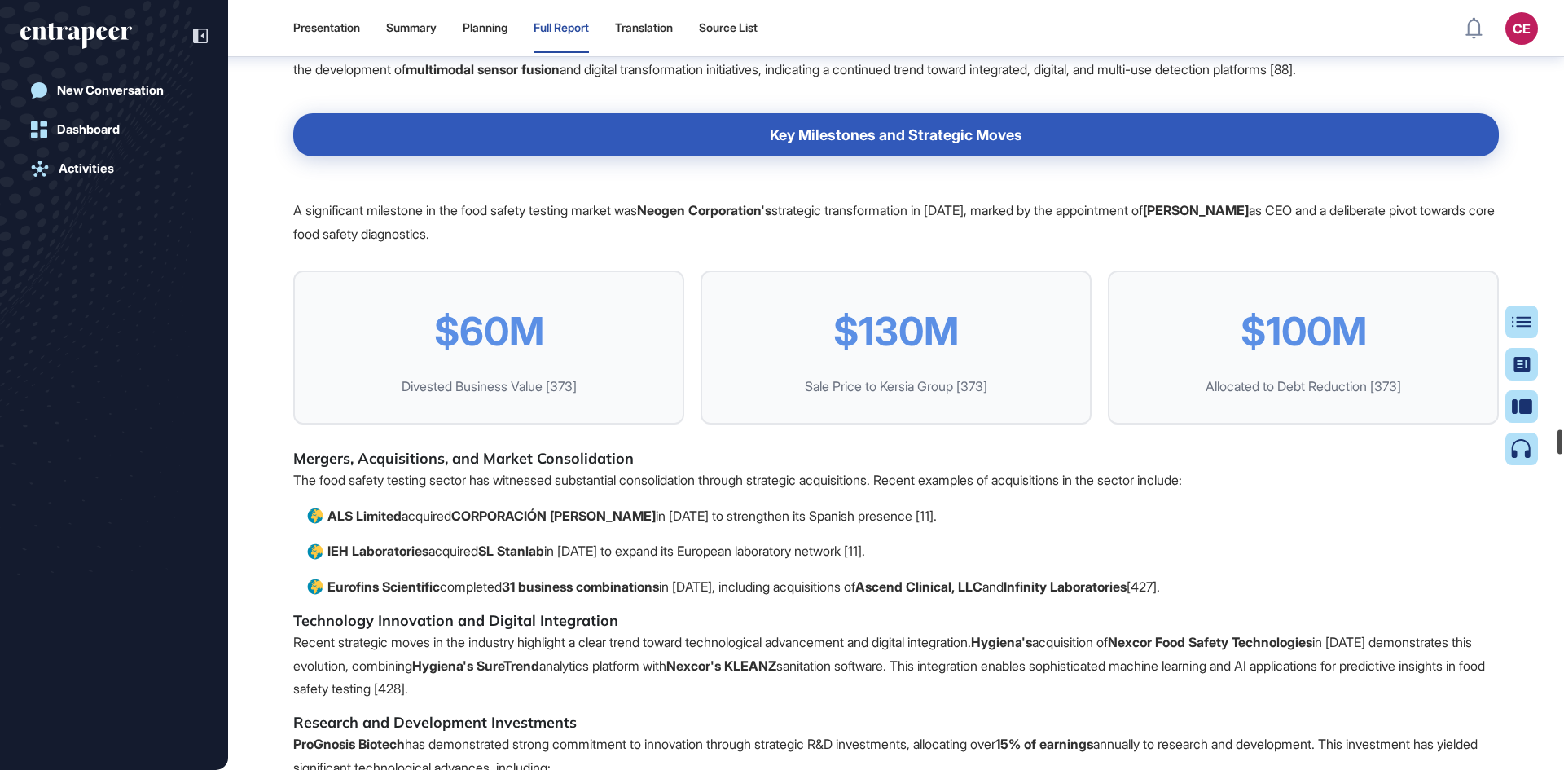
drag, startPoint x: 1558, startPoint y: 277, endPoint x: 1560, endPoint y: 444, distance: 167.0
click at [1560, 444] on div at bounding box center [1559, 442] width 5 height 24
drag, startPoint x: 1068, startPoint y: 451, endPoint x: 1099, endPoint y: 515, distance: 71.0
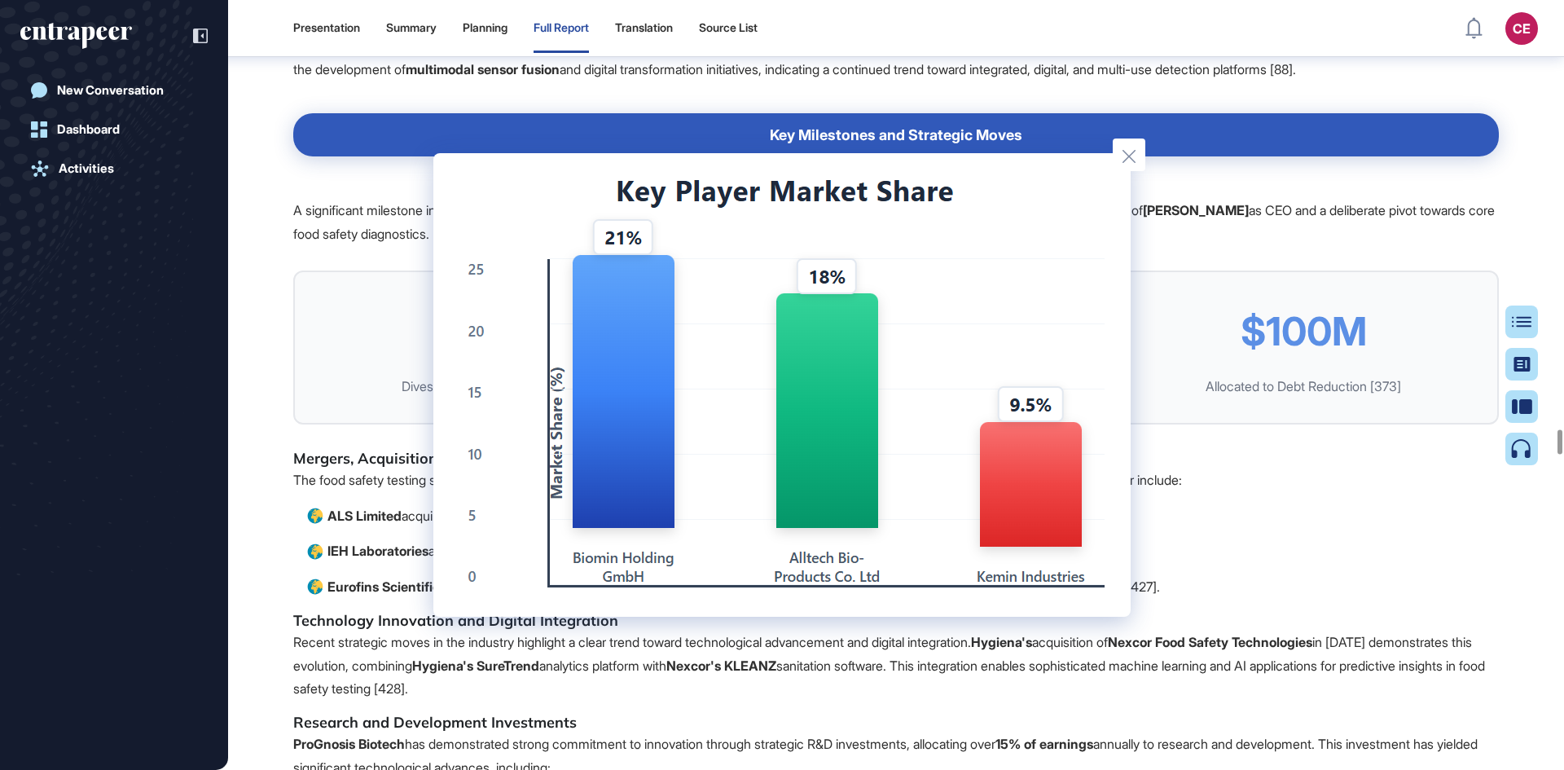
click at [1208, 184] on div at bounding box center [782, 385] width 1564 height 770
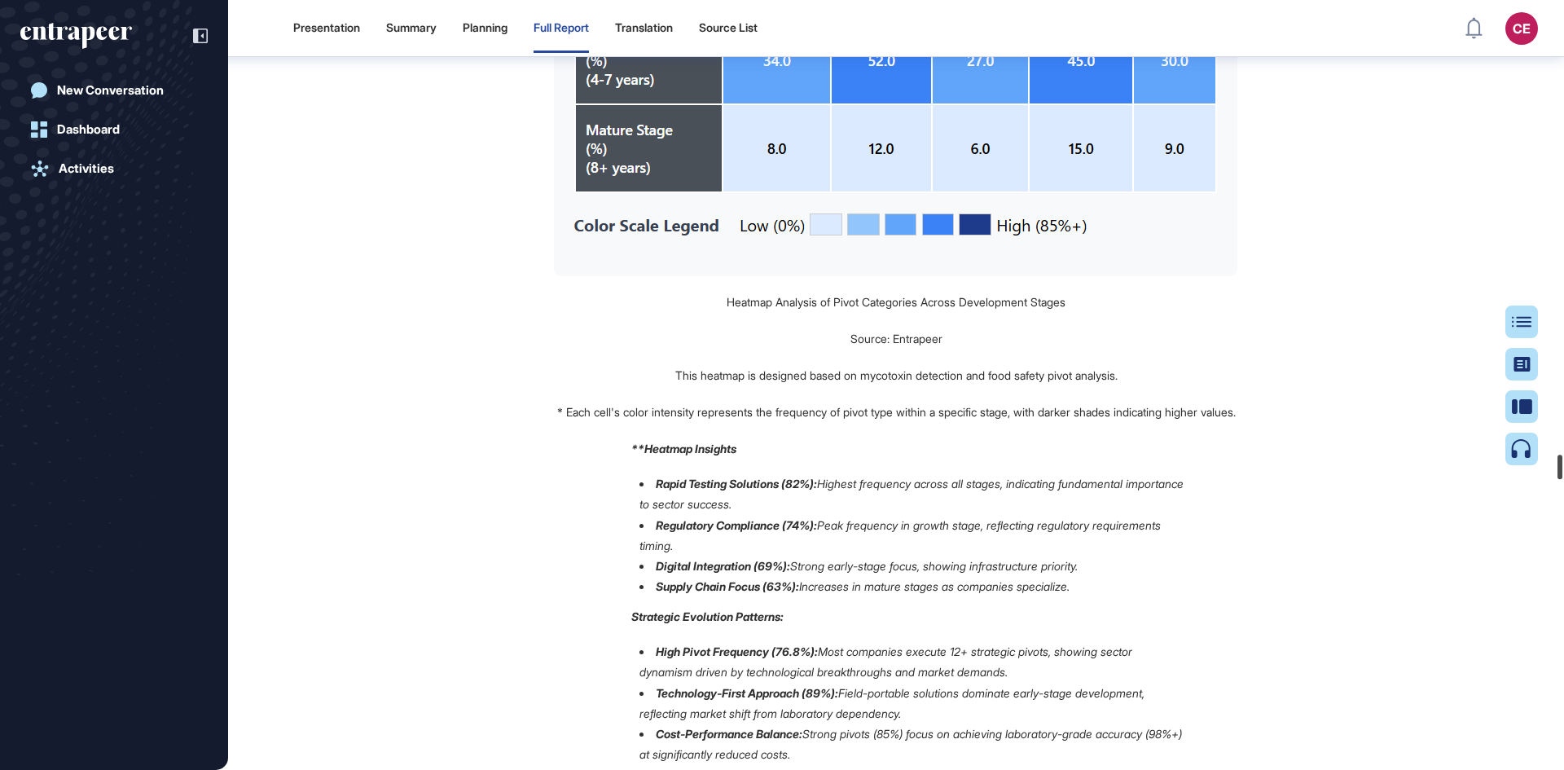
scroll to position [98783, 0]
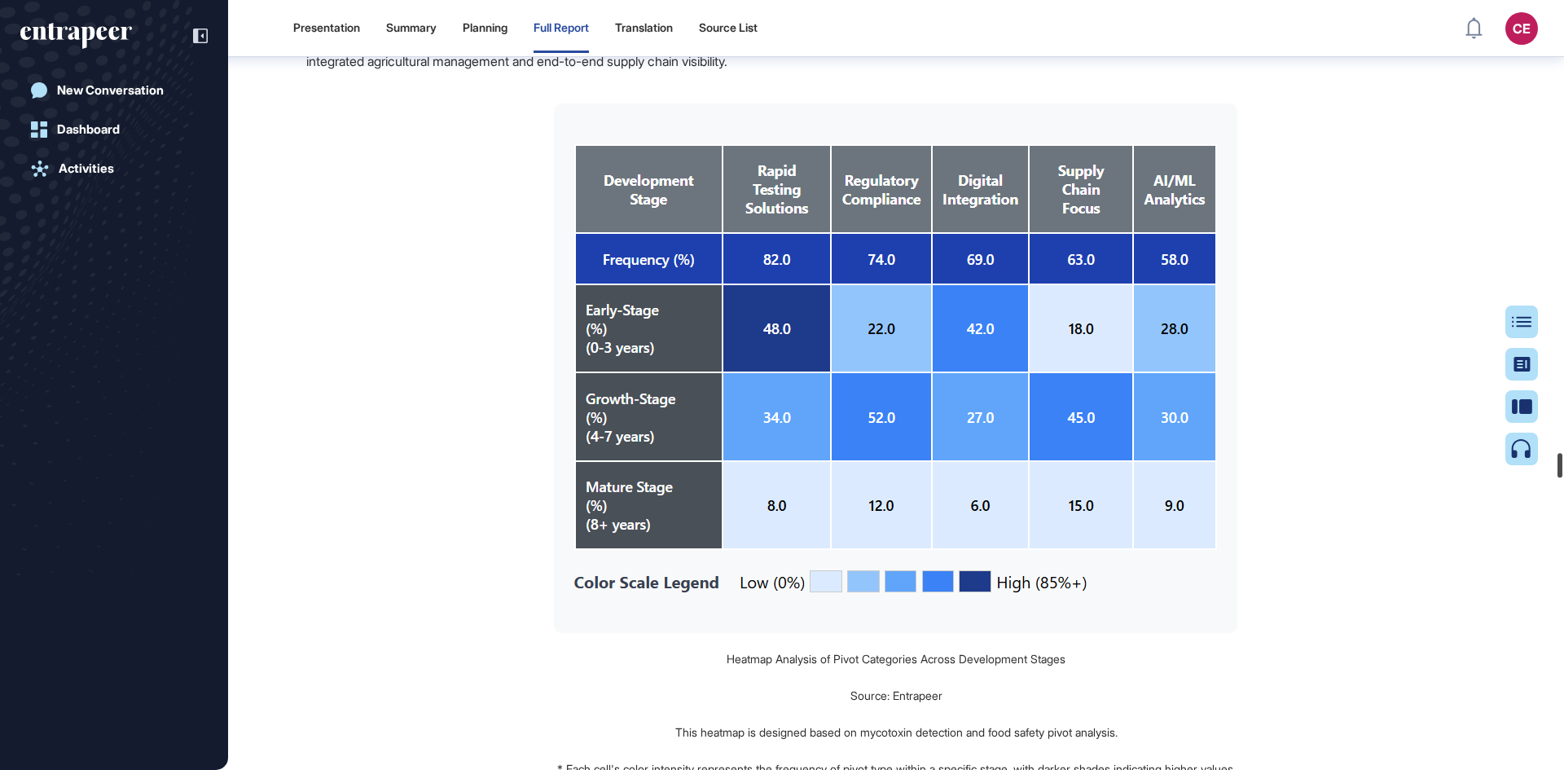
drag, startPoint x: 1559, startPoint y: 448, endPoint x: 1559, endPoint y: 463, distance: 15.5
click at [1559, 463] on div at bounding box center [1559, 465] width 5 height 24
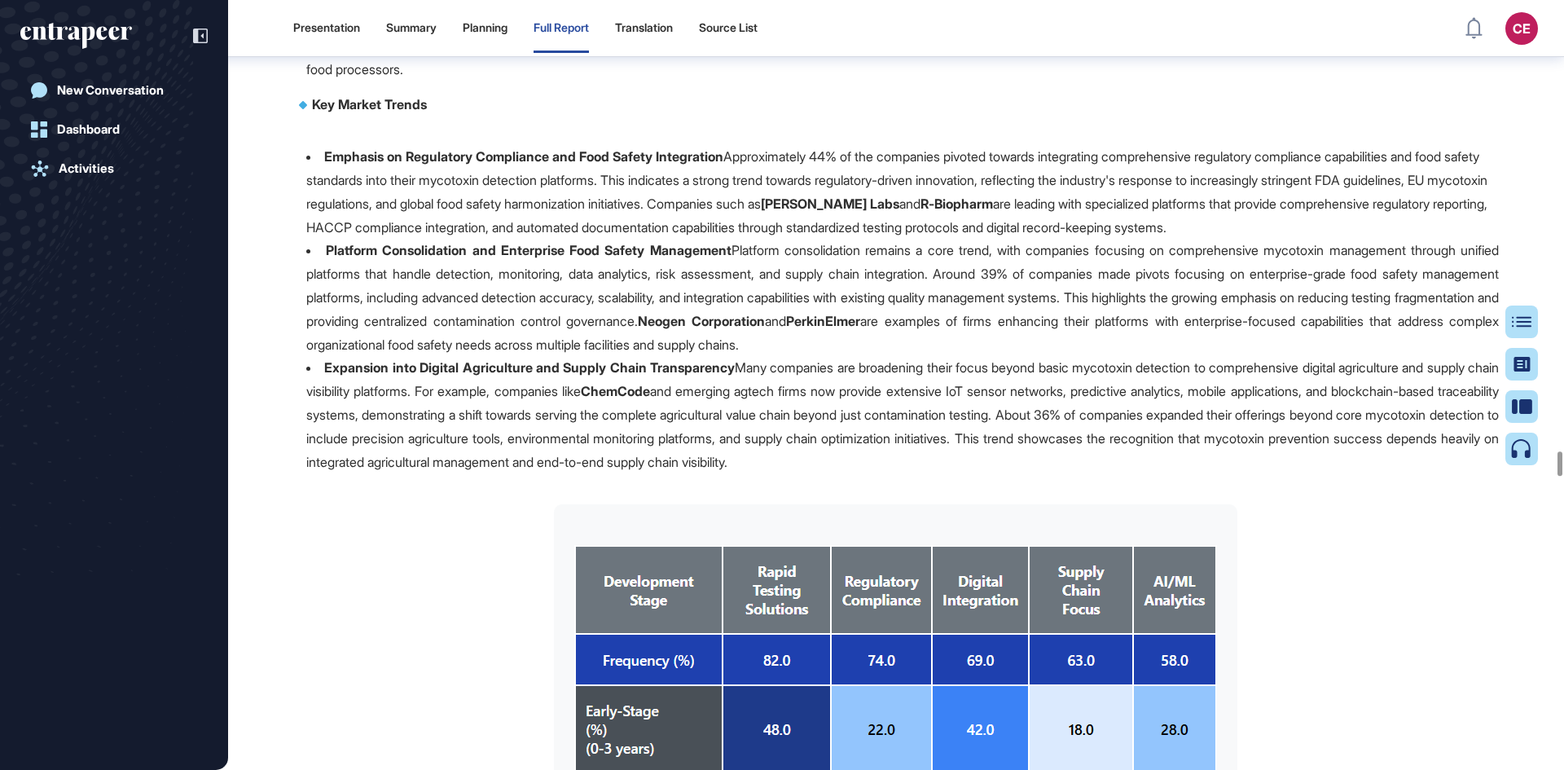
scroll to position [98376, 0]
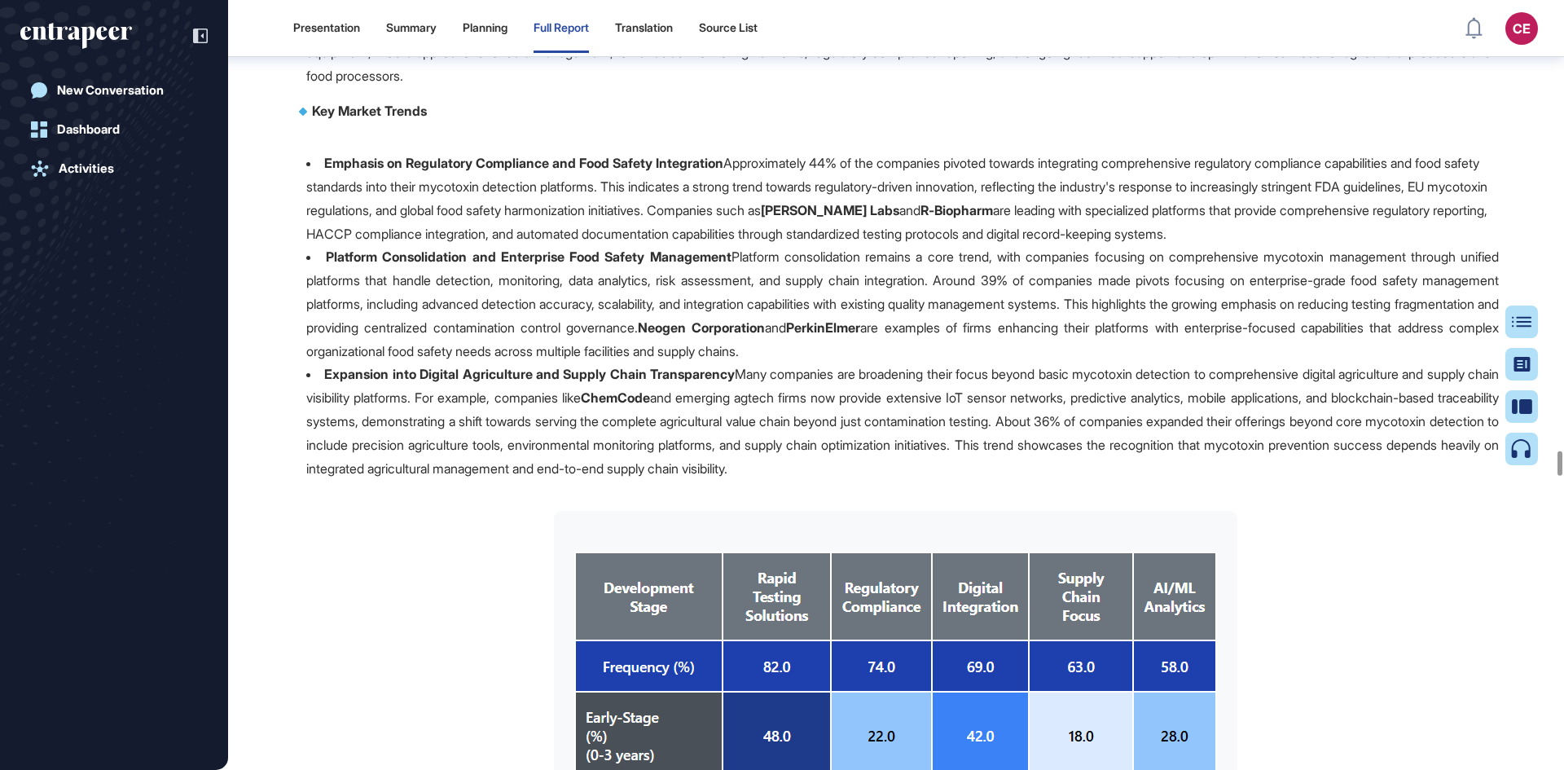
drag, startPoint x: 816, startPoint y: 410, endPoint x: 1014, endPoint y: 580, distance: 261.0
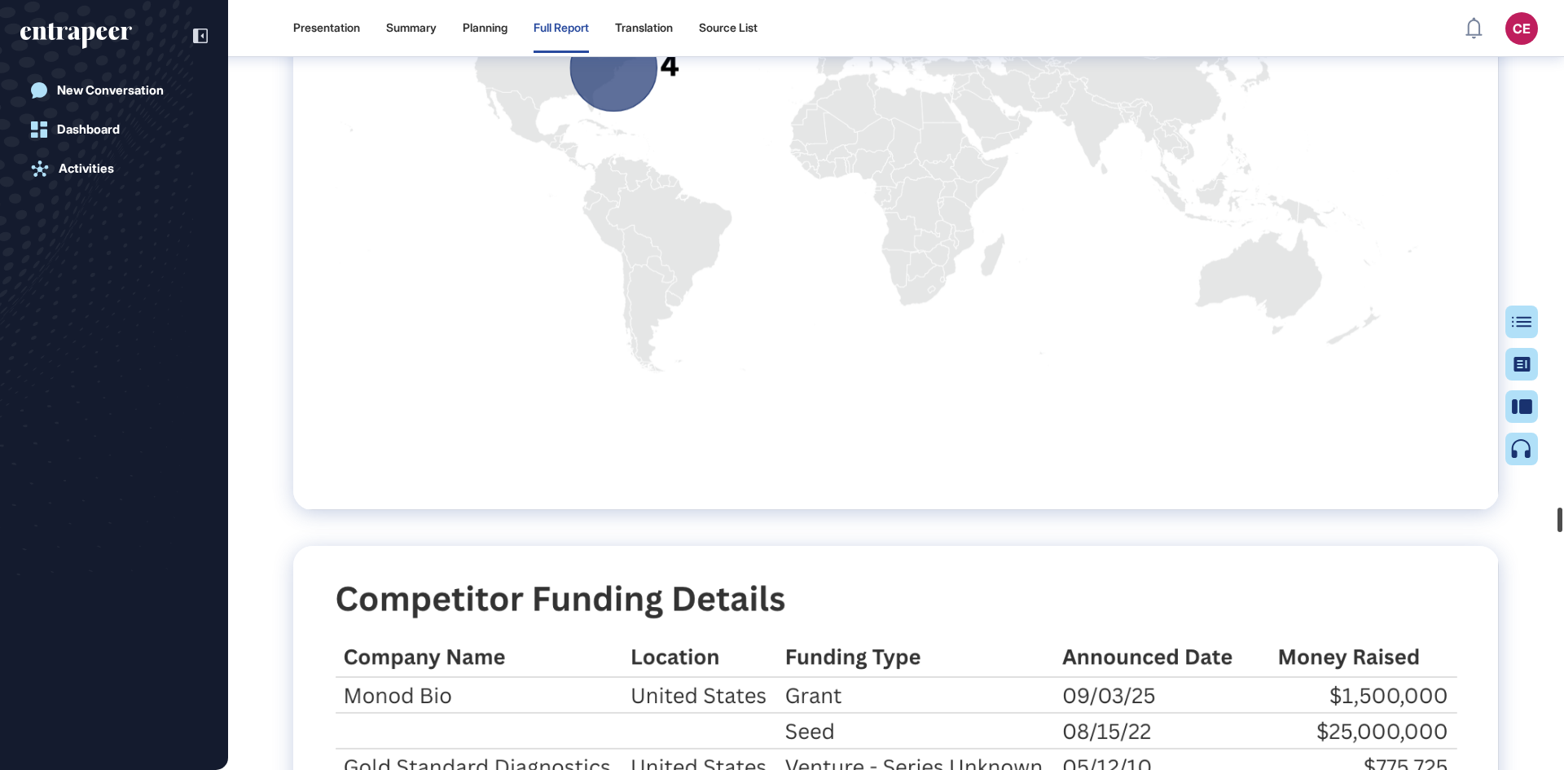
scroll to position [111055, 0]
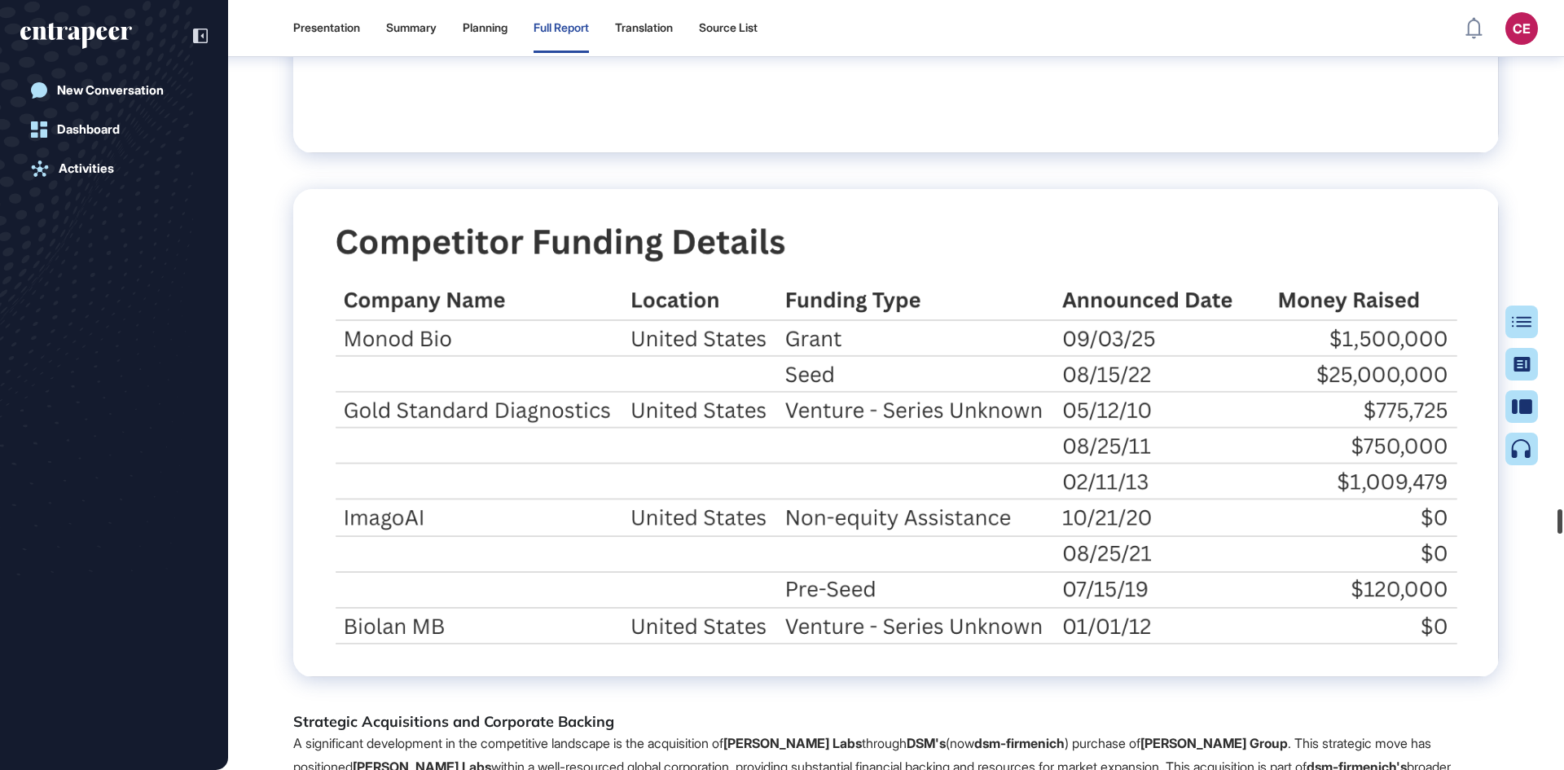
drag, startPoint x: 1559, startPoint y: 484, endPoint x: 1558, endPoint y: 521, distance: 37.5
click at [1558, 521] on div at bounding box center [1559, 521] width 5 height 24
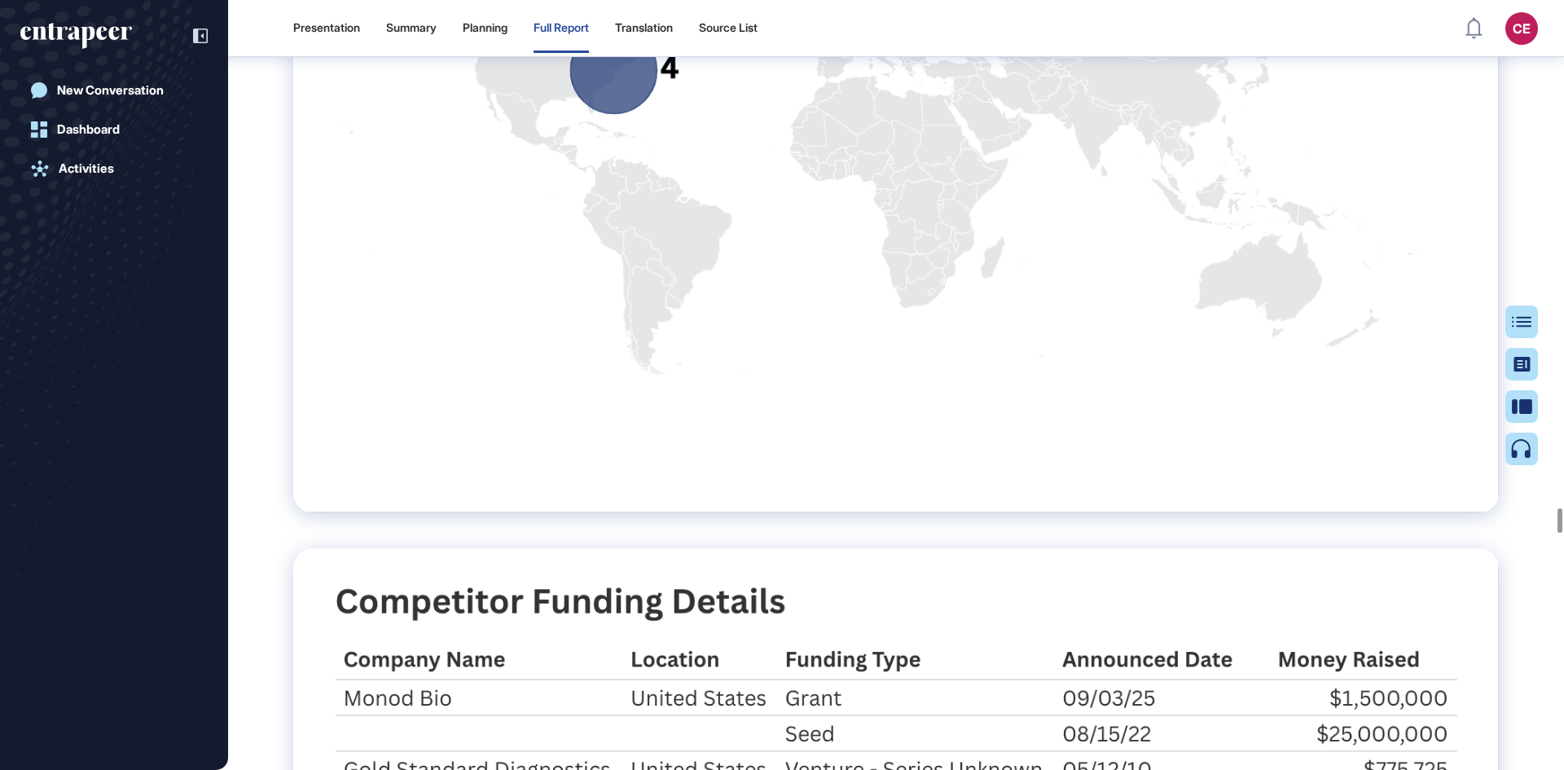
scroll to position [110648, 0]
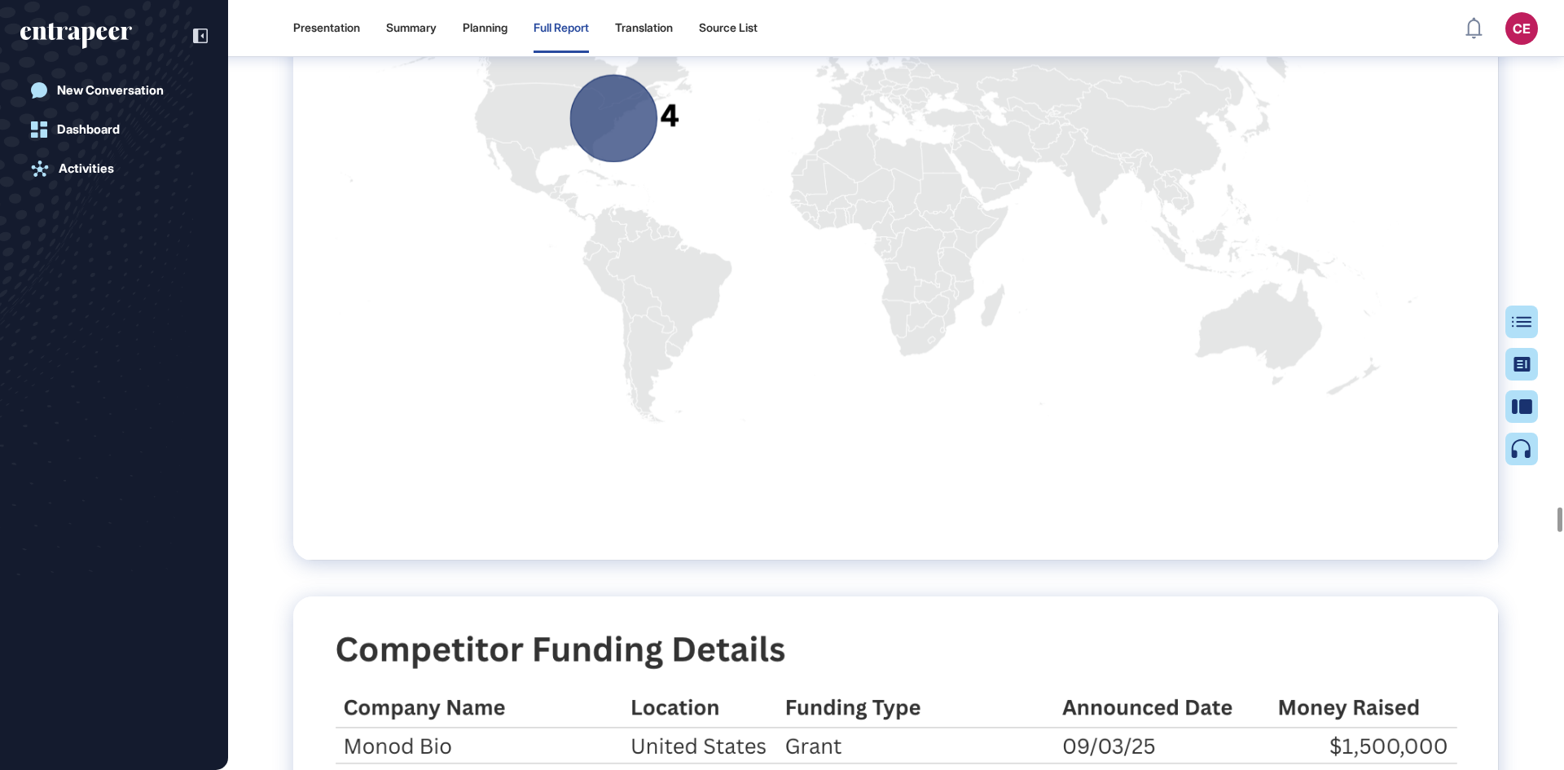
drag, startPoint x: 456, startPoint y: 349, endPoint x: 560, endPoint y: 292, distance: 119.2
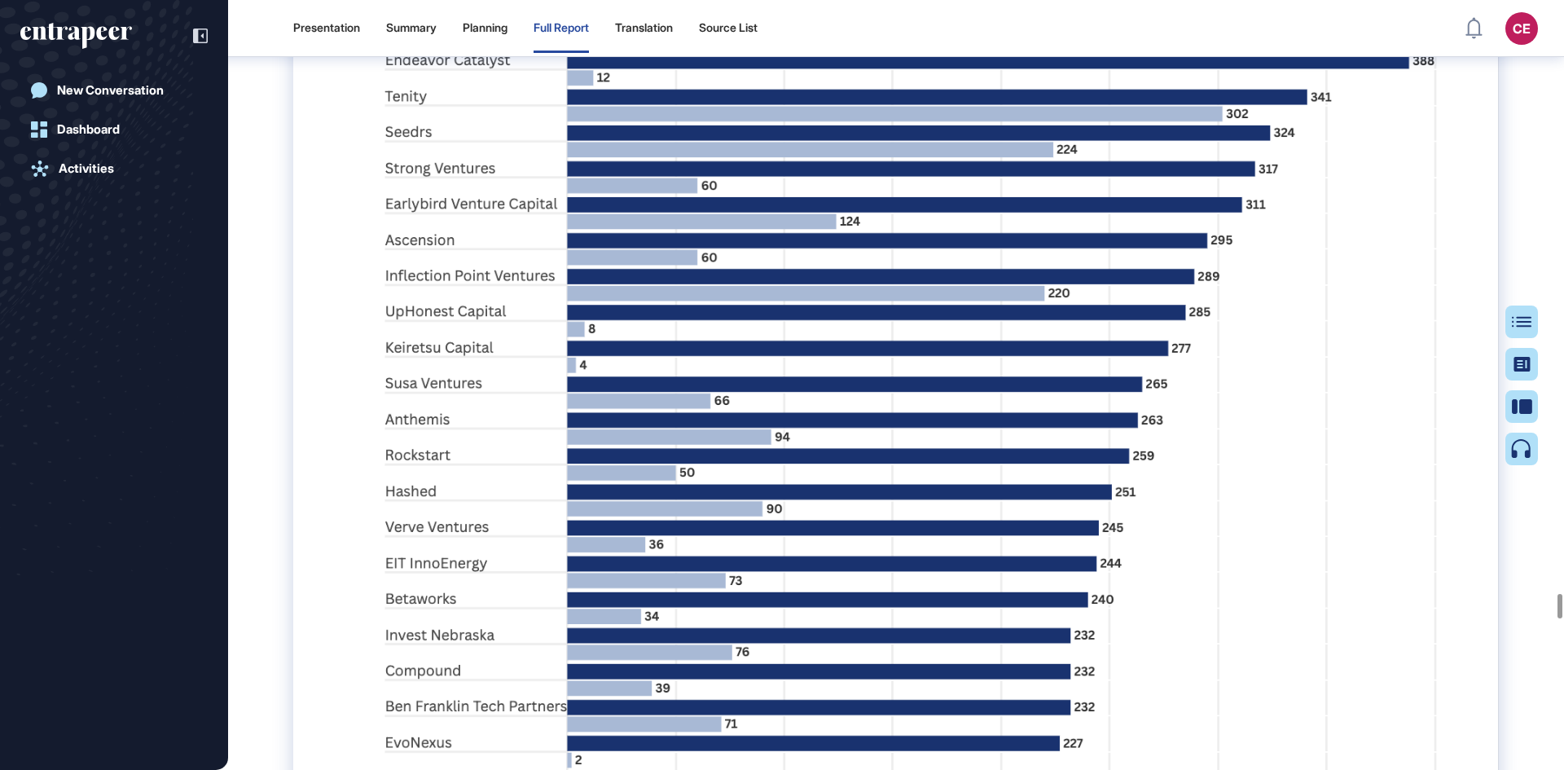
scroll to position [129052, 0]
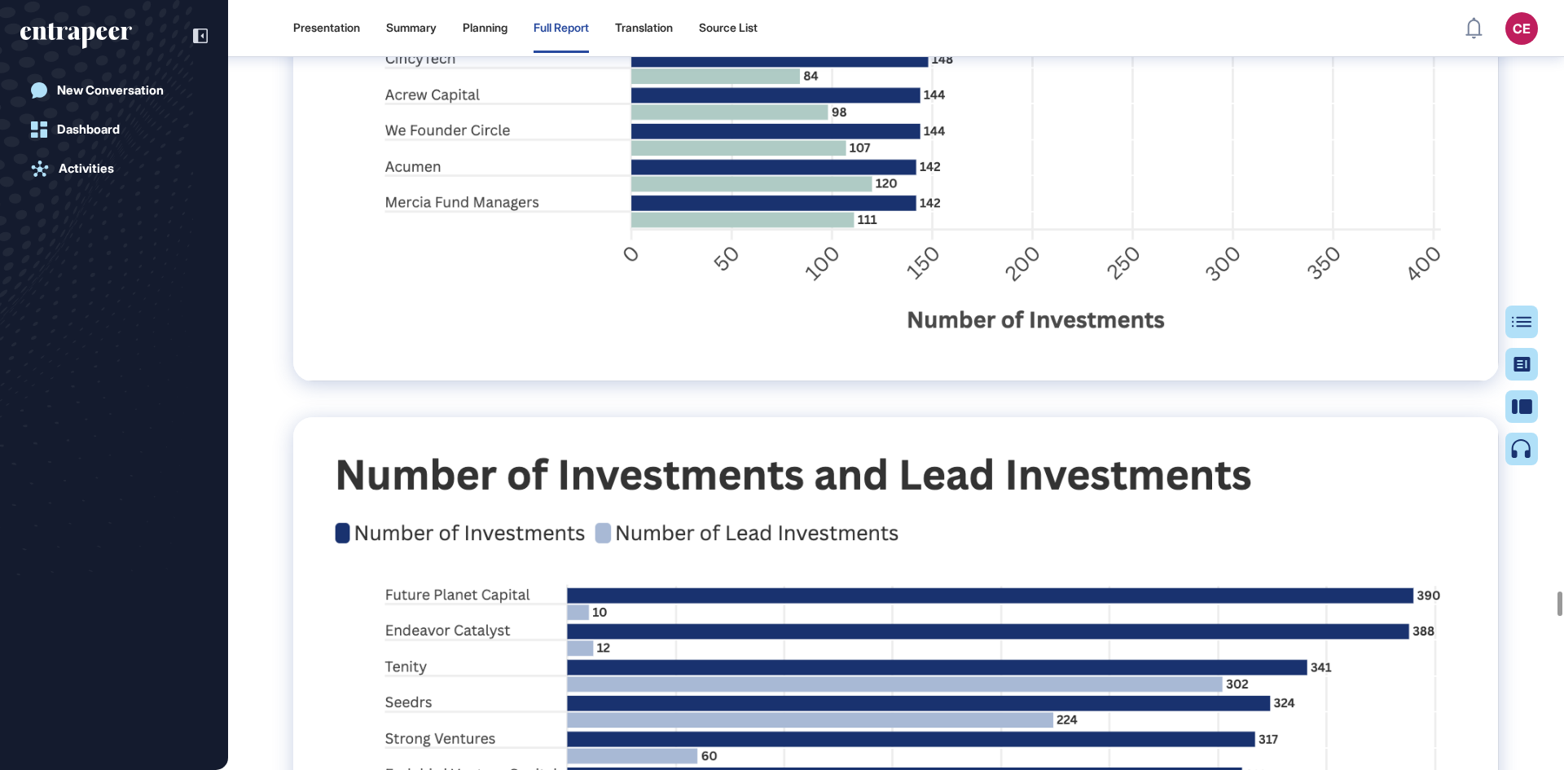
drag, startPoint x: 434, startPoint y: 475, endPoint x: 489, endPoint y: 428, distance: 72.8
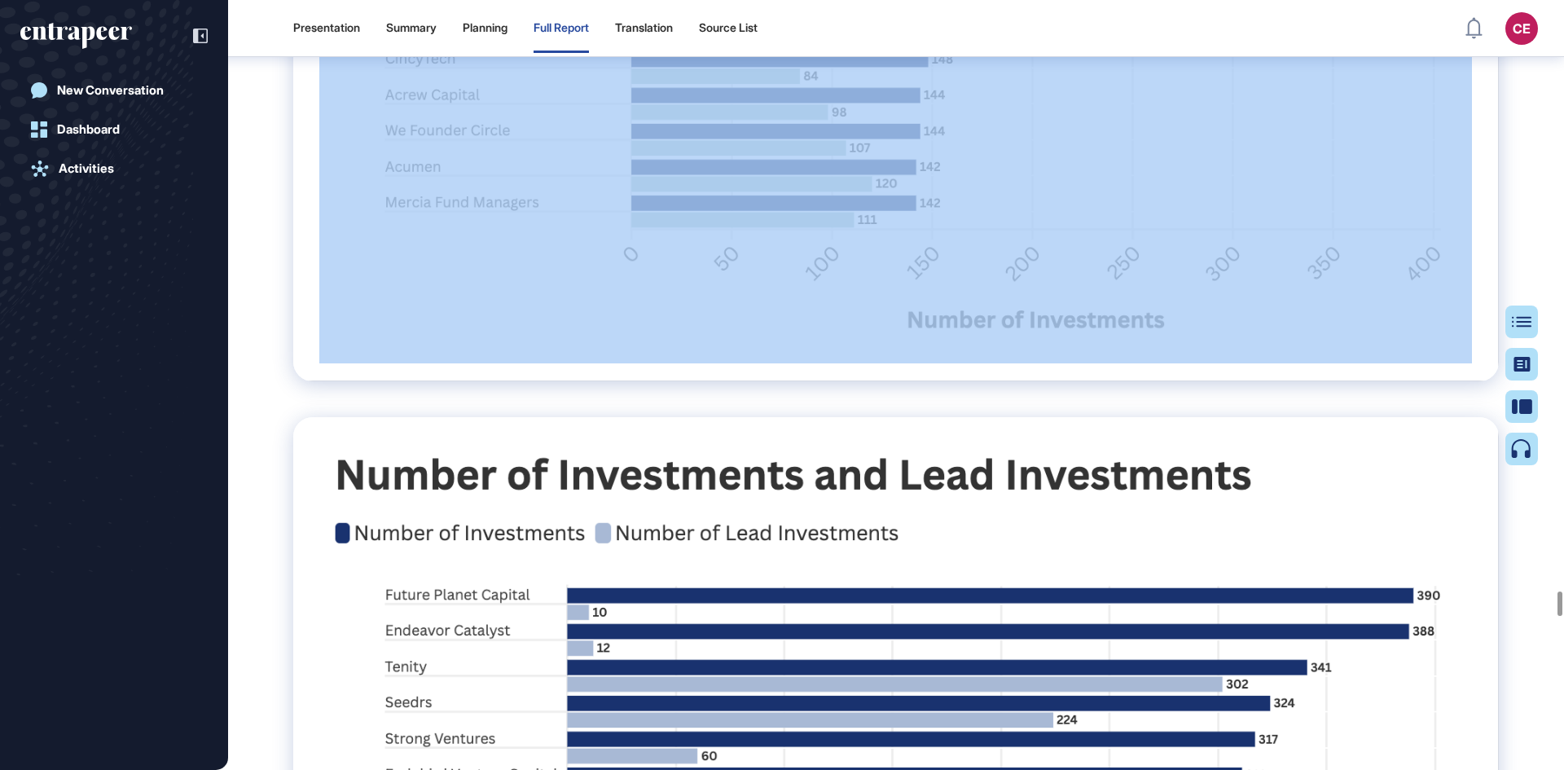
drag, startPoint x: 514, startPoint y: 394, endPoint x: 610, endPoint y: 393, distance: 96.1
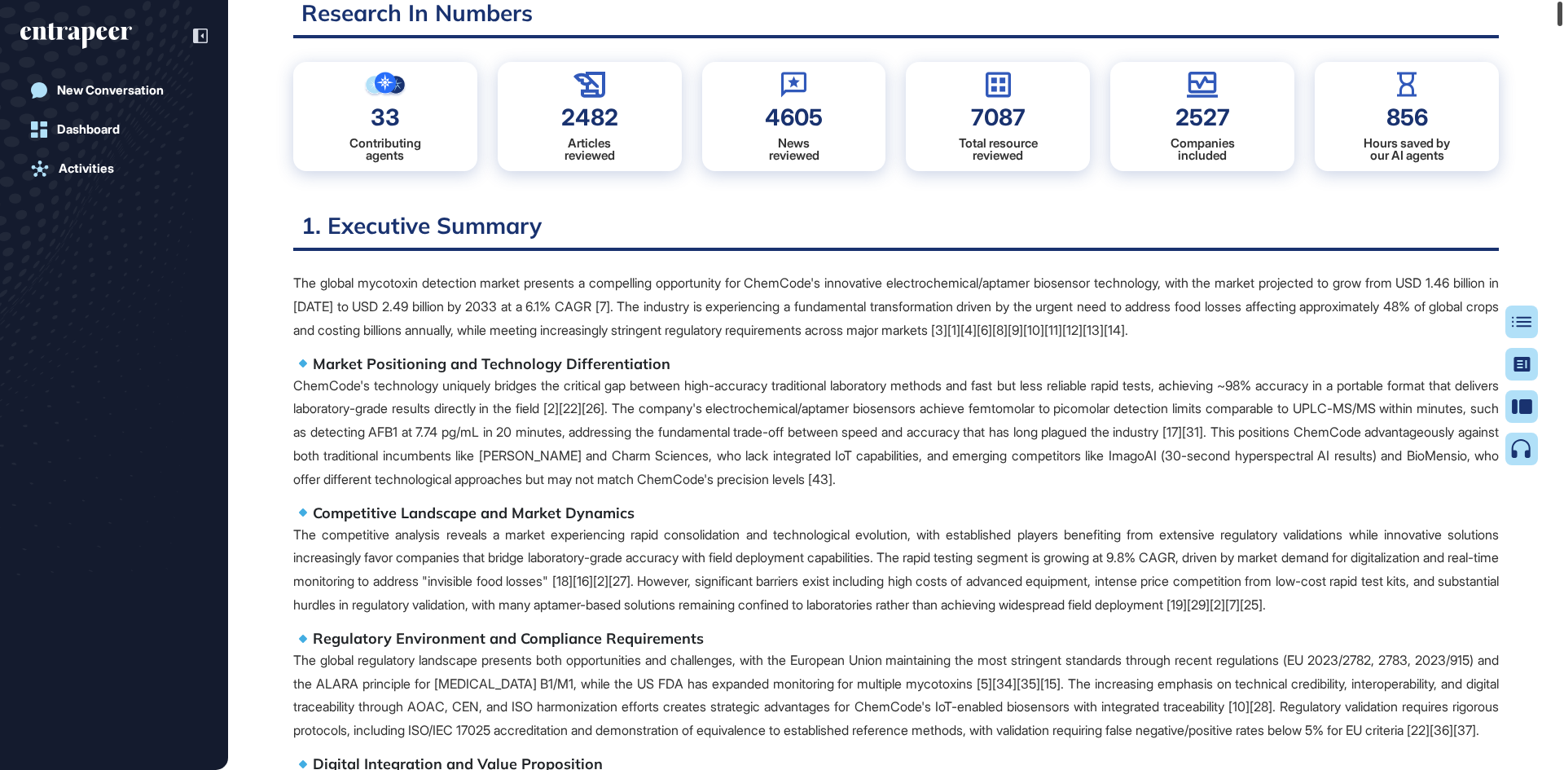
scroll to position [0, 0]
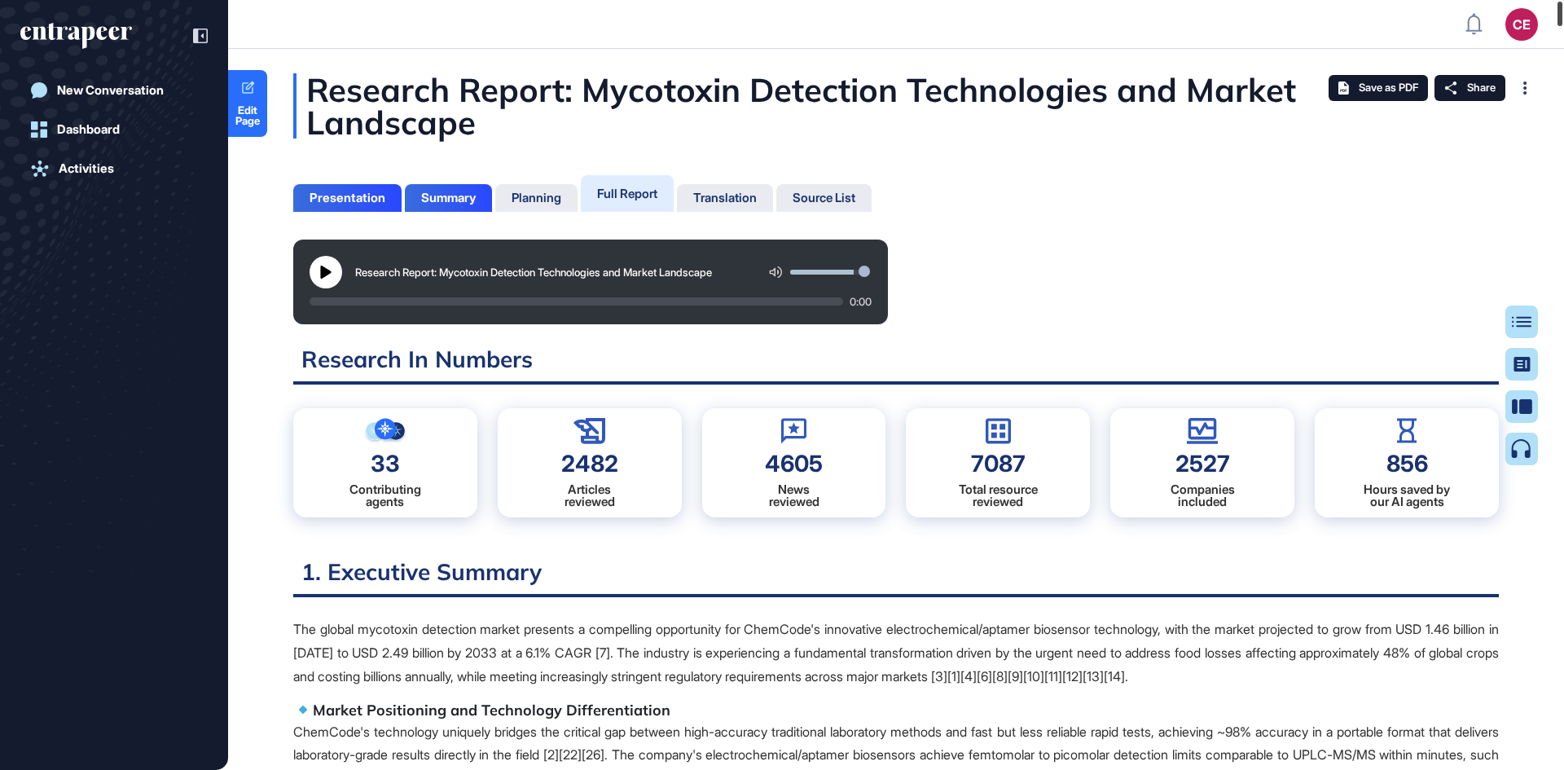
drag, startPoint x: 1558, startPoint y: 594, endPoint x: 1185, endPoint y: 99, distance: 619.9
click at [1563, 0] on html "CE Admin Dashboard Dashboard Profile My Content Request More Data New Conversat…" at bounding box center [782, 450] width 1564 height 900
click at [1147, 302] on div "Research Report: Mycotoxin Detection Technologies and Market Landscape 0:00" at bounding box center [895, 281] width 1205 height 85
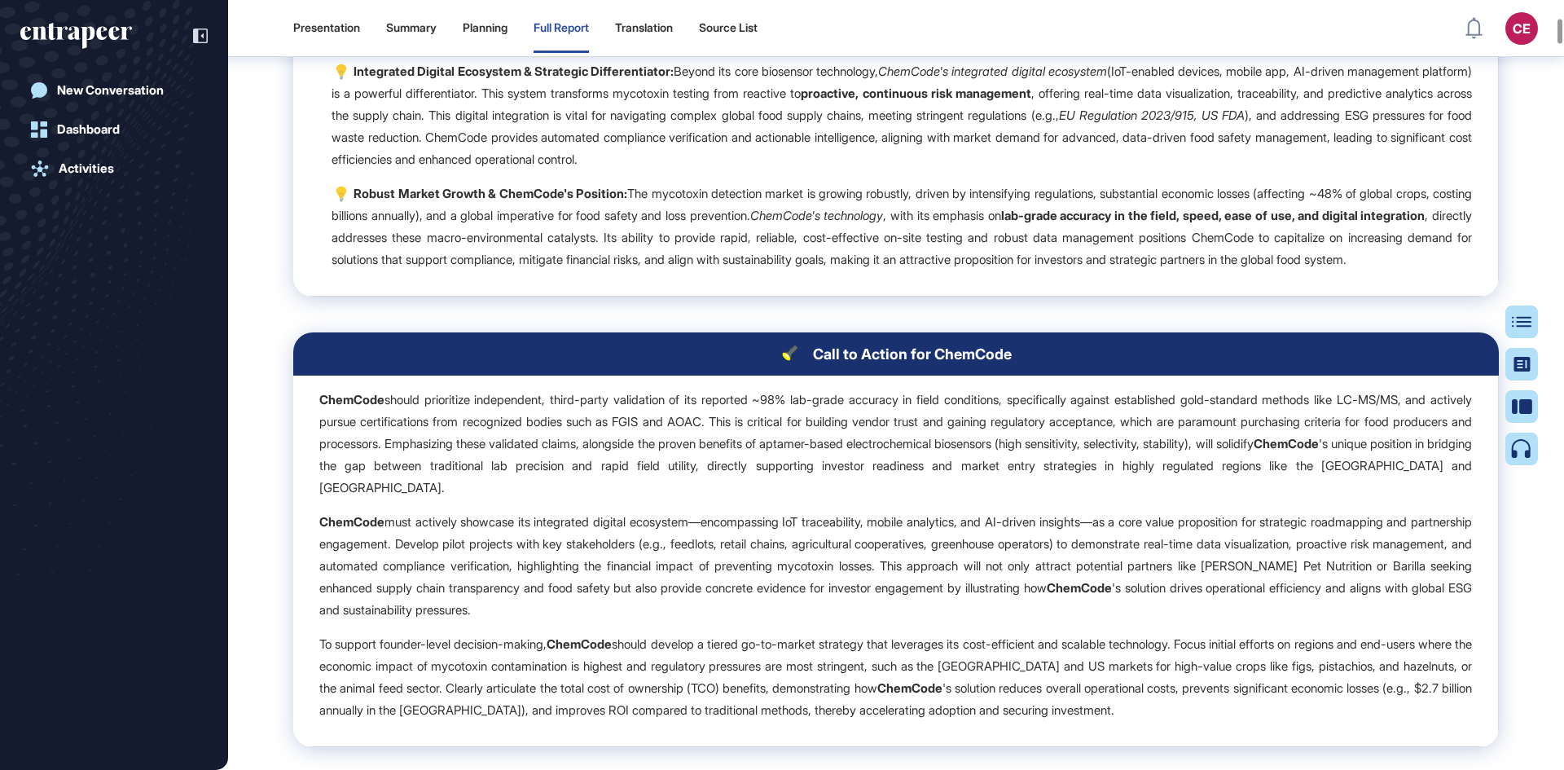
scroll to position [3835, 0]
